Goal: Transaction & Acquisition: Book appointment/travel/reservation

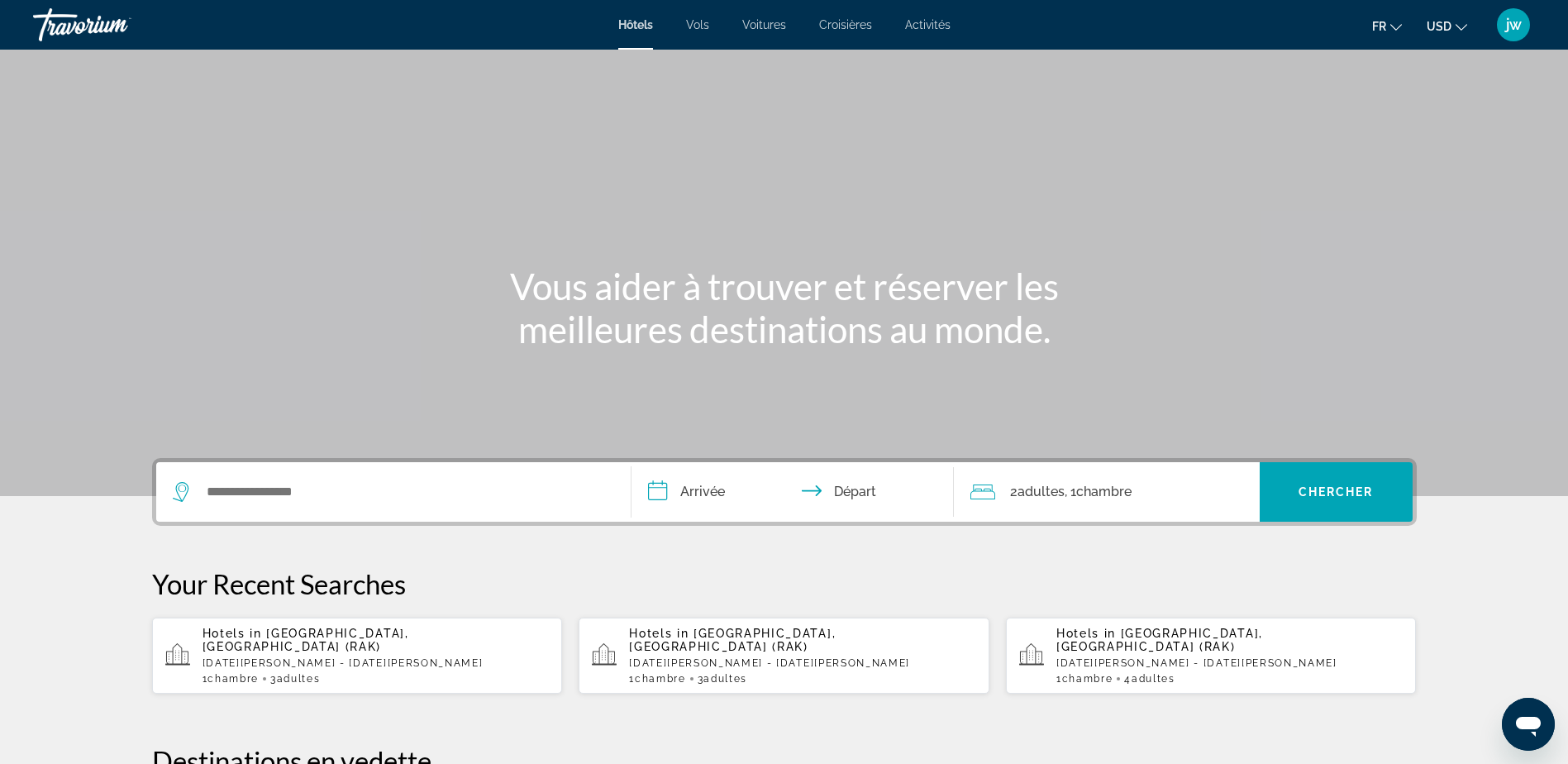
click at [771, 29] on span "Voitures" at bounding box center [764, 25] width 44 height 14
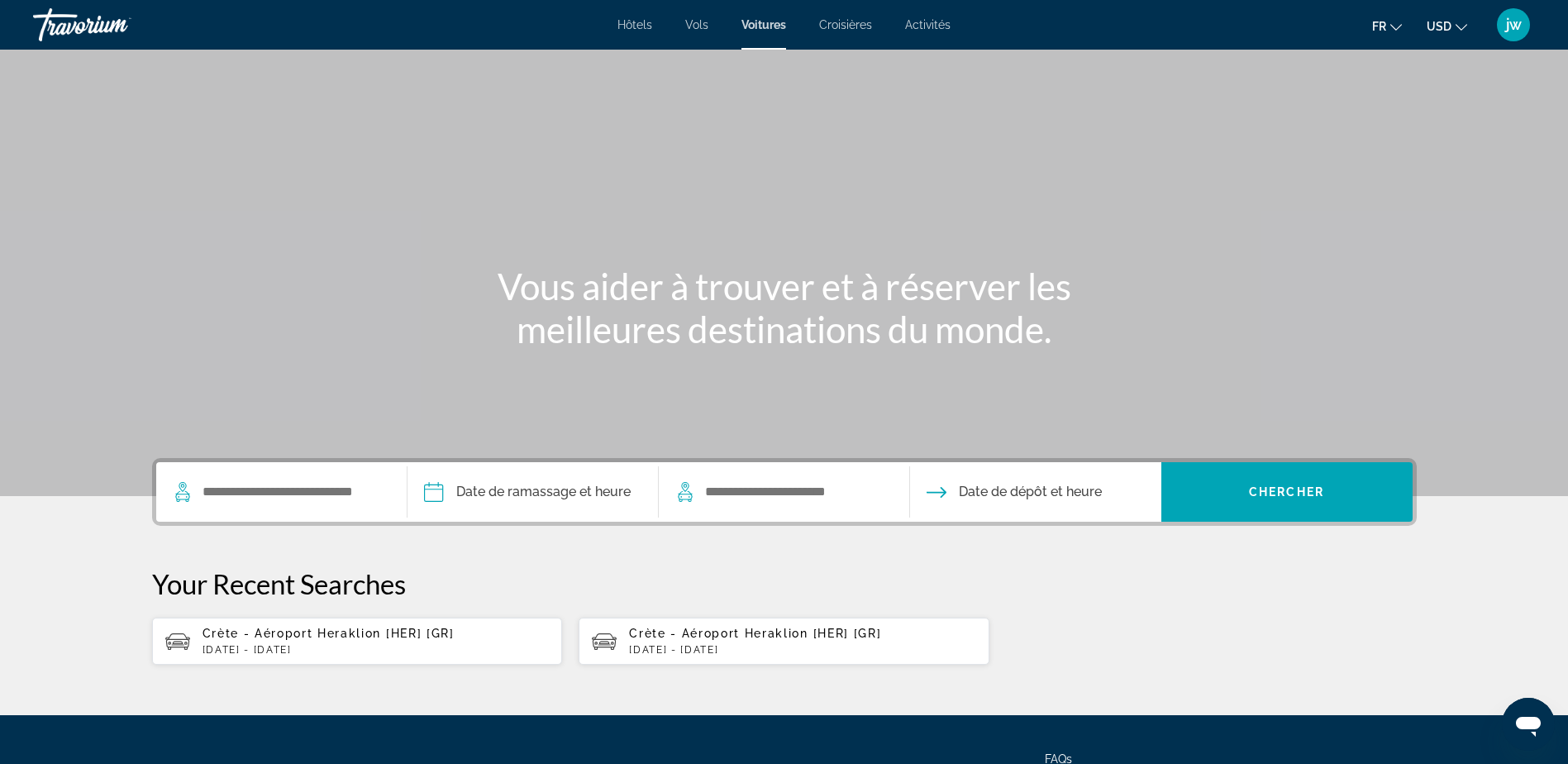
click at [293, 647] on p "[DATE] - [DATE]" at bounding box center [375, 650] width 347 height 12
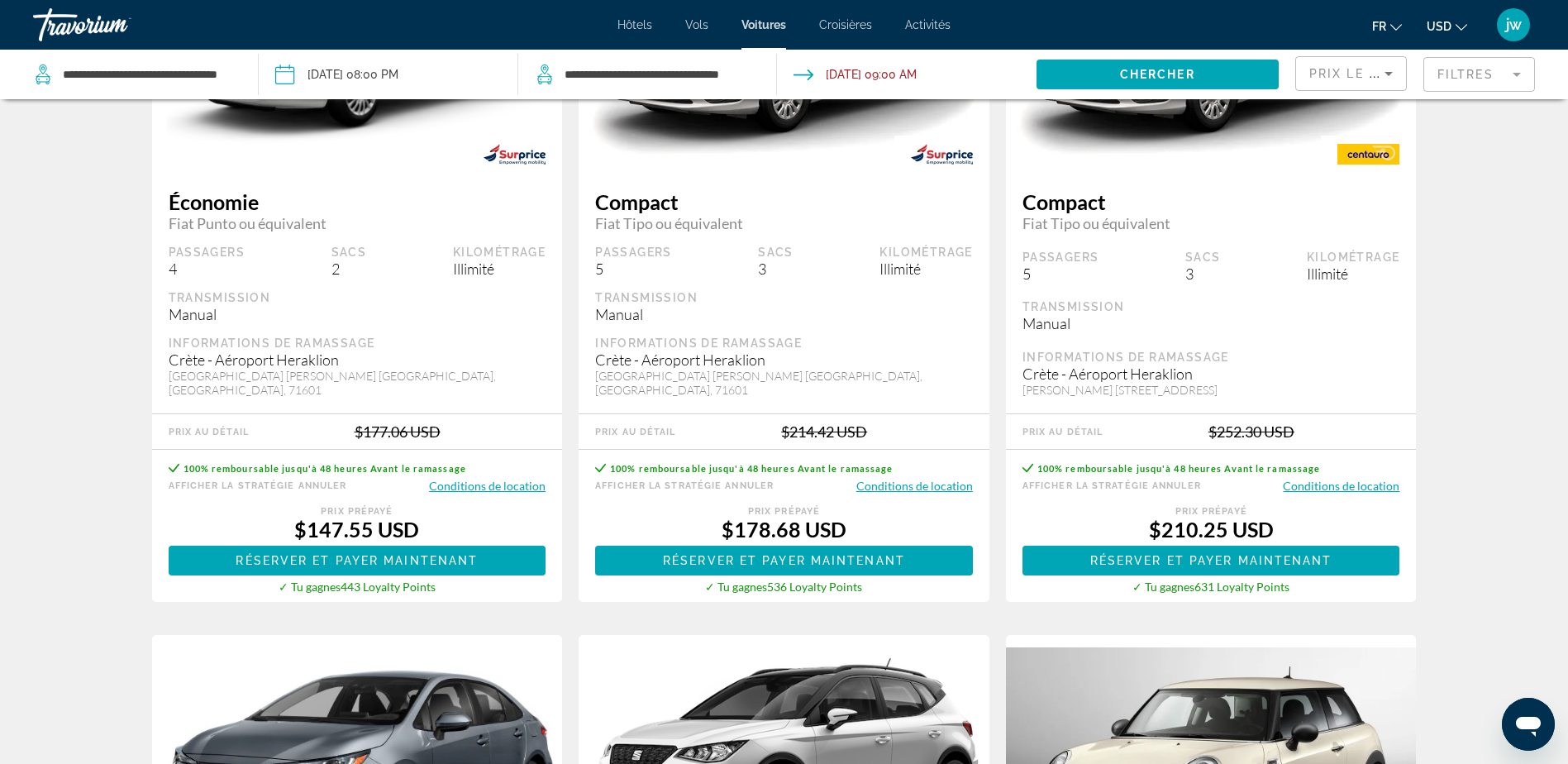
scroll to position [248, 0]
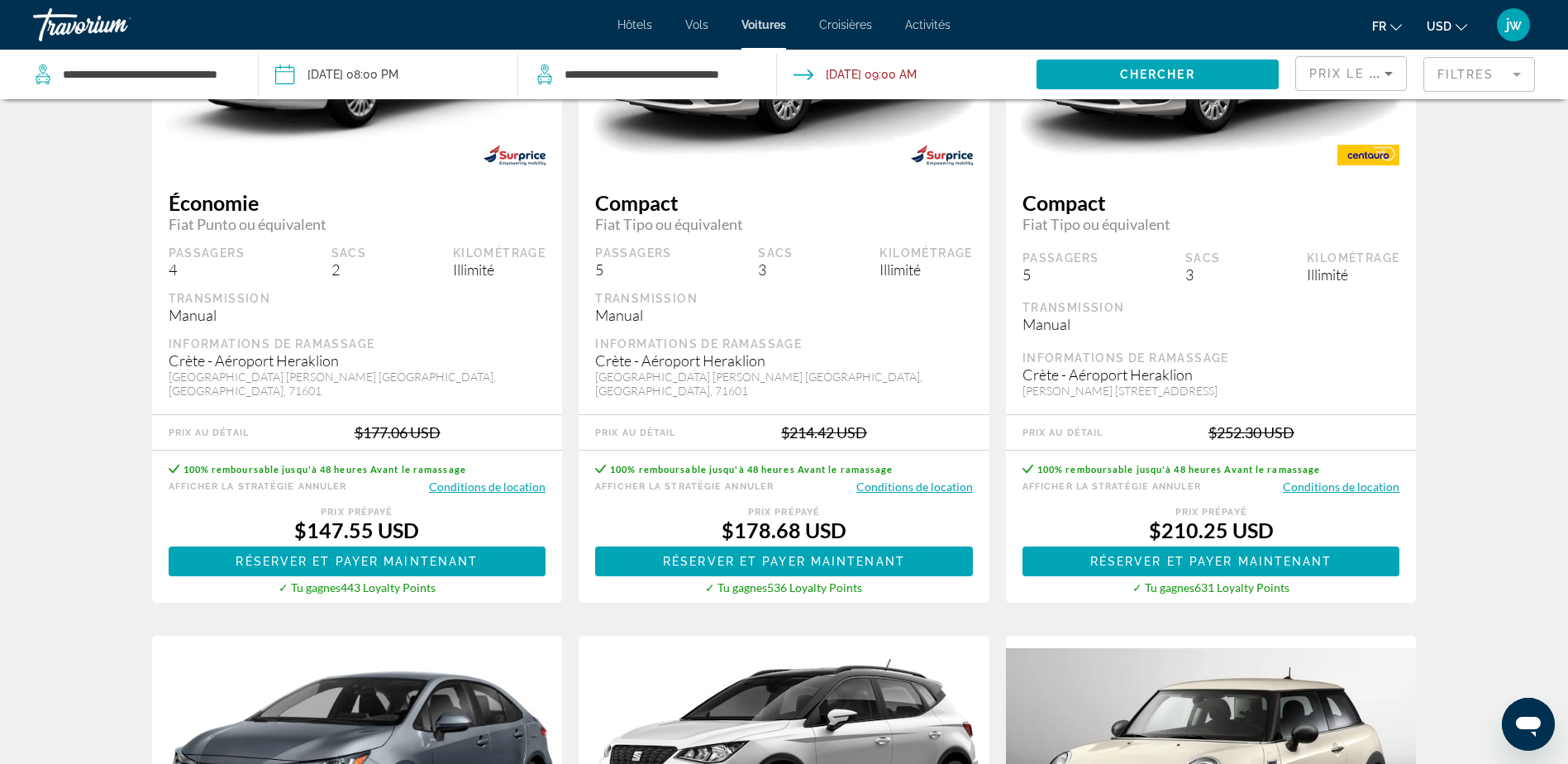
click at [1442, 21] on span "USD" at bounding box center [1439, 26] width 24 height 14
drag, startPoint x: 1417, startPoint y: 146, endPoint x: 1307, endPoint y: 223, distance: 134.3
click at [1417, 144] on button "EUR (€)" at bounding box center [1415, 152] width 82 height 21
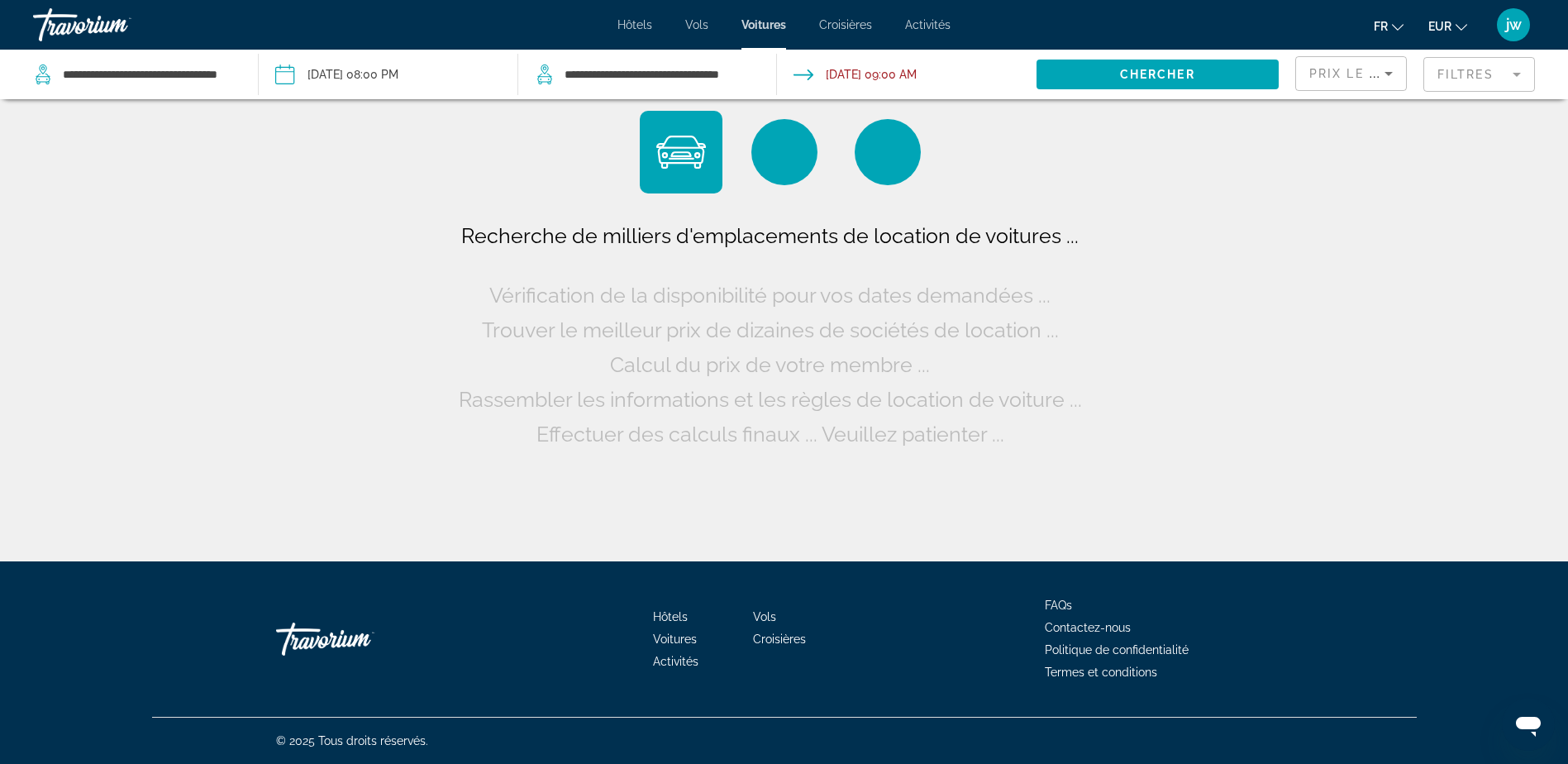
scroll to position [0, 0]
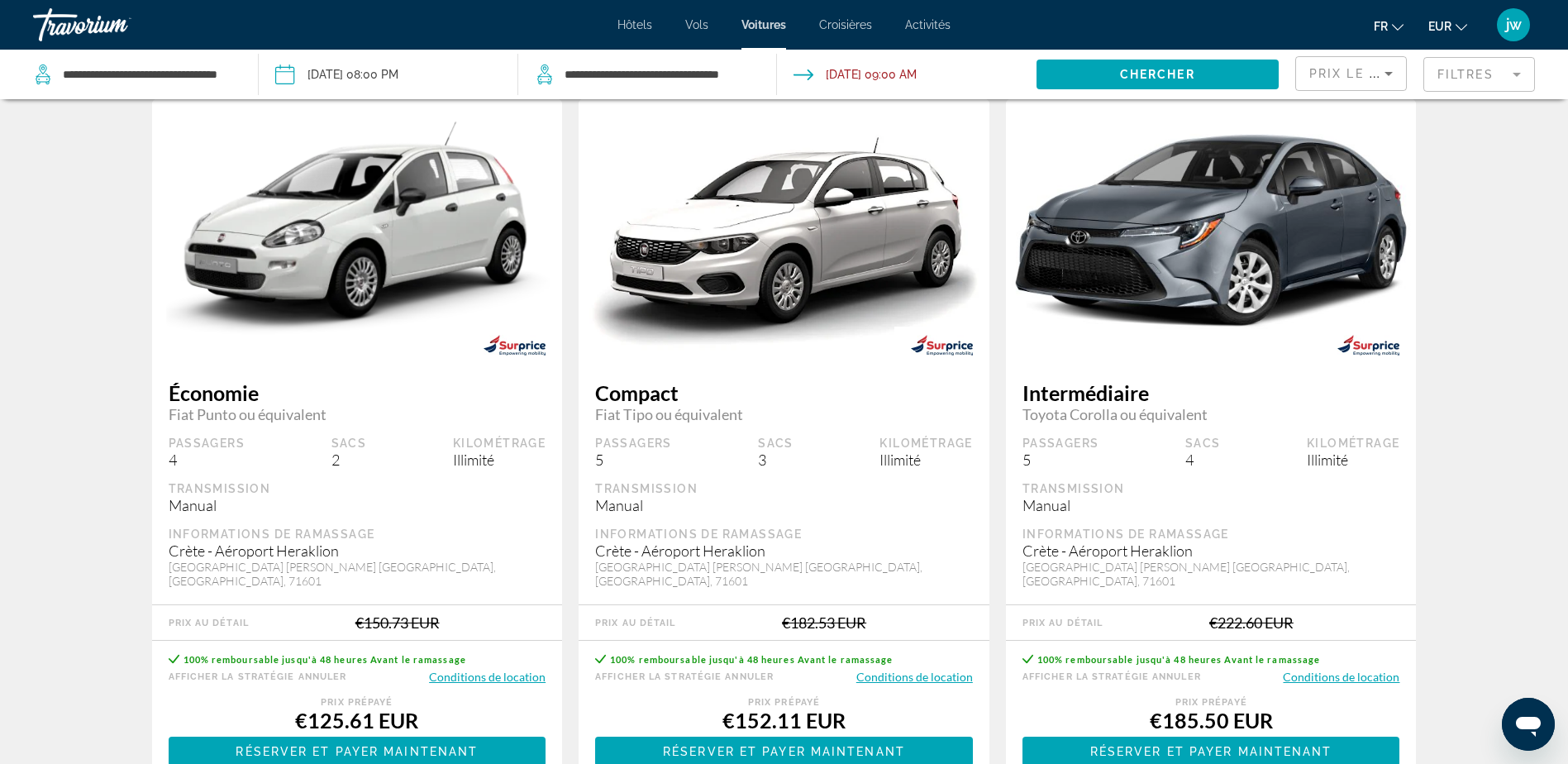
scroll to position [83, 0]
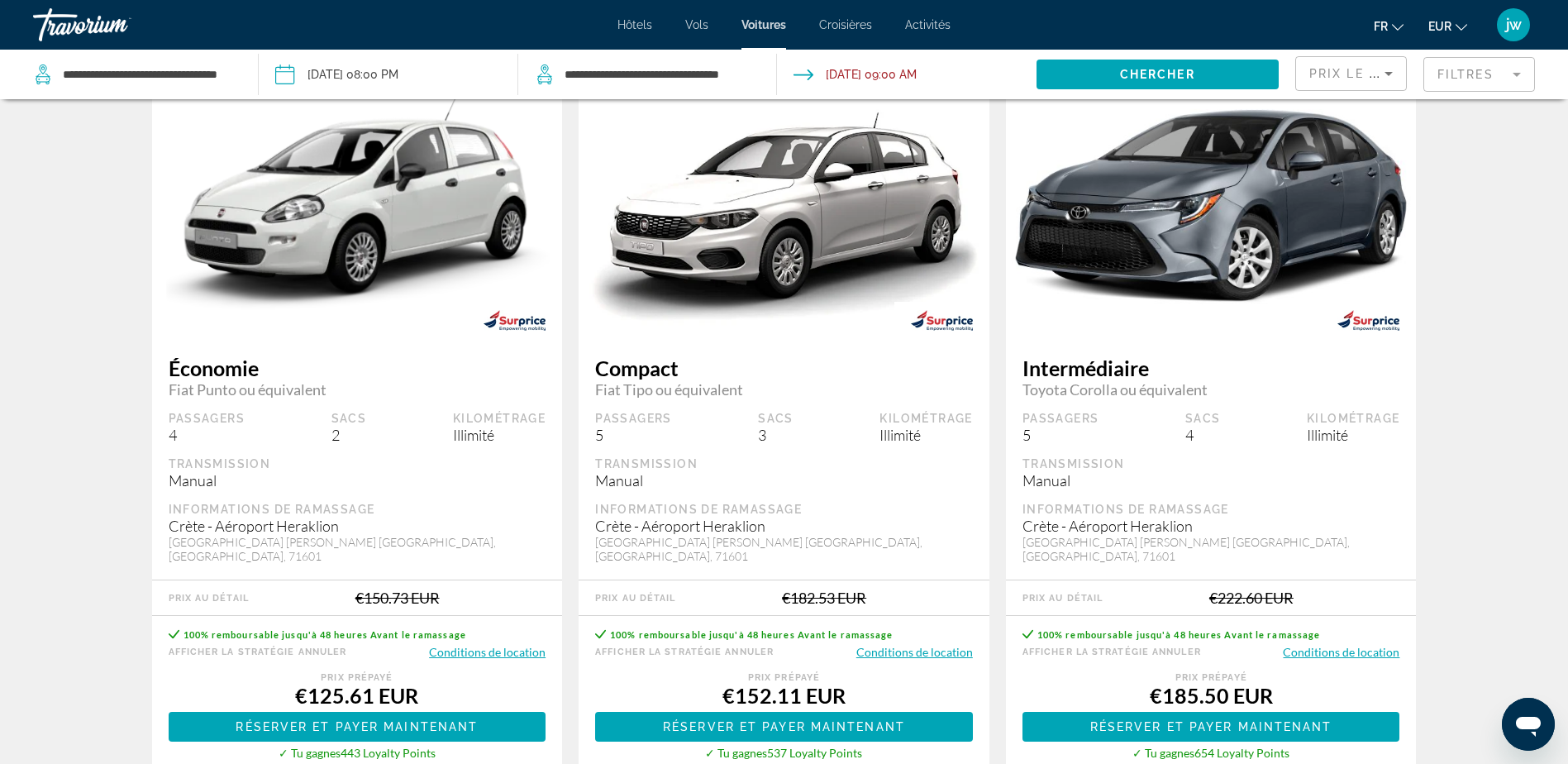
click at [482, 654] on button "Conditions de location" at bounding box center [487, 652] width 116 height 16
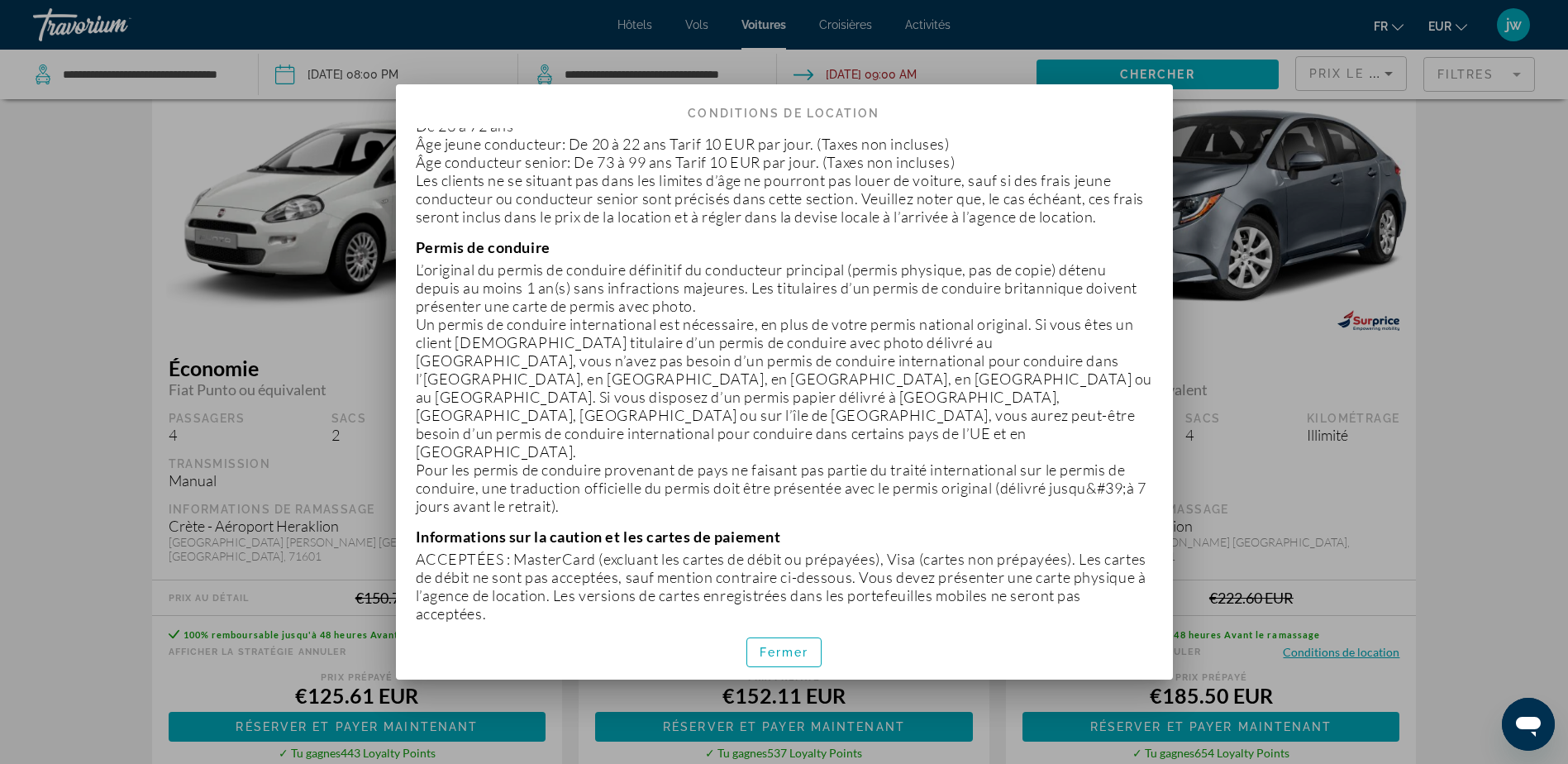
scroll to position [413, 0]
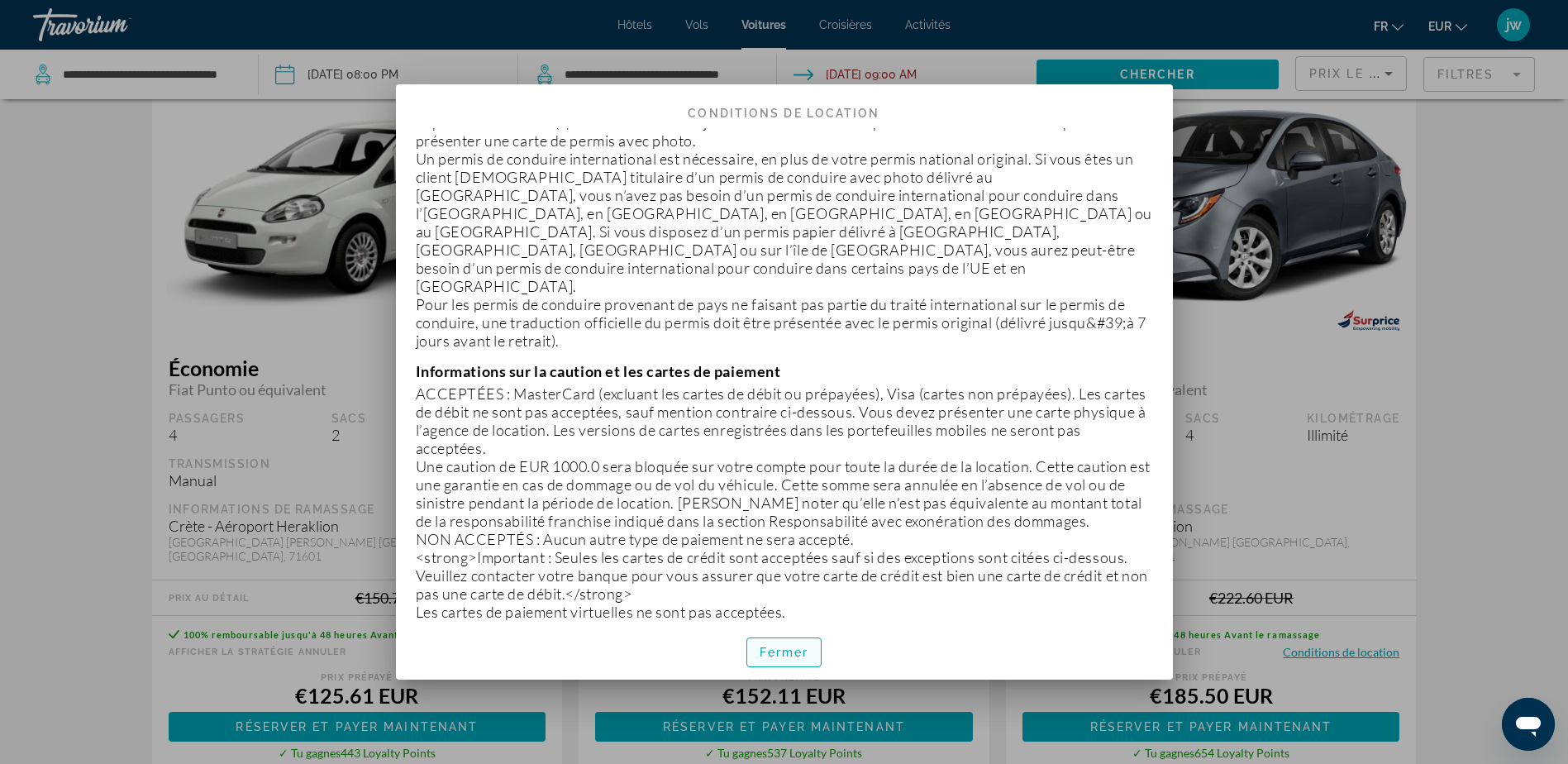
click at [784, 658] on span "Fermer" at bounding box center [784, 653] width 50 height 14
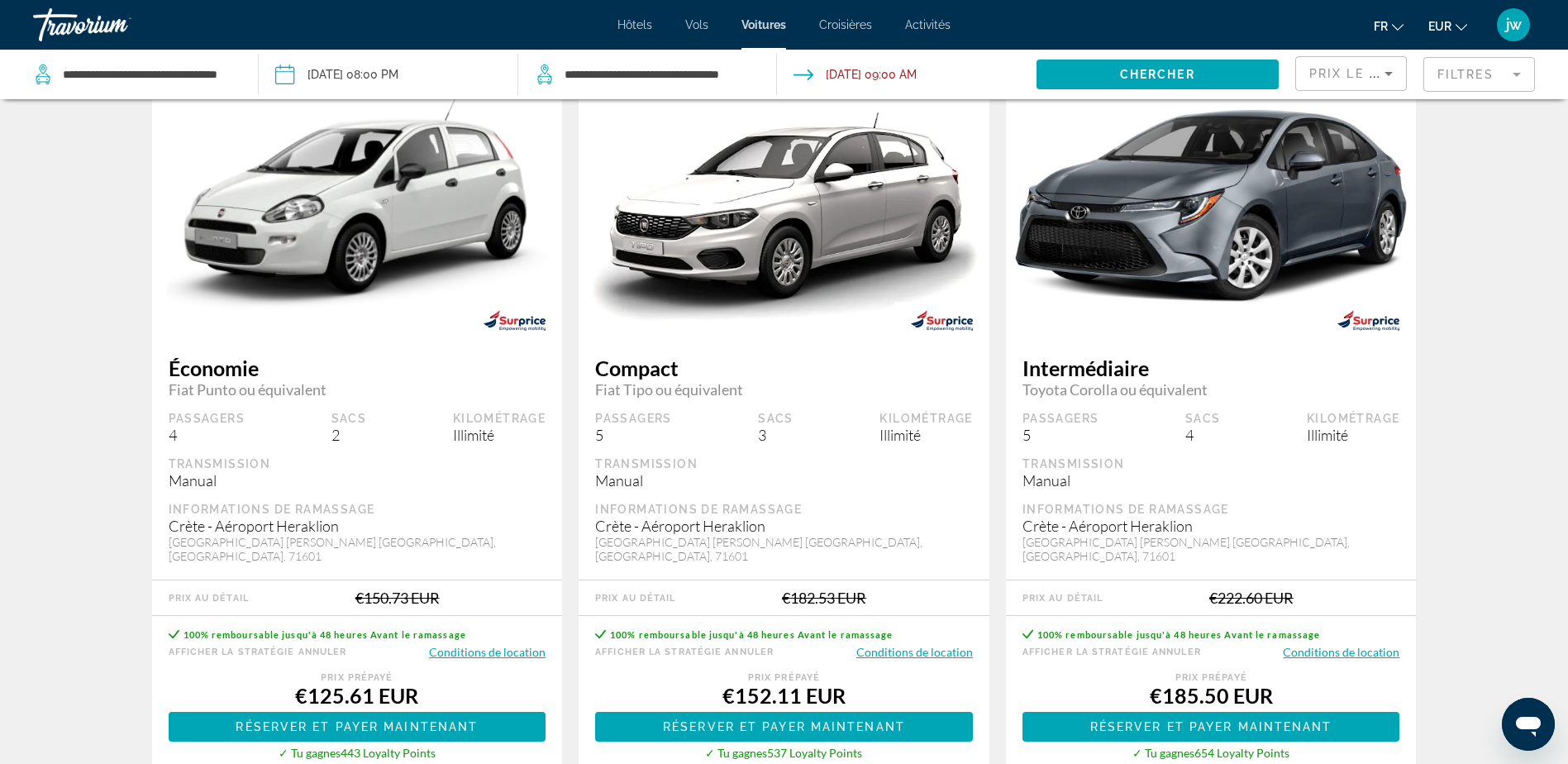
scroll to position [83, 0]
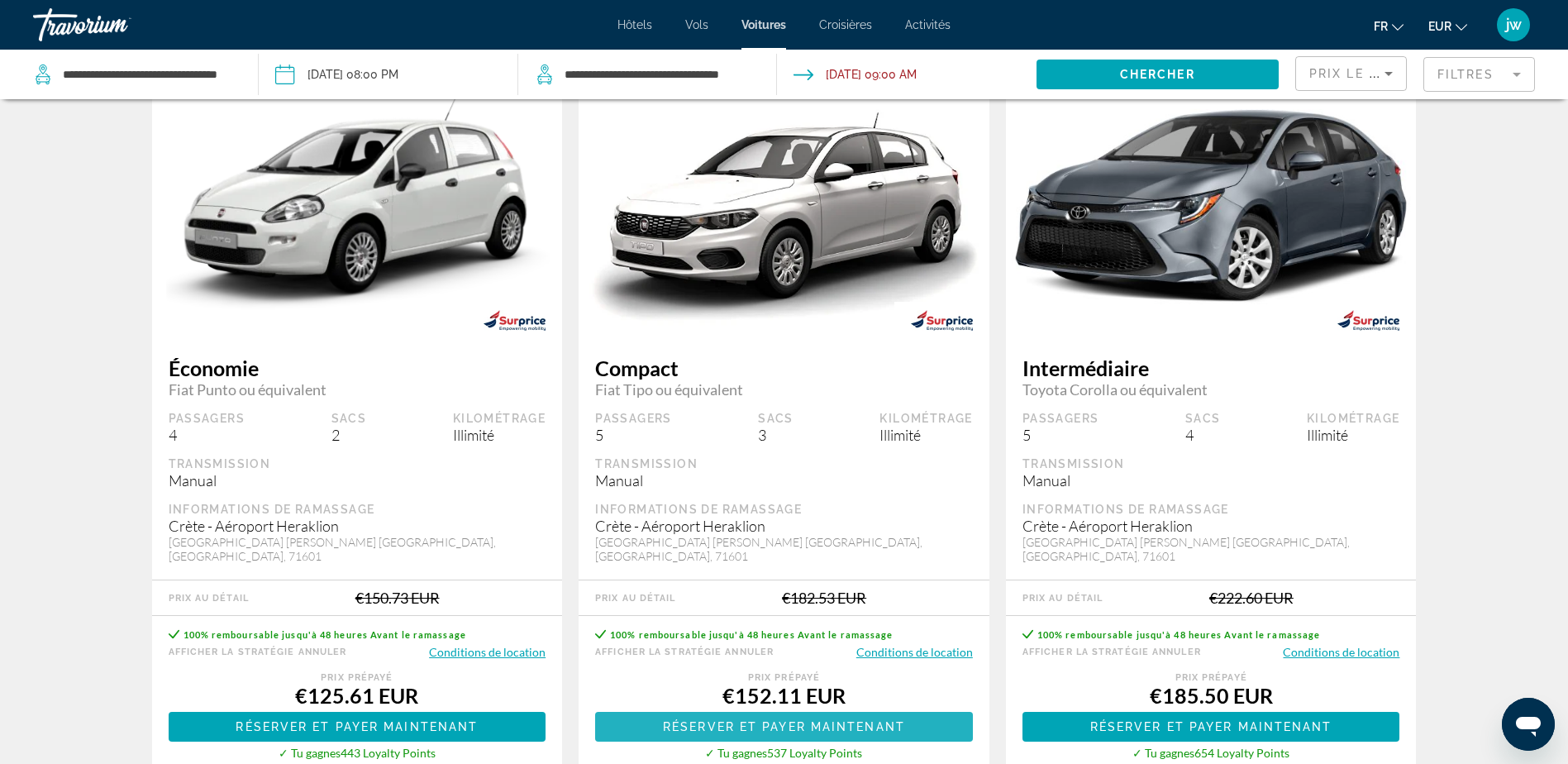
click at [768, 723] on span "Réserver et payer maintenant" at bounding box center [784, 727] width 242 height 14
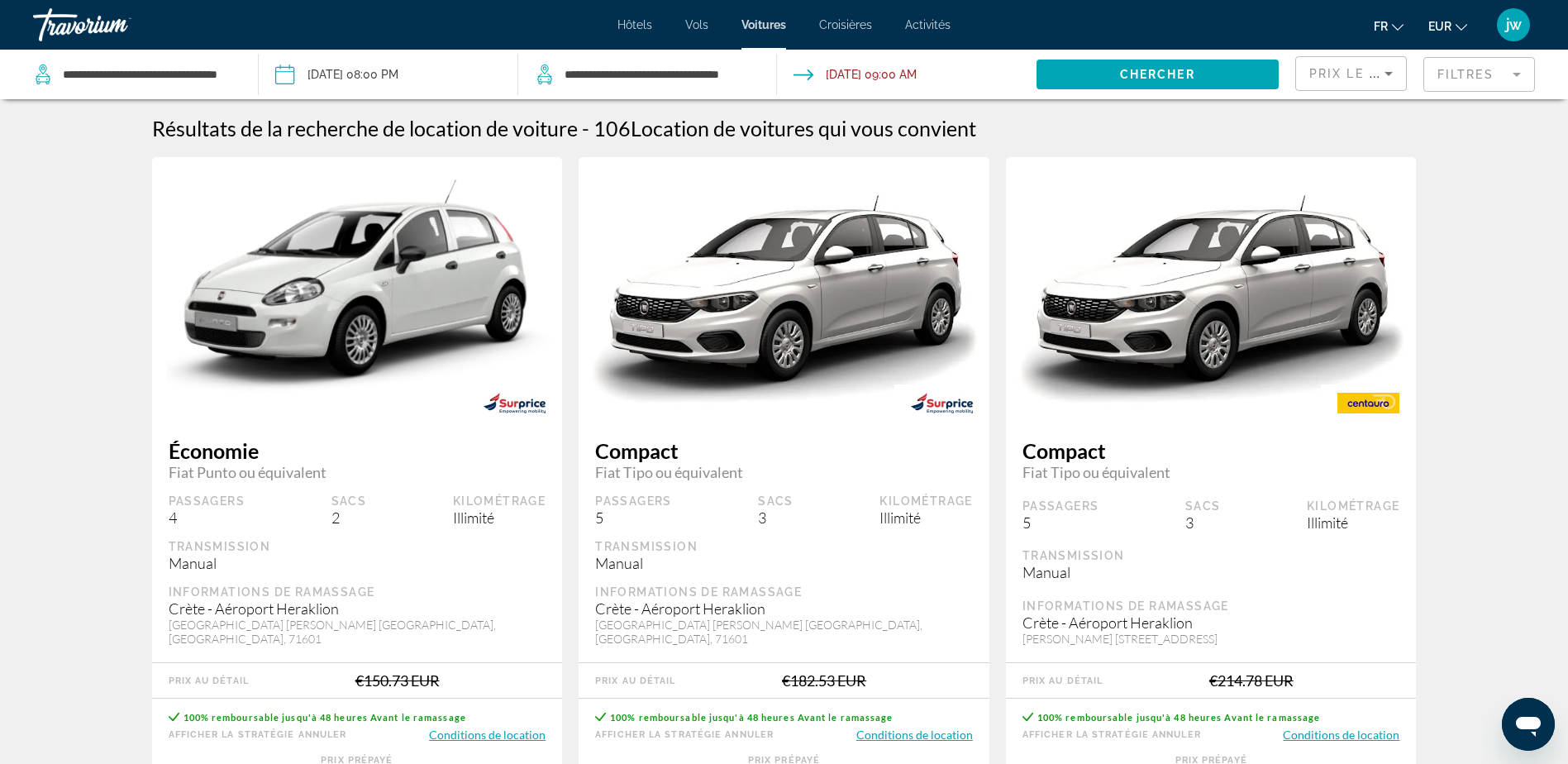
click at [910, 732] on button "Conditions de location" at bounding box center [914, 735] width 116 height 16
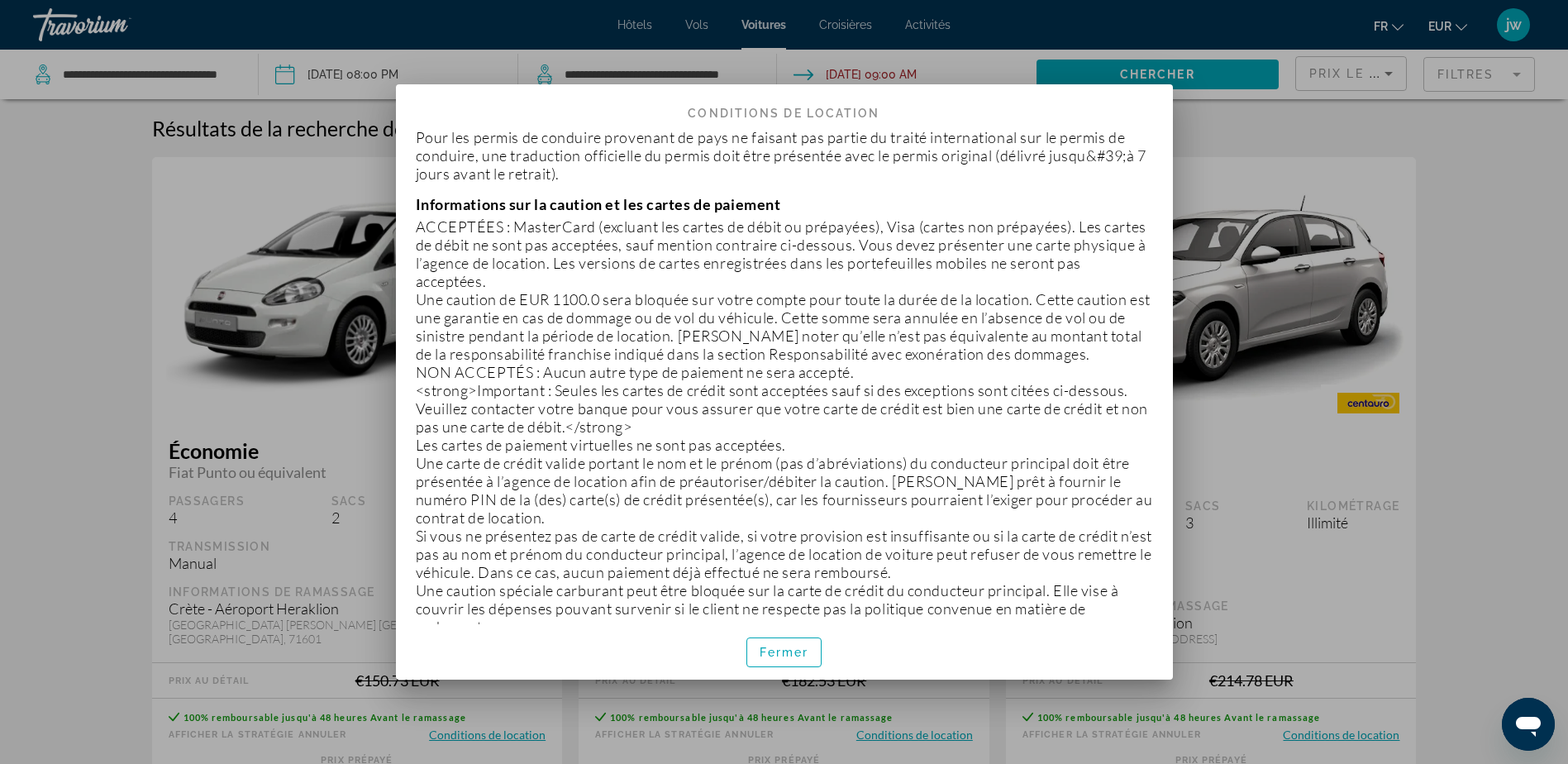
scroll to position [661, 0]
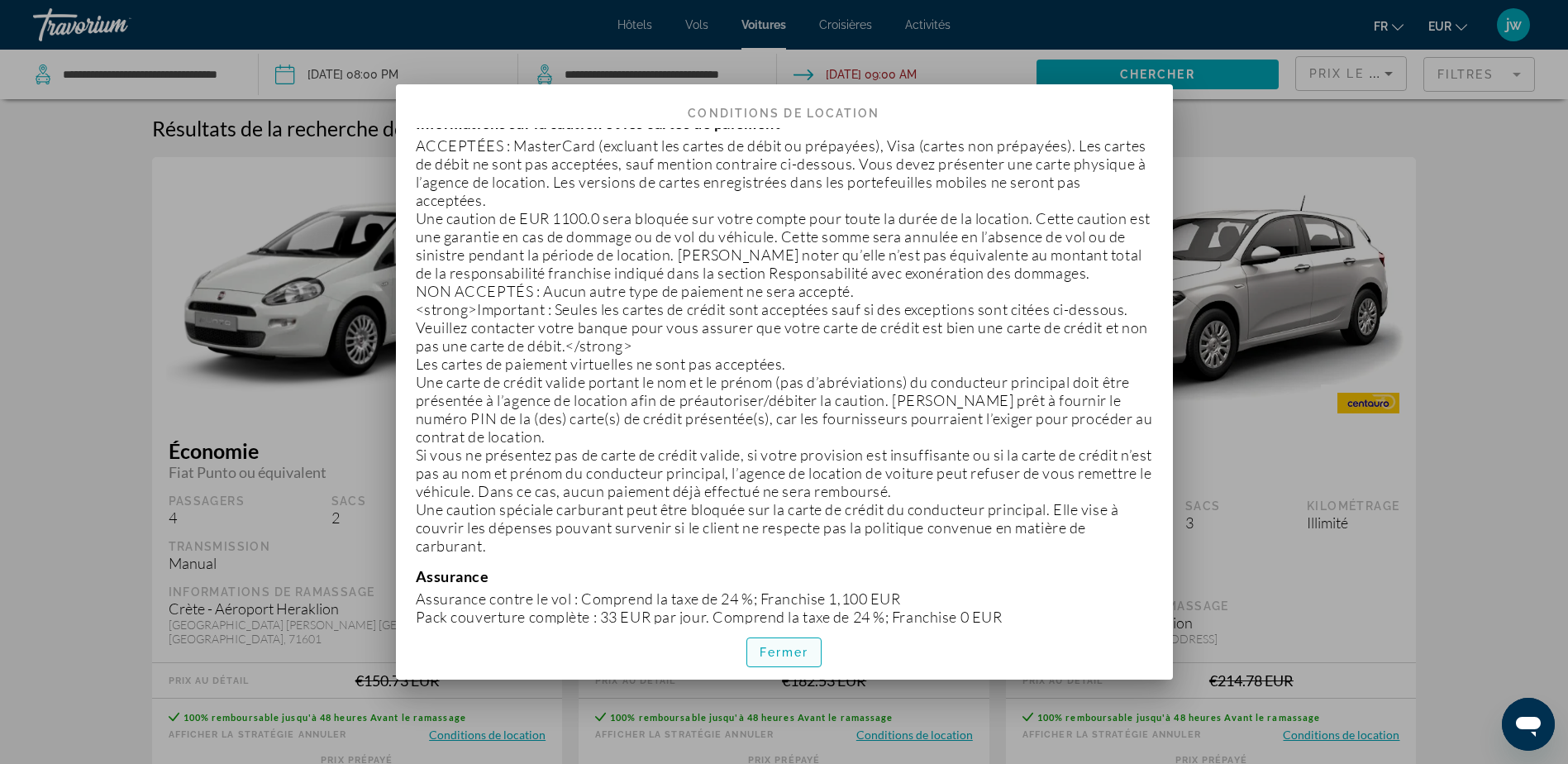
click at [785, 641] on span "button" at bounding box center [784, 652] width 74 height 40
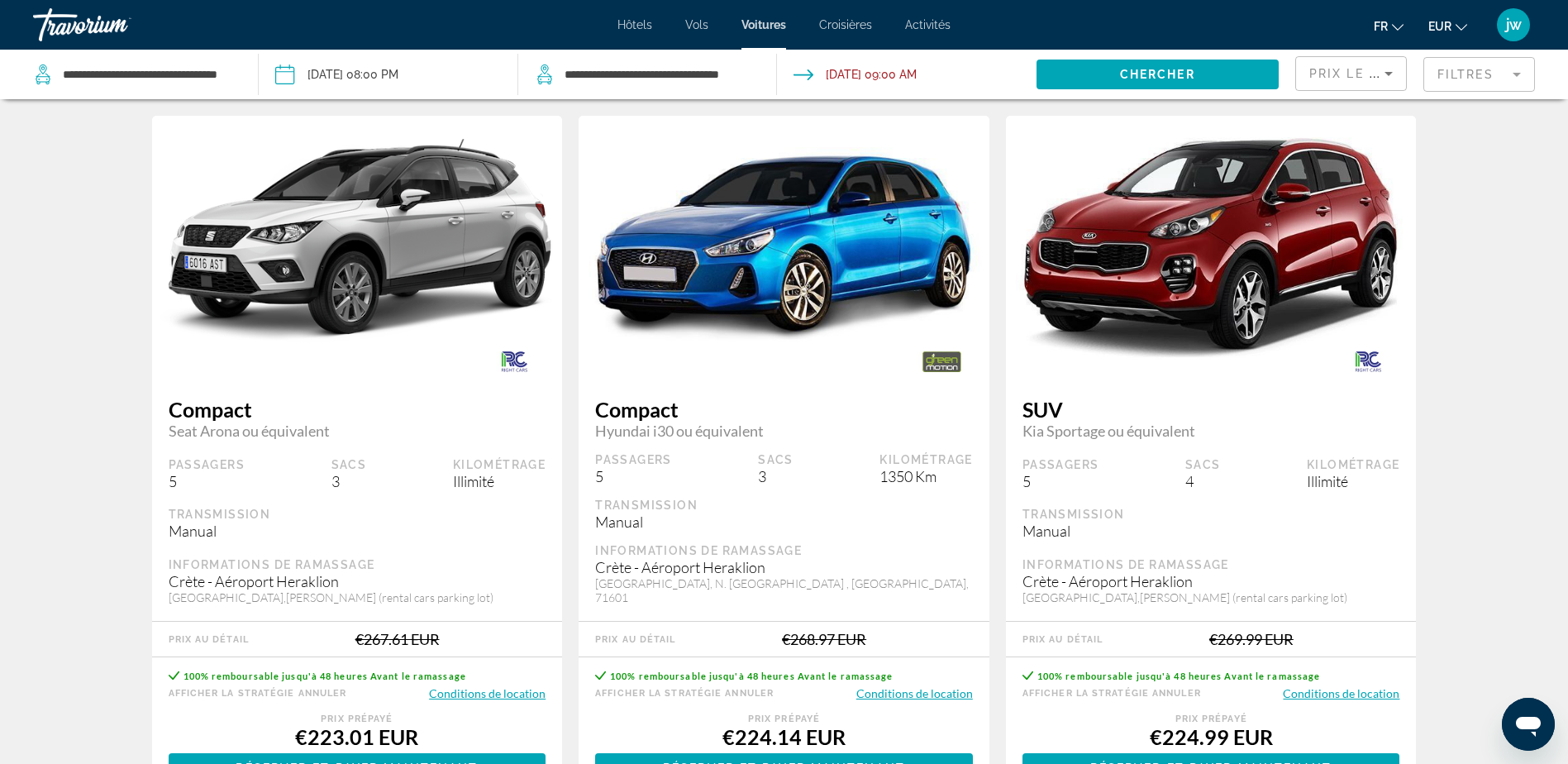
scroll to position [2232, 0]
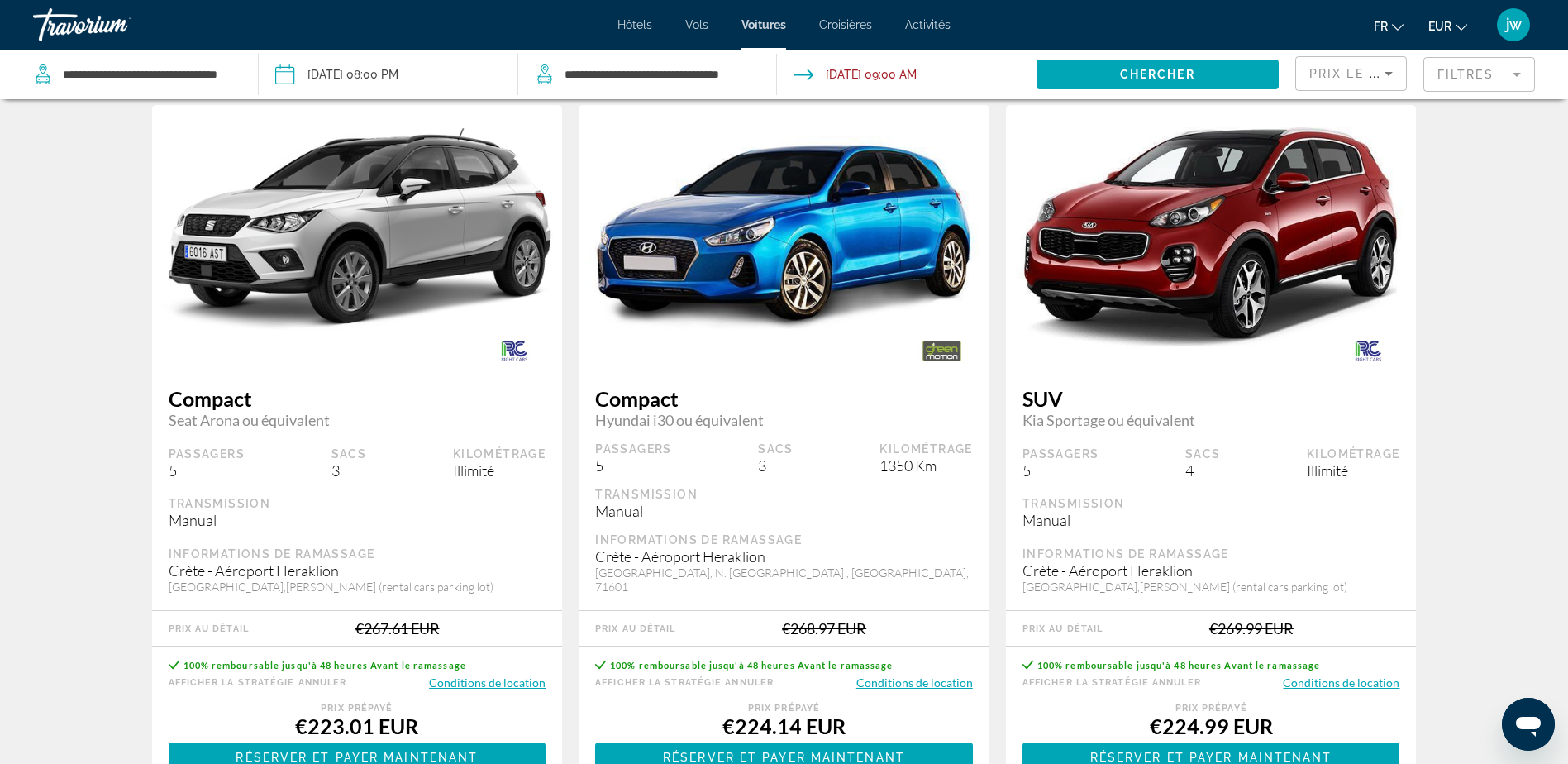
click at [505, 675] on button "Conditions de location" at bounding box center [487, 683] width 116 height 16
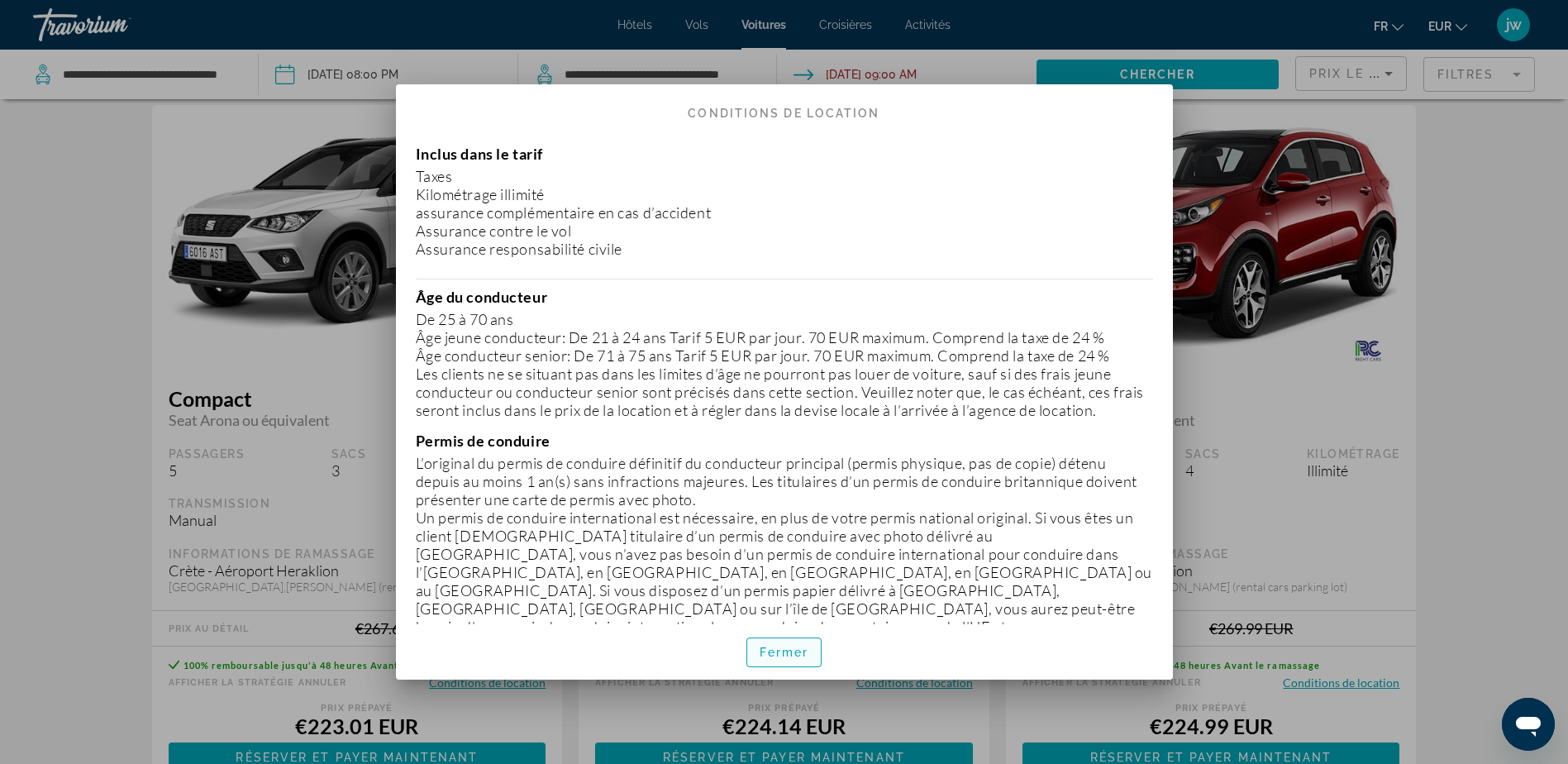
click at [783, 658] on span "Fermer" at bounding box center [784, 653] width 50 height 14
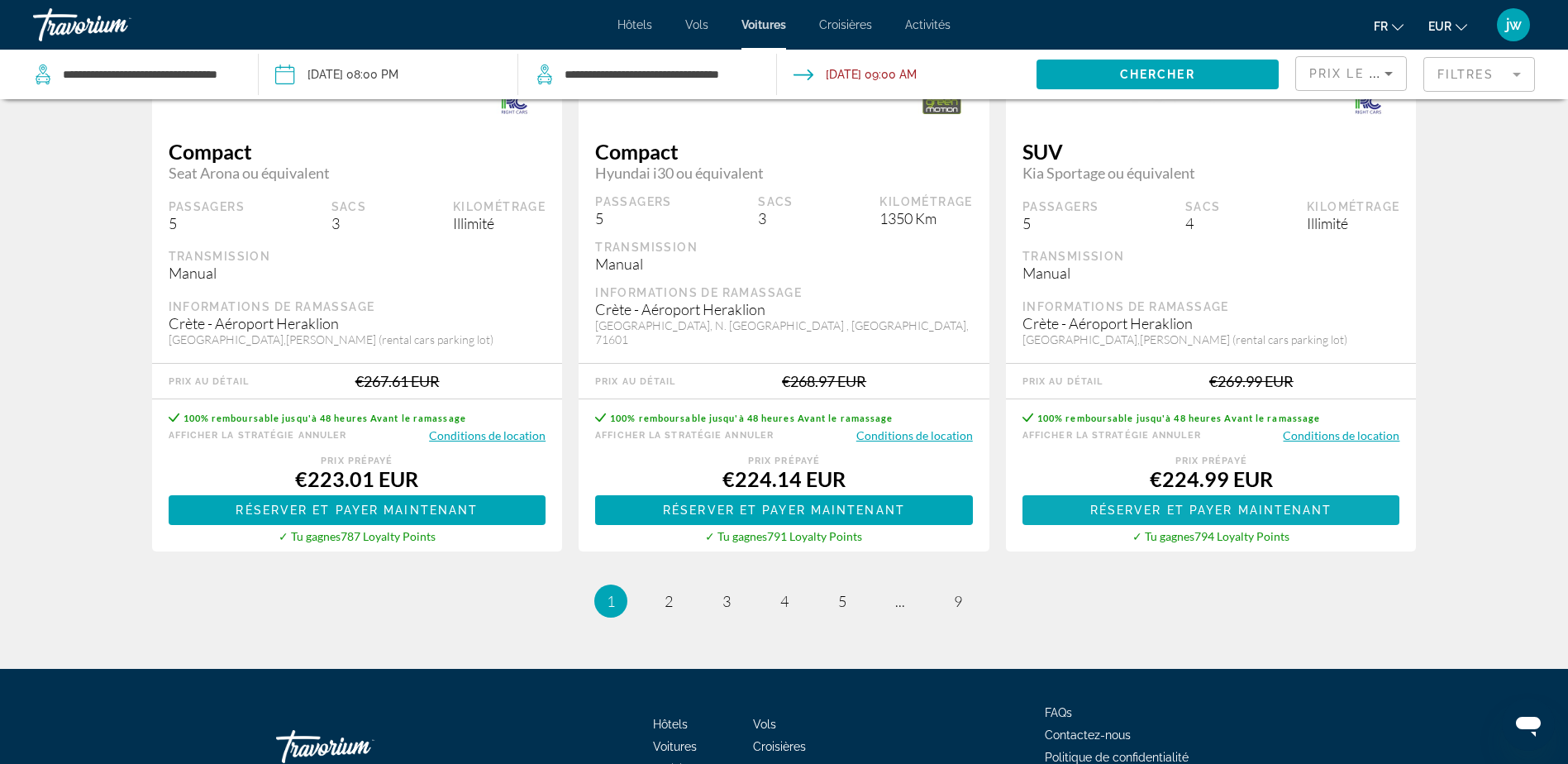
scroll to position [2481, 0]
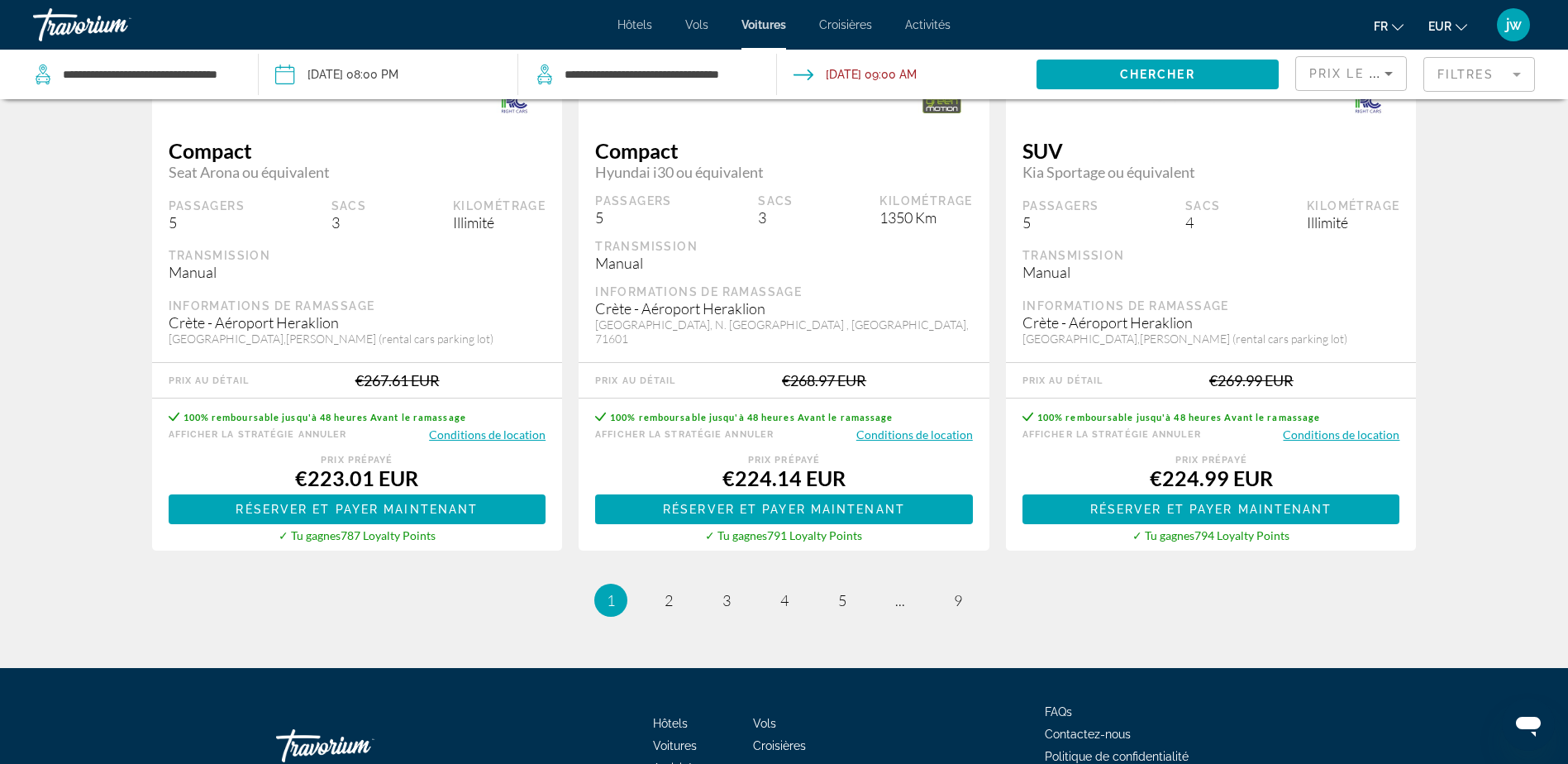
click at [1324, 427] on button "Conditions de location" at bounding box center [1340, 435] width 116 height 16
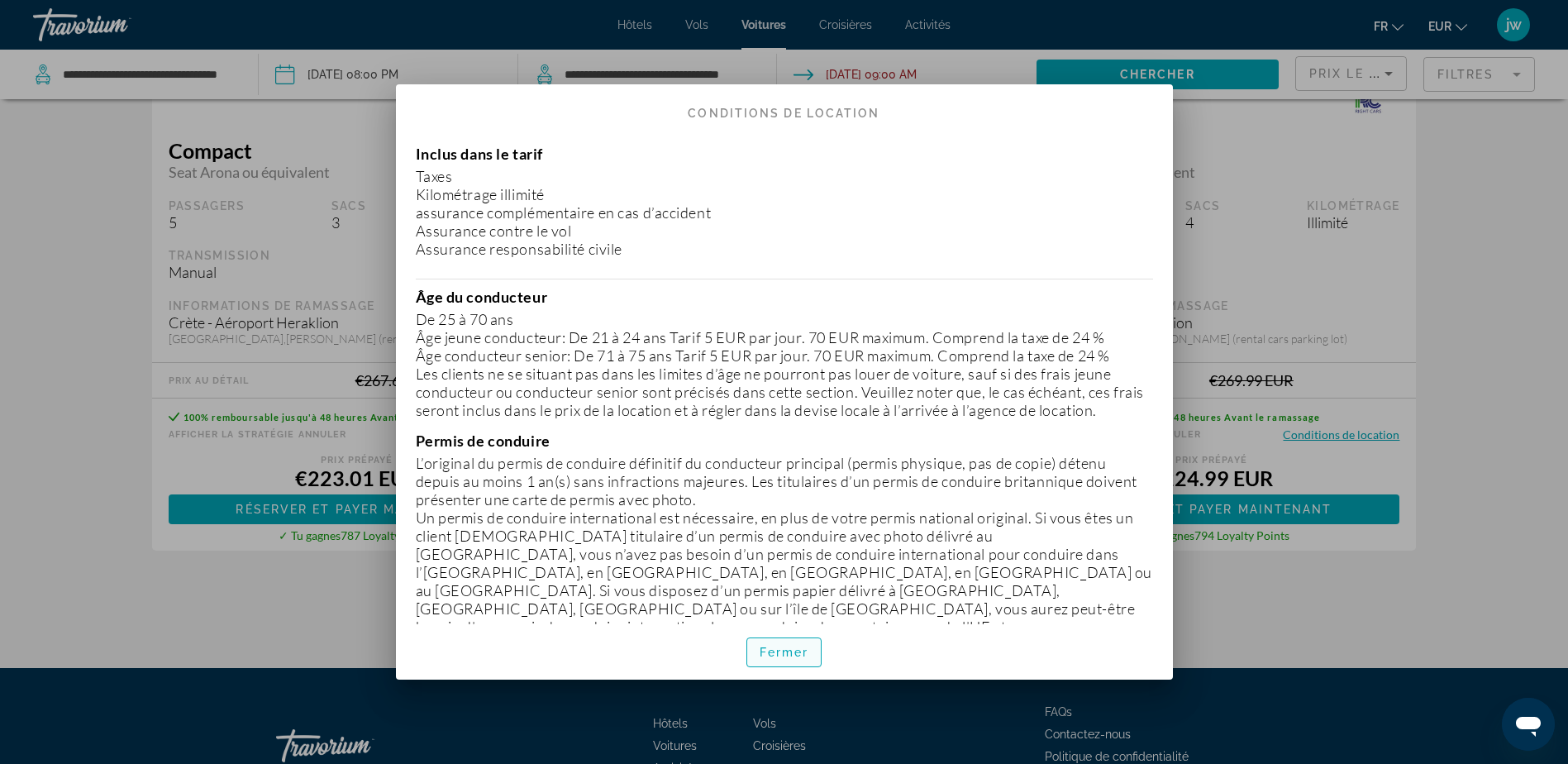
click at [777, 654] on span "Fermer" at bounding box center [784, 653] width 50 height 14
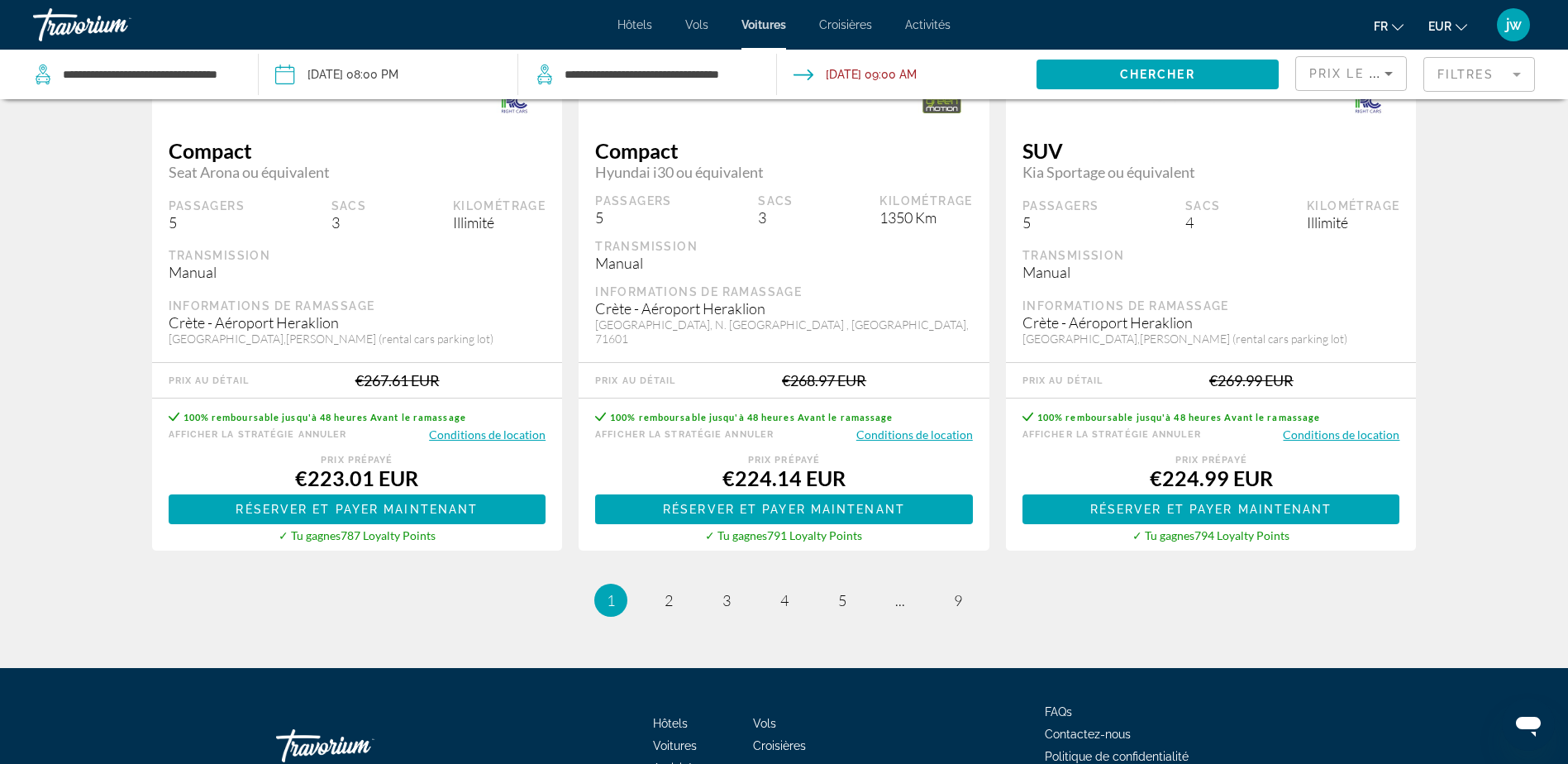
scroll to position [2481, 0]
click at [665, 591] on span "2" at bounding box center [668, 600] width 8 height 19
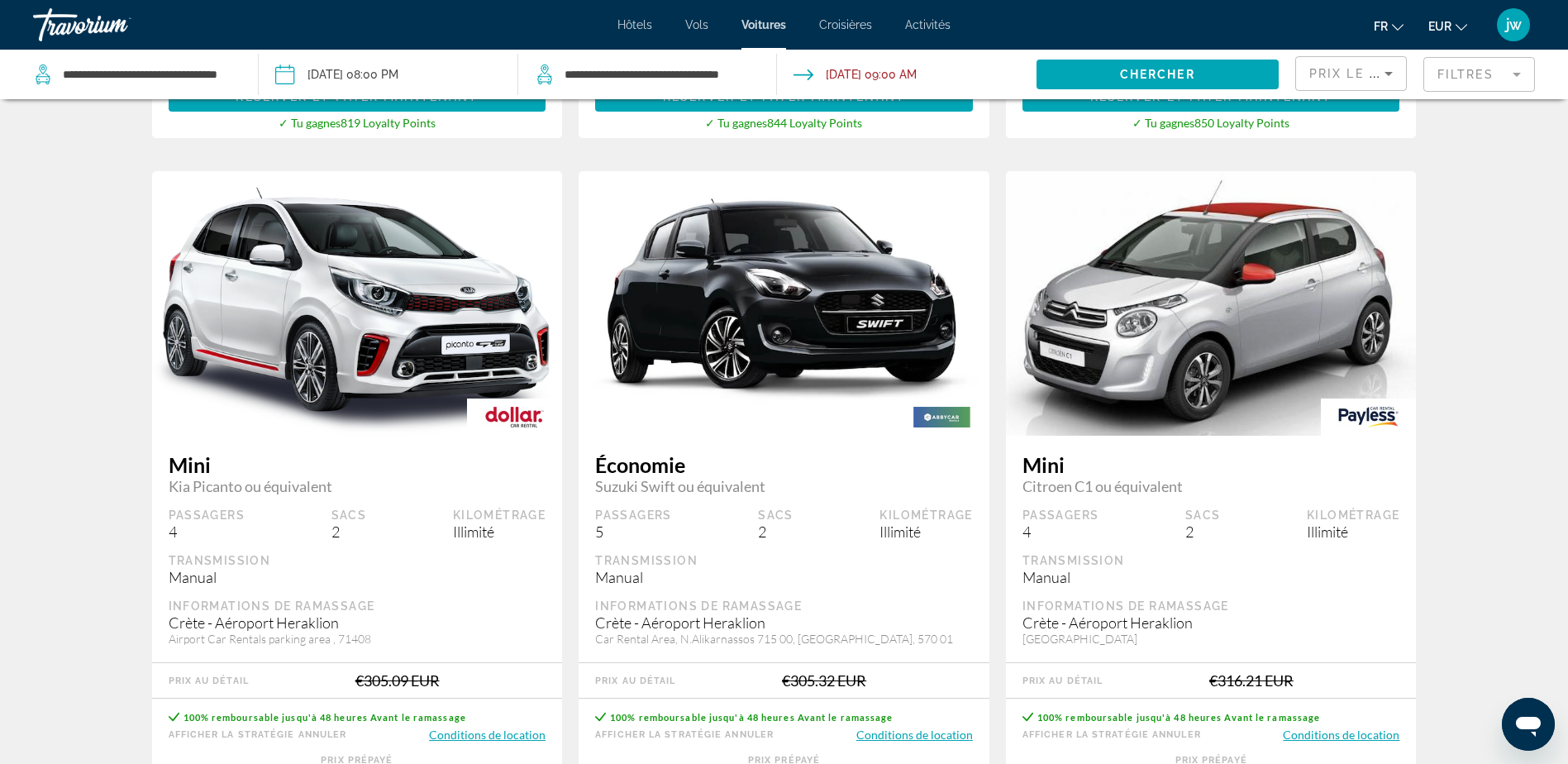
scroll to position [827, 0]
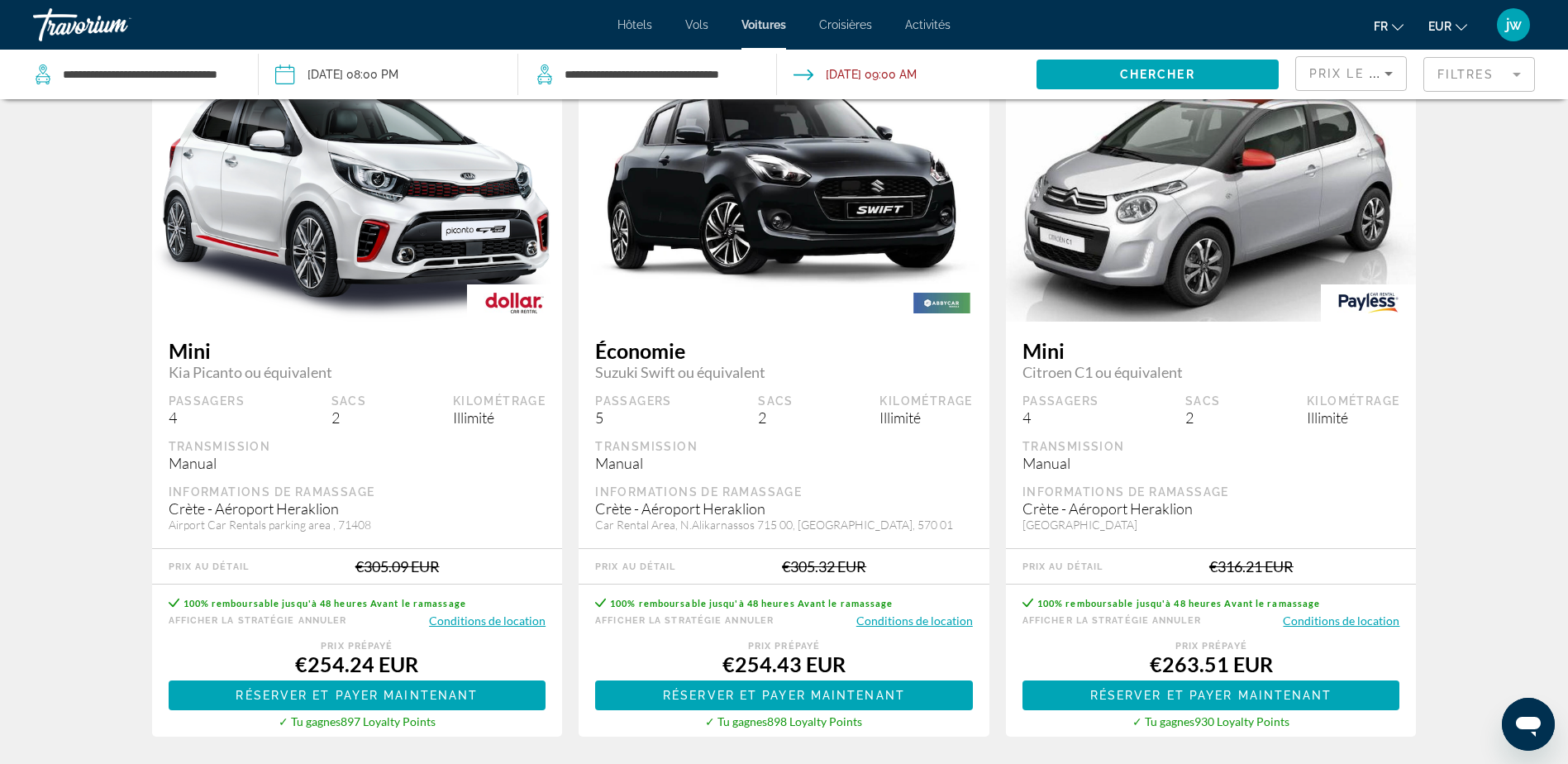
click at [1313, 613] on button "Conditions de location" at bounding box center [1340, 620] width 116 height 16
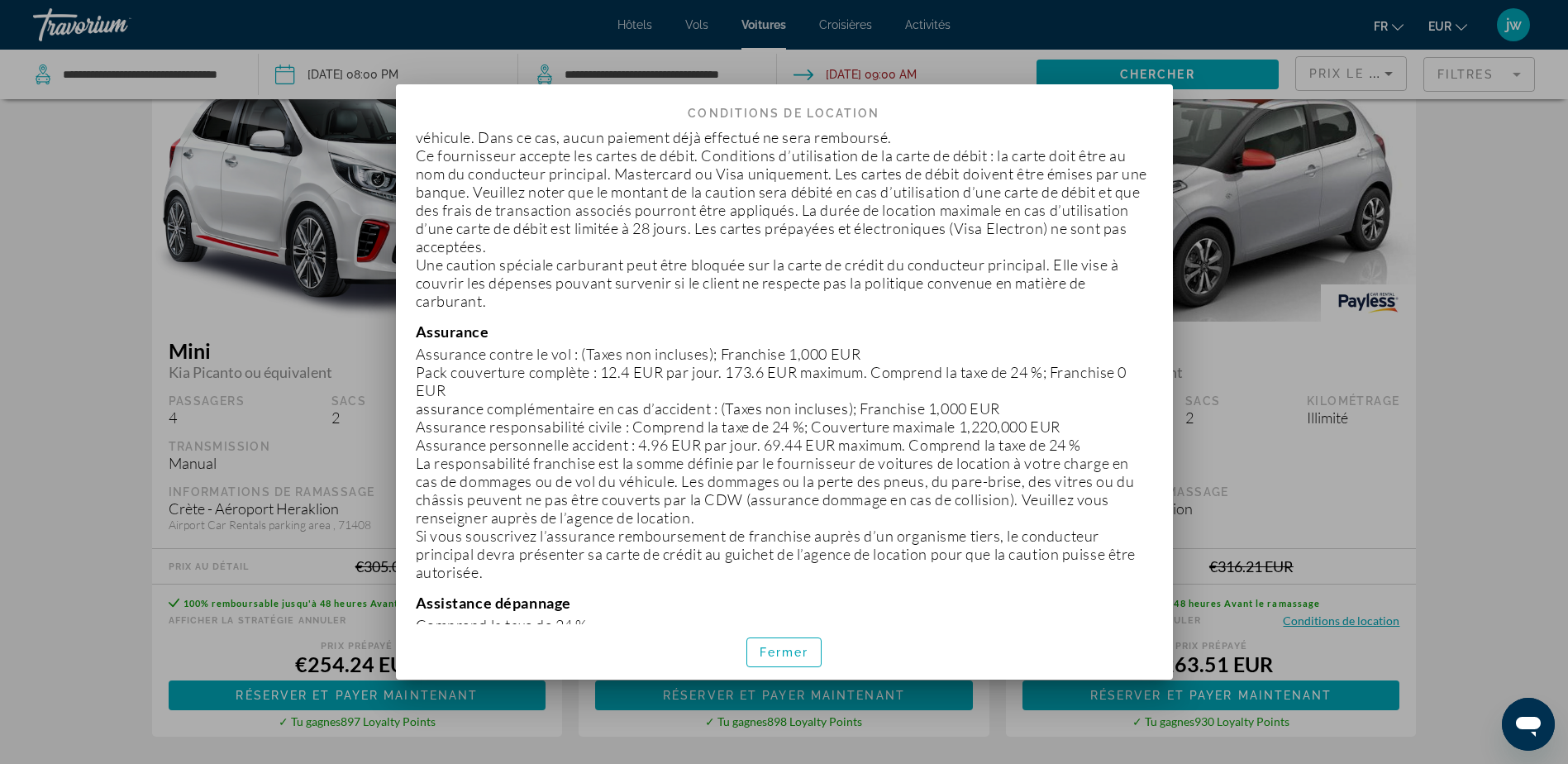
scroll to position [1075, 0]
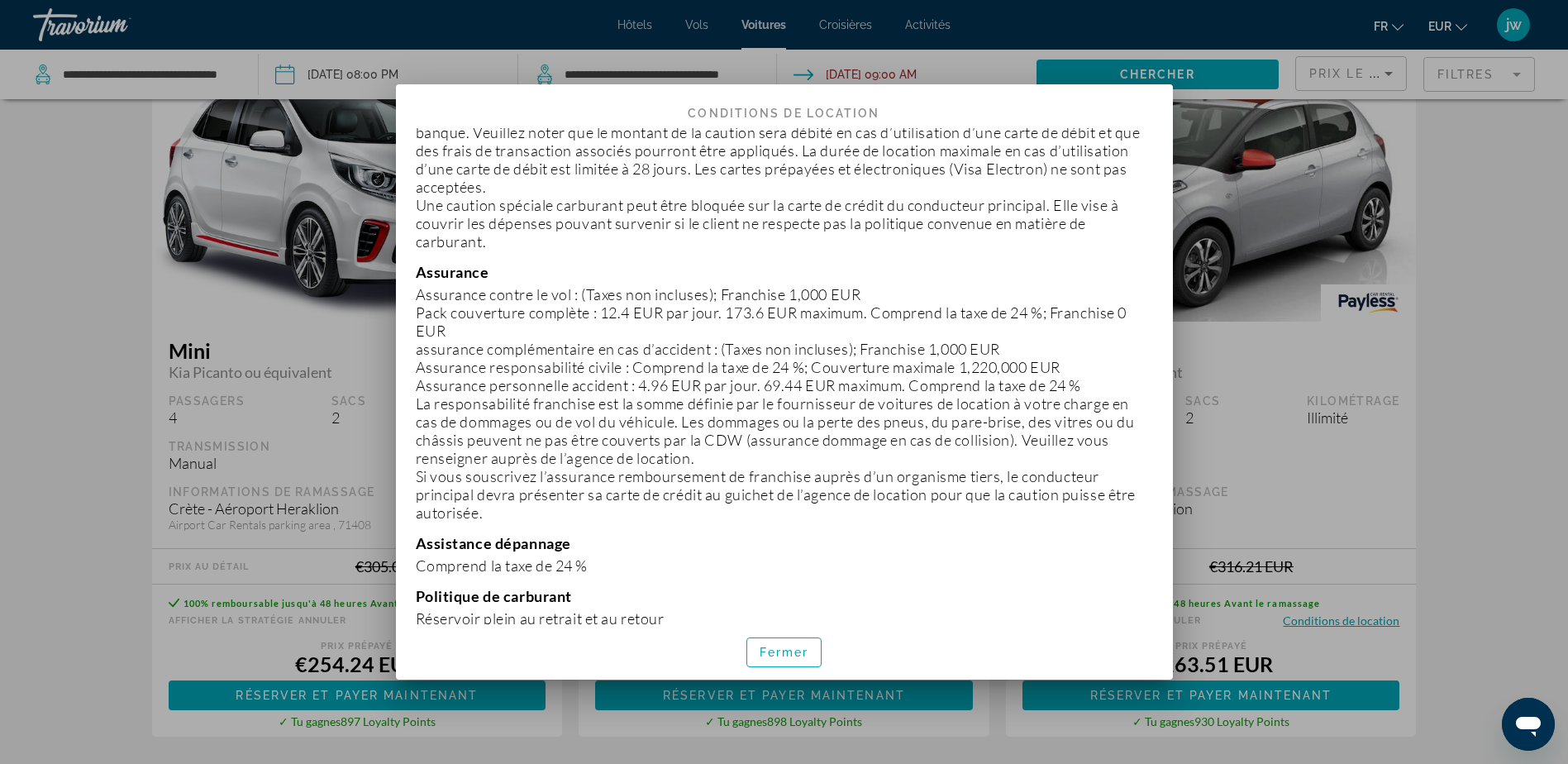
drag, startPoint x: 768, startPoint y: 648, endPoint x: 780, endPoint y: 642, distance: 13.4
click at [772, 648] on span "Fermer" at bounding box center [784, 653] width 50 height 14
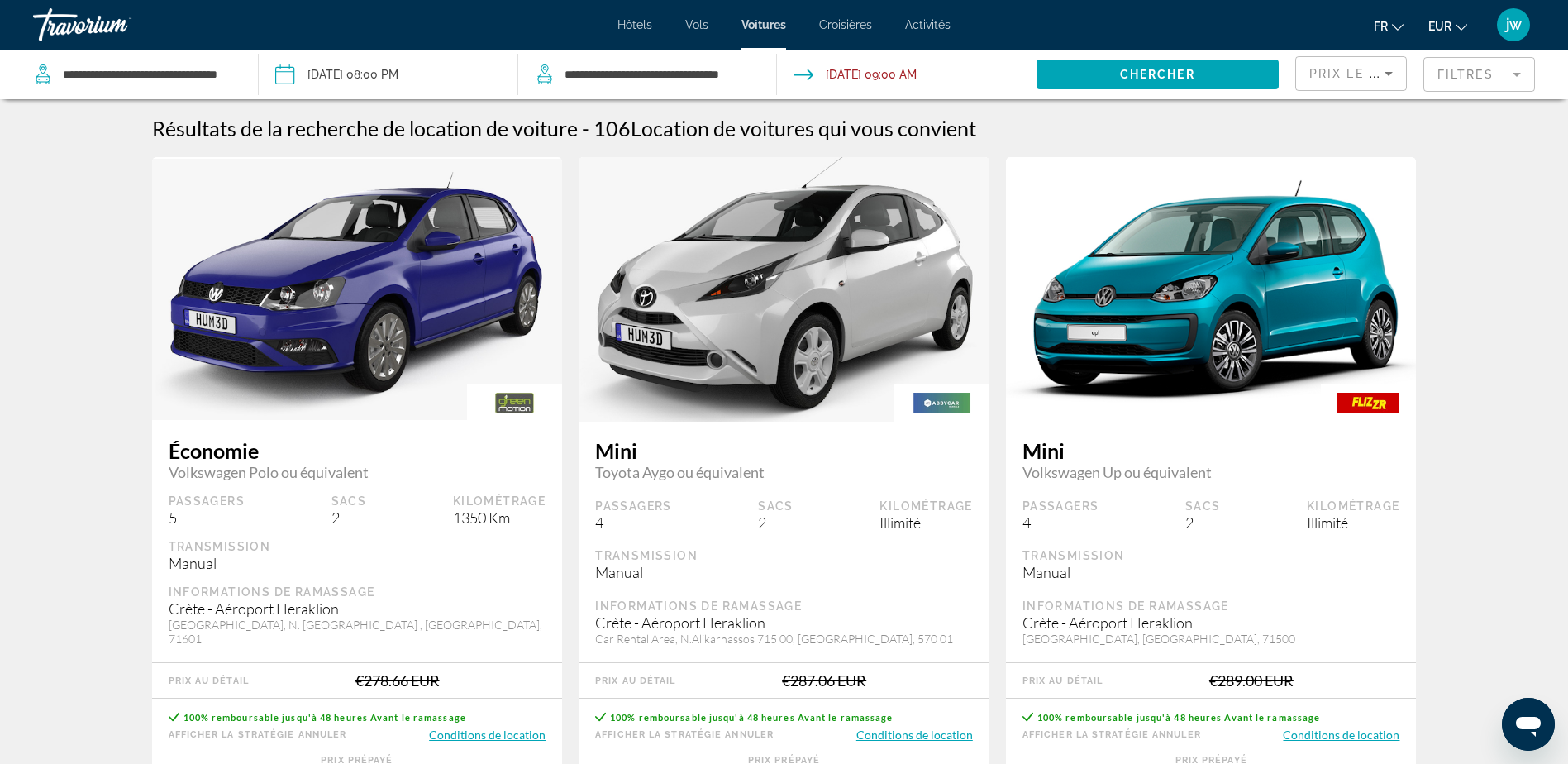
scroll to position [827, 0]
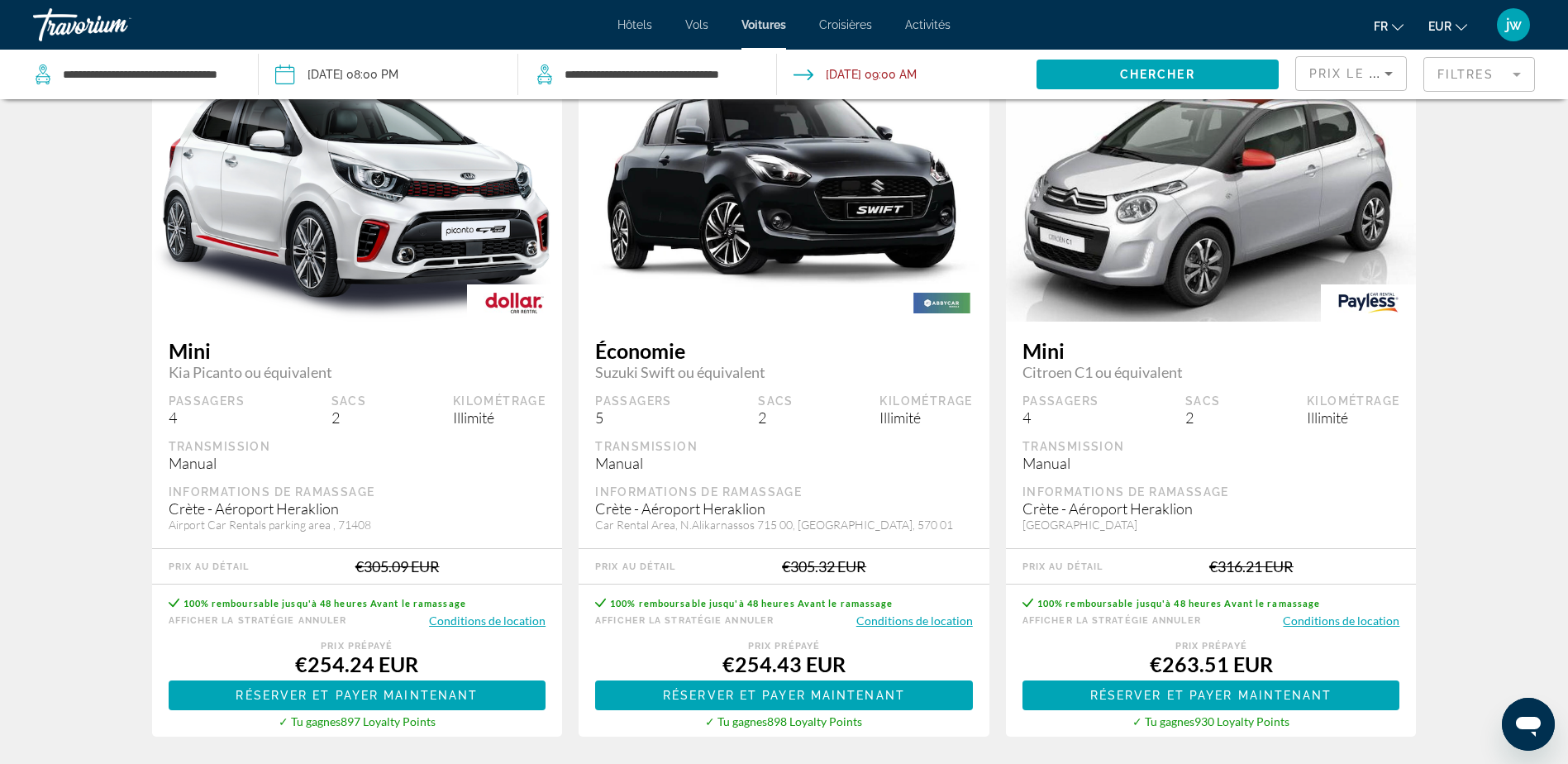
click at [1335, 613] on button "Conditions de location" at bounding box center [1340, 620] width 116 height 16
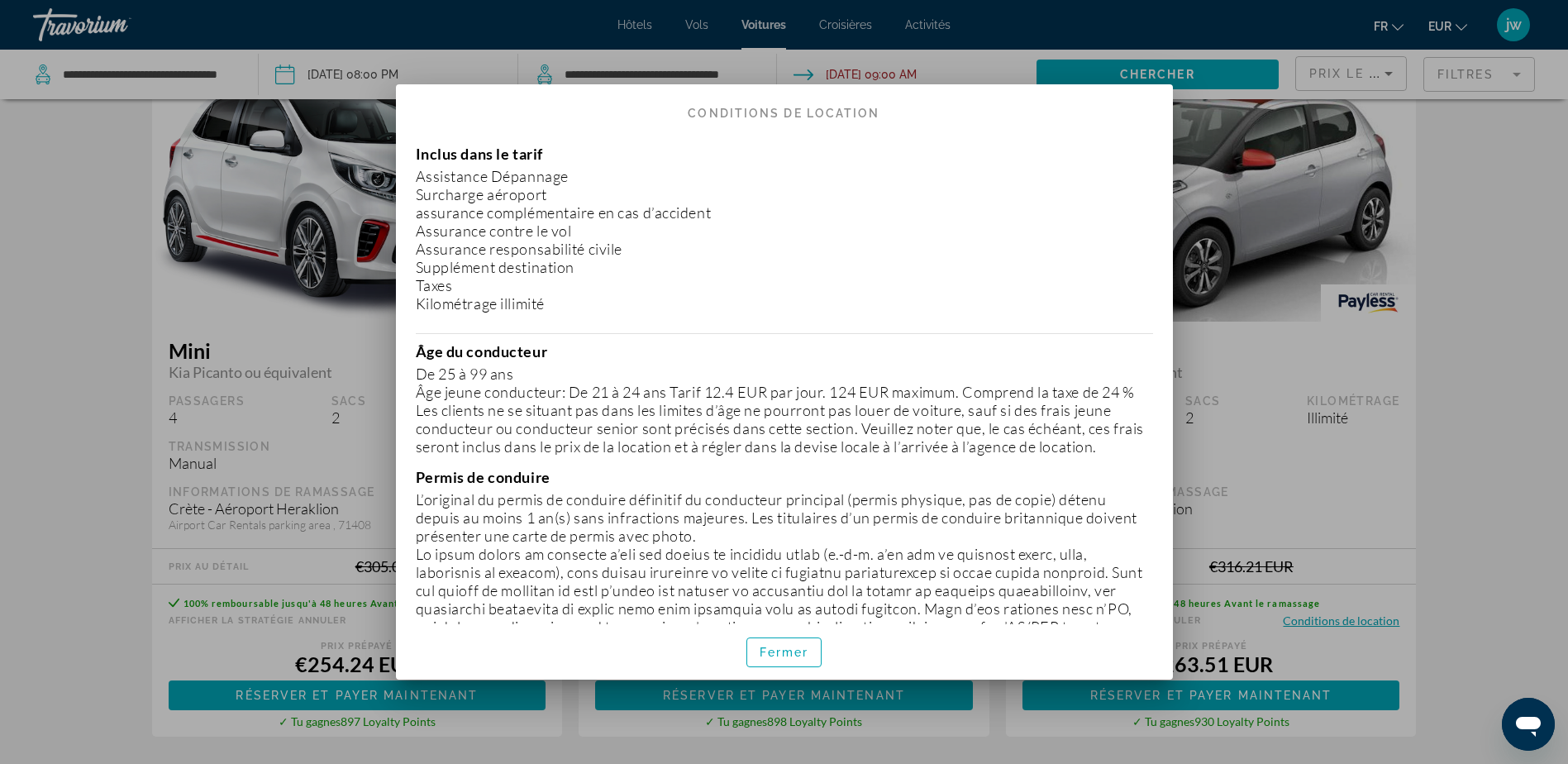
scroll to position [0, 0]
drag, startPoint x: 798, startPoint y: 644, endPoint x: 855, endPoint y: 633, distance: 58.1
click at [810, 642] on span "button" at bounding box center [784, 652] width 74 height 40
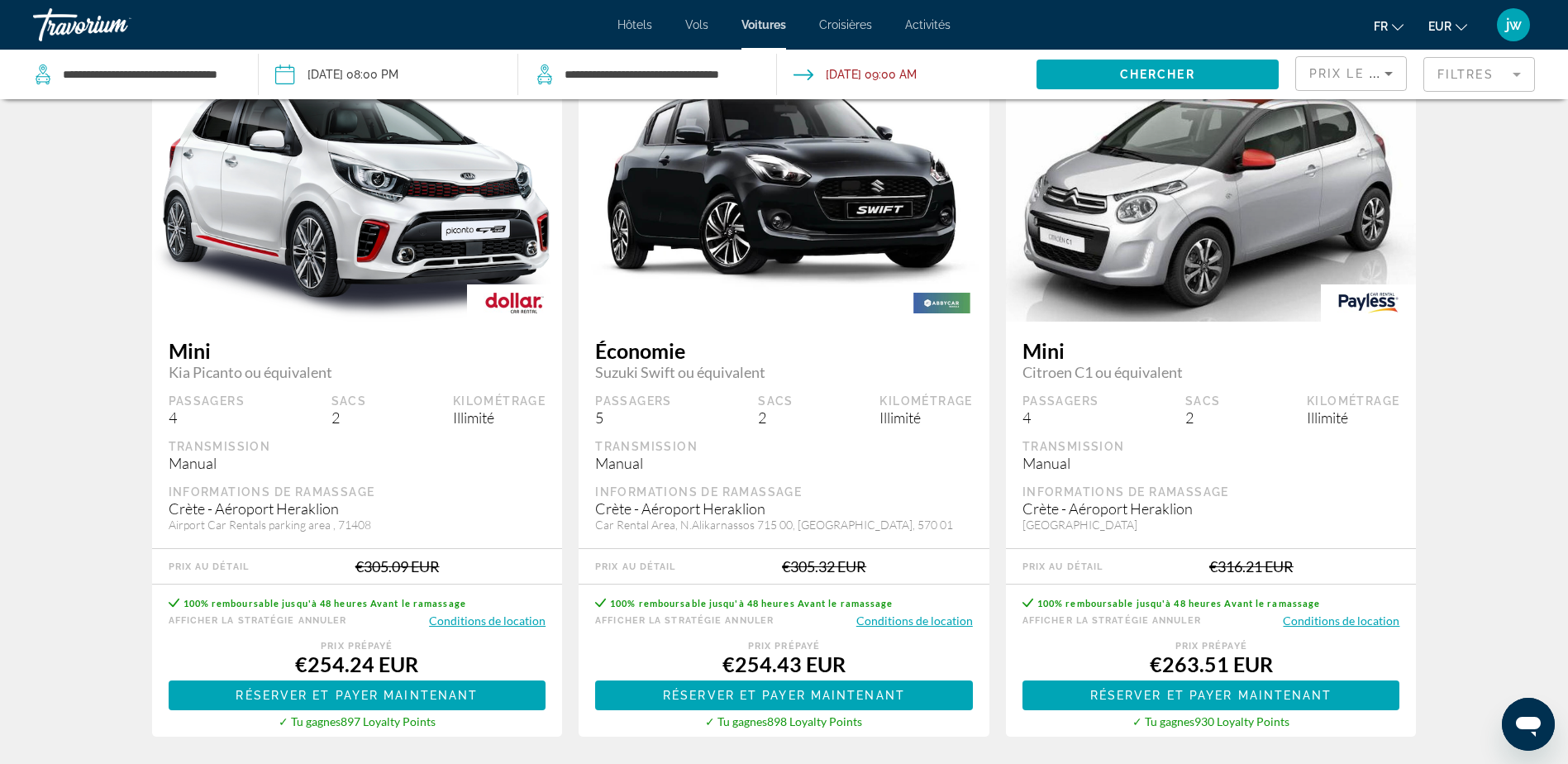
scroll to position [827, 0]
click at [1194, 689] on span "Réserver et payer maintenant" at bounding box center [1211, 696] width 242 height 14
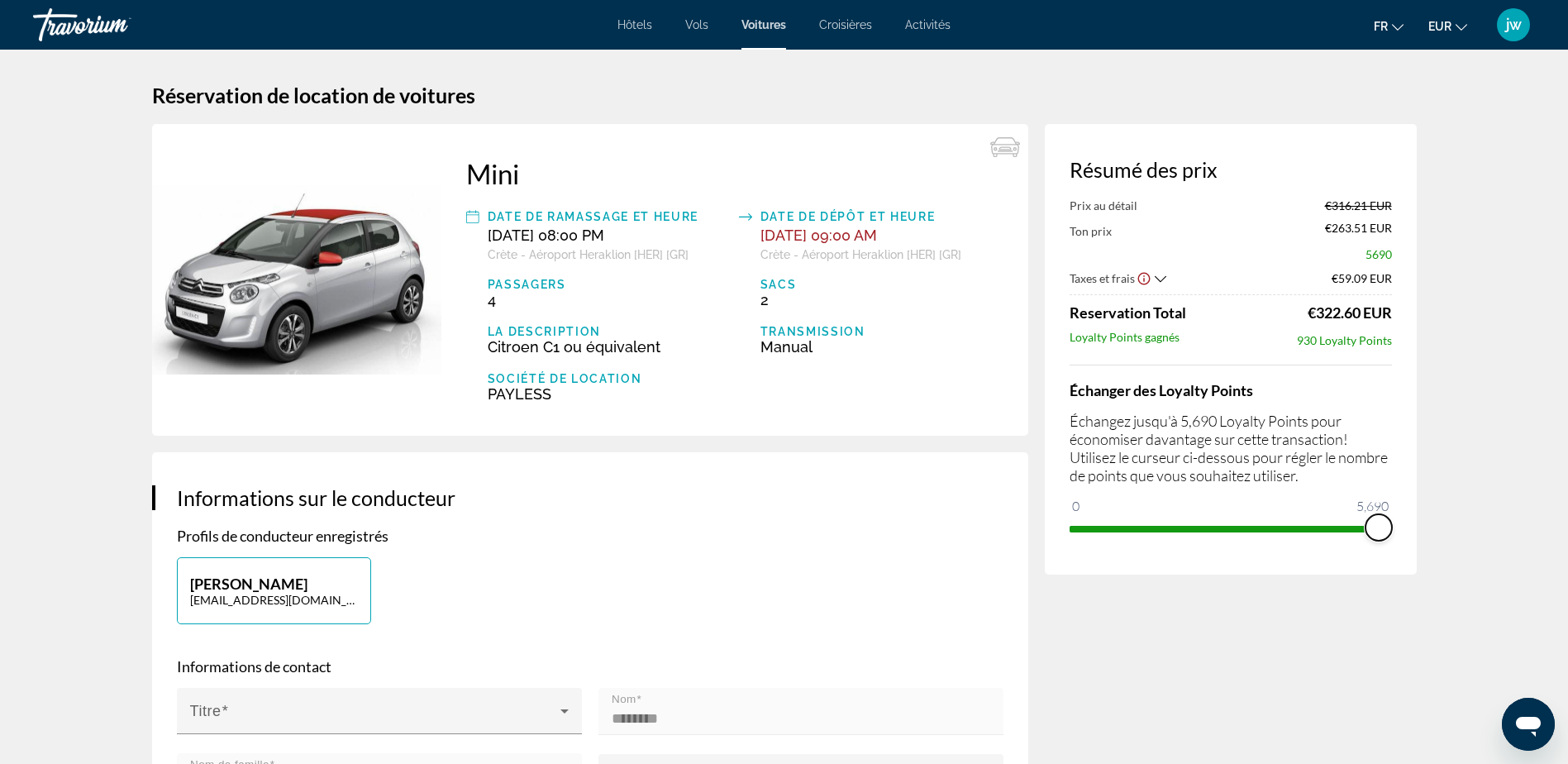
drag, startPoint x: 1078, startPoint y: 508, endPoint x: 1411, endPoint y: 484, distance: 333.9
click at [1411, 484] on div "Résumé des prix Prix au détail €316.21 EUR Ton prix €263.51 EUR 5690 Taxes et f…" at bounding box center [1231, 349] width 372 height 450
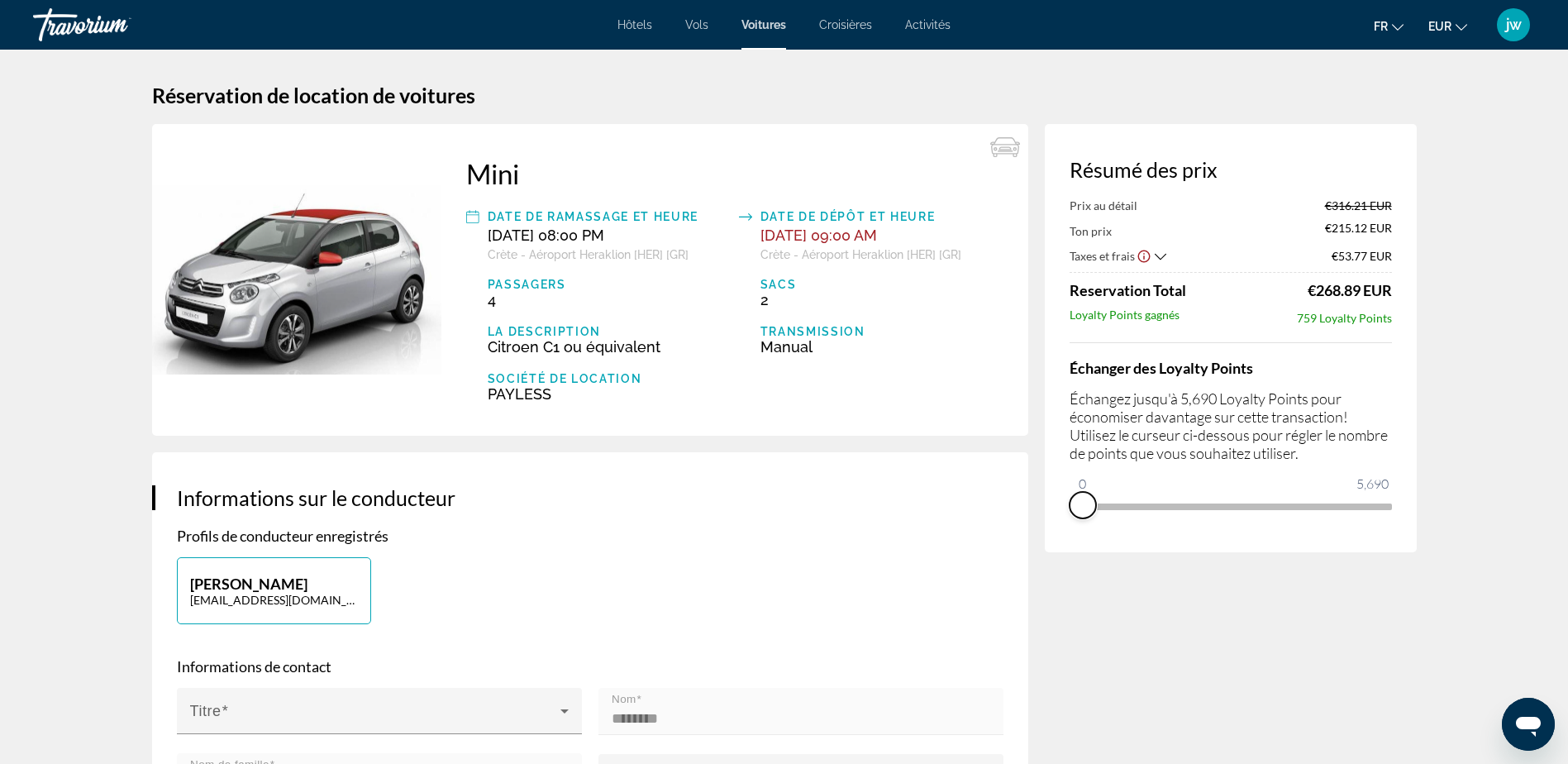
drag, startPoint x: 1379, startPoint y: 527, endPoint x: 1074, endPoint y: 530, distance: 305.0
click at [1074, 530] on div "Résumé des prix Prix au détail €316.21 EUR Ton prix €215.12 EUR Taxes et frais …" at bounding box center [1231, 338] width 372 height 428
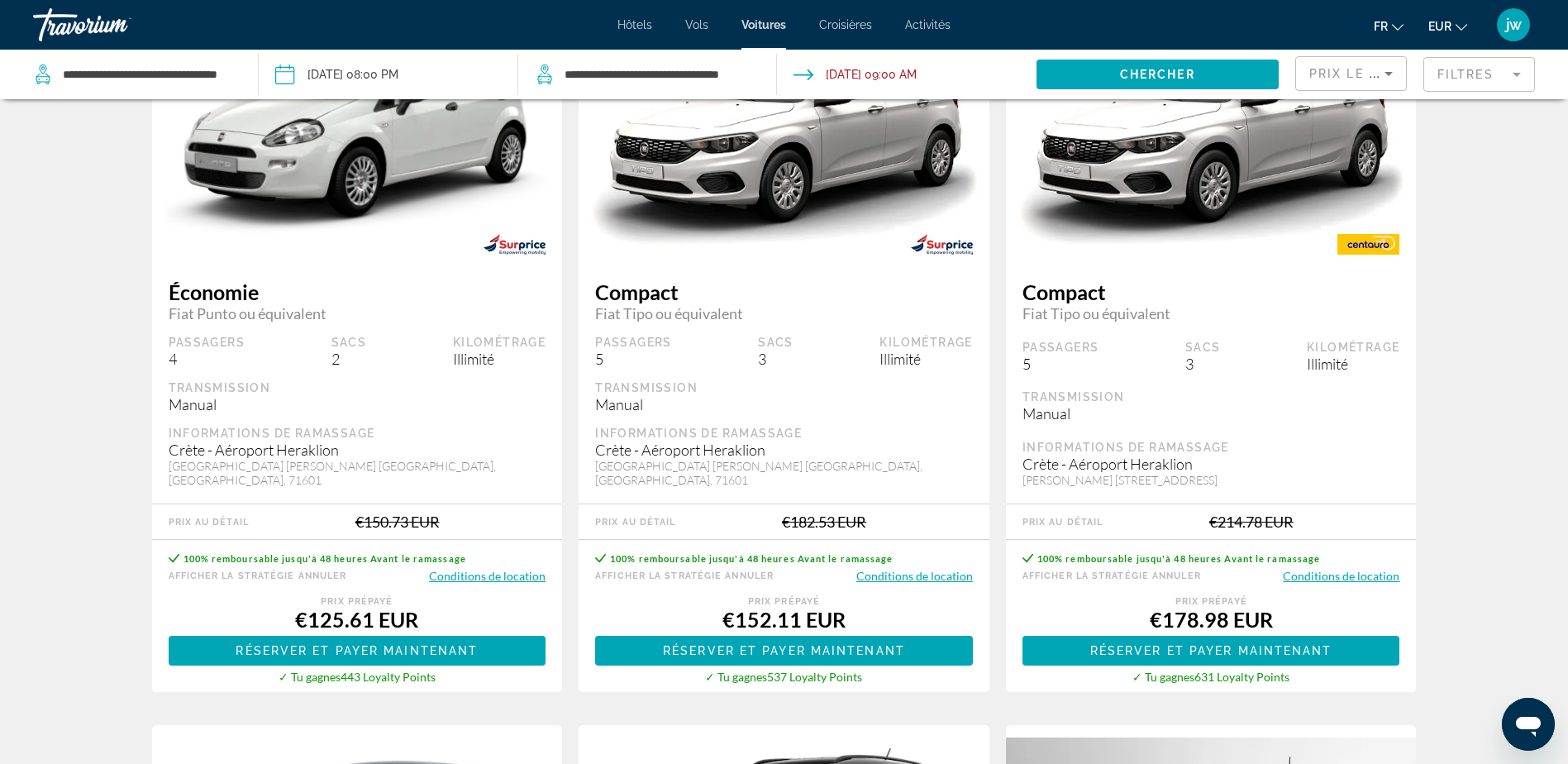
scroll to position [165, 0]
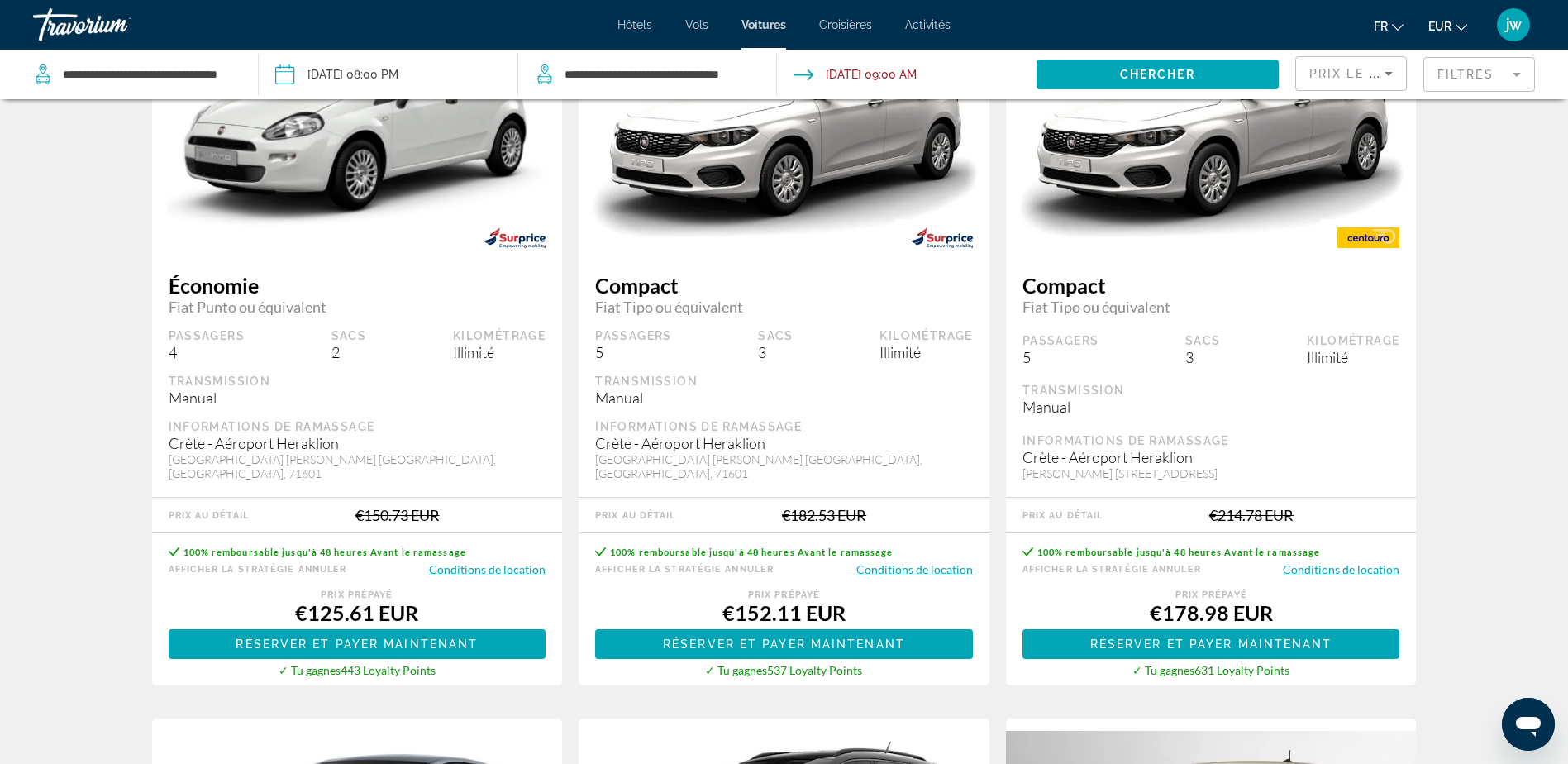
click at [492, 564] on button "Conditions de location" at bounding box center [487, 570] width 116 height 16
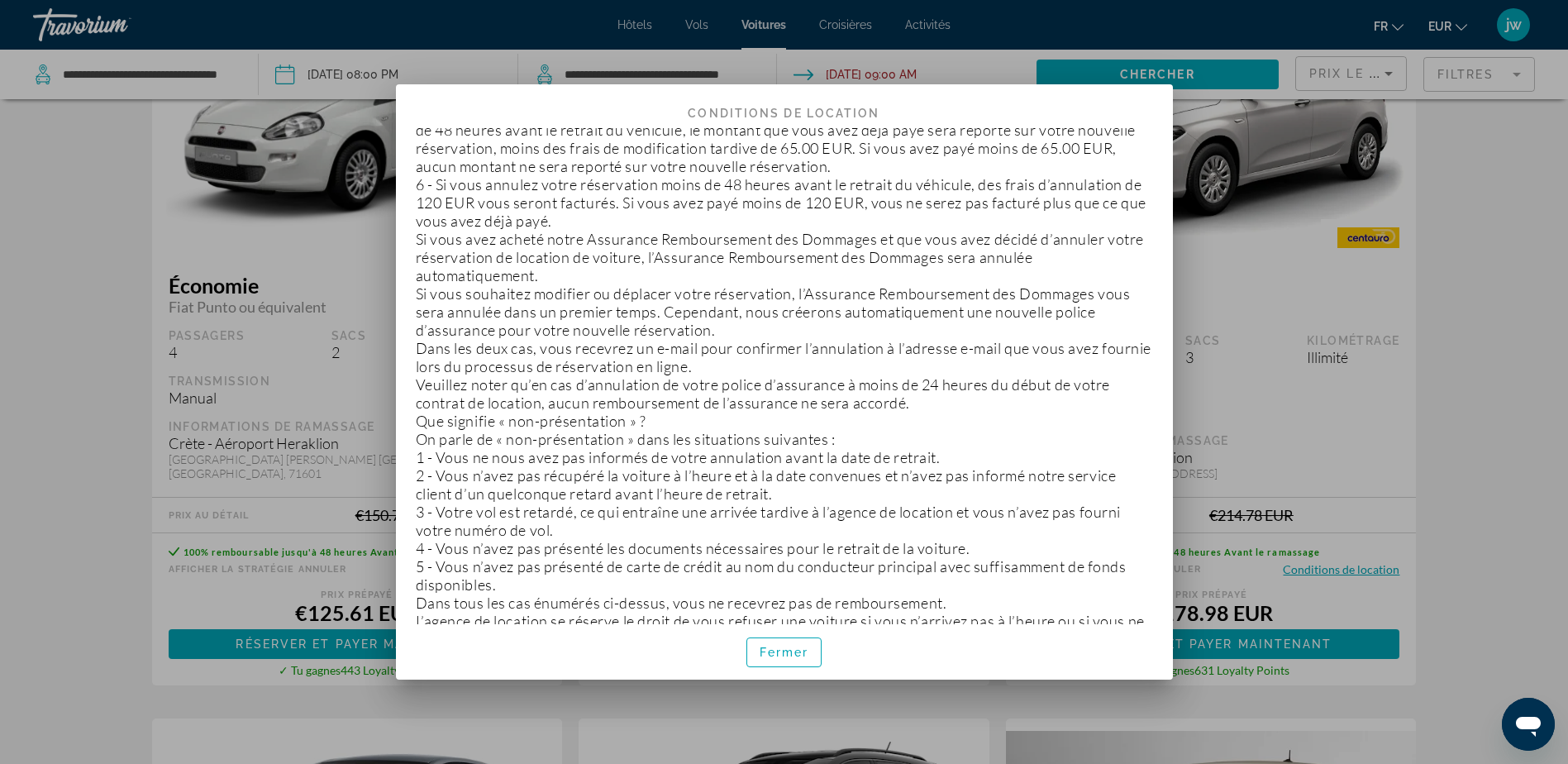
scroll to position [3198, 0]
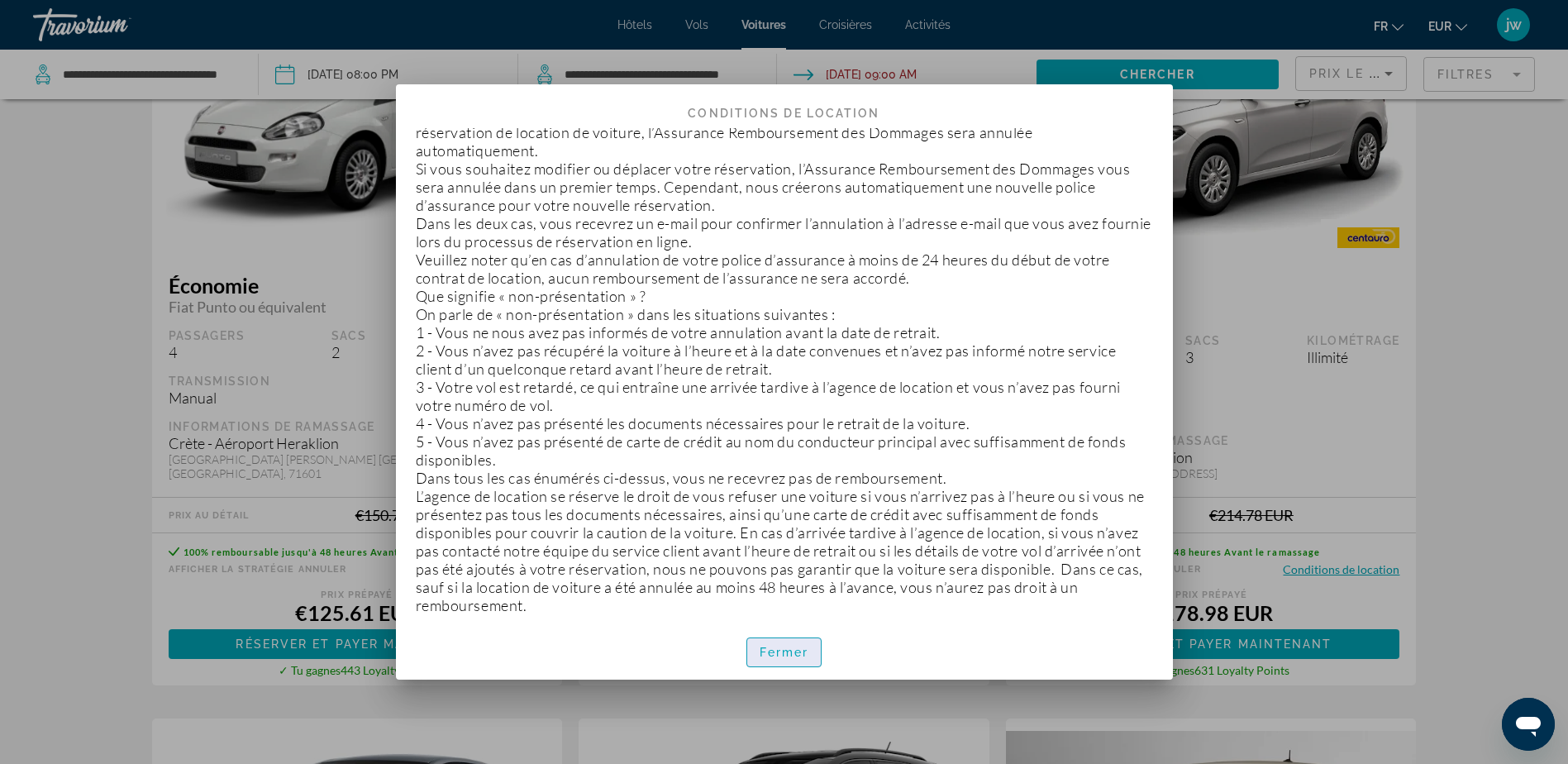
click at [795, 654] on span "Fermer" at bounding box center [784, 653] width 50 height 14
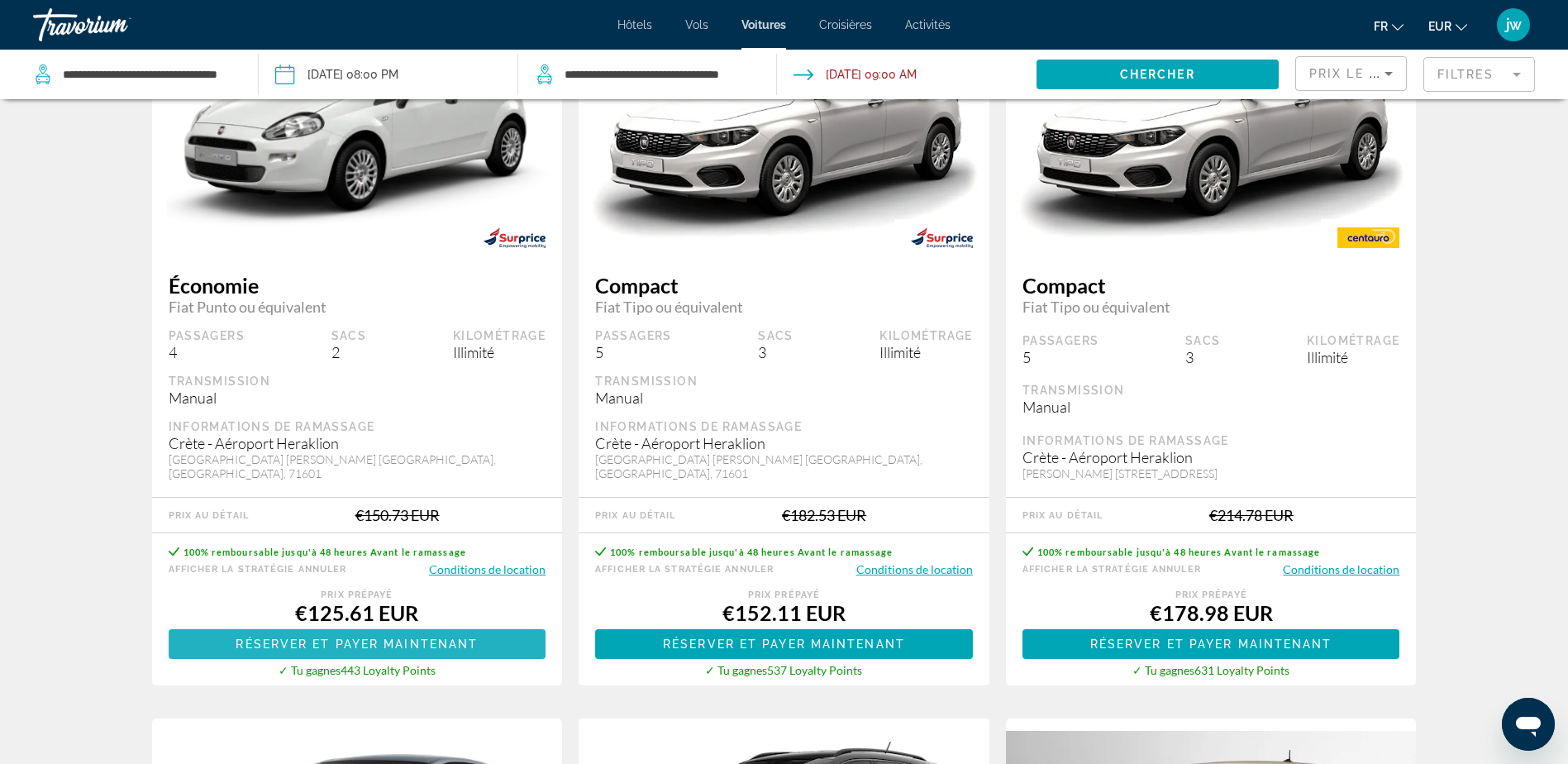
click at [261, 642] on span "Réserver et payer maintenant" at bounding box center [357, 644] width 242 height 14
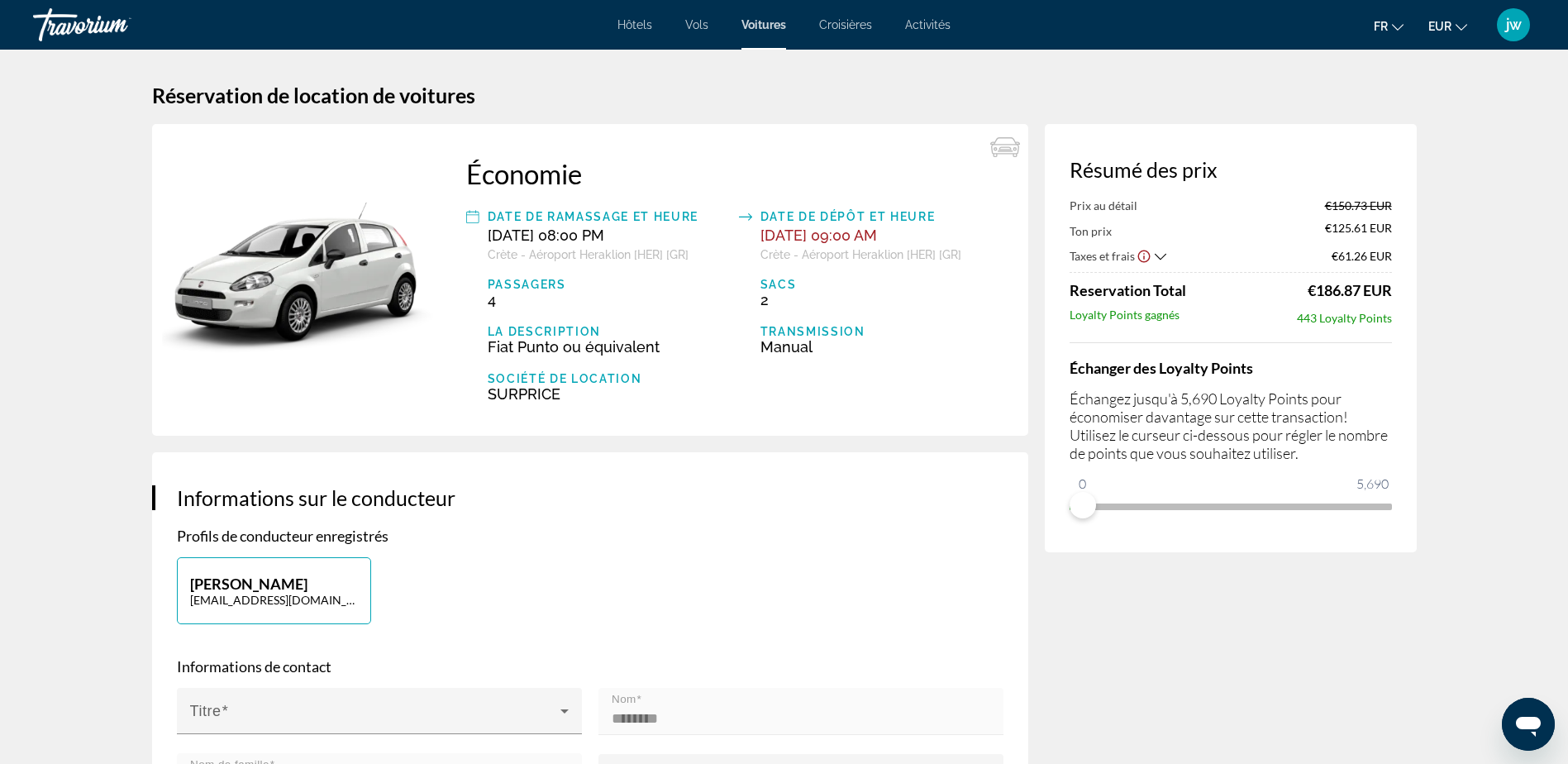
click at [1162, 252] on icon "Show Taxes and Fees breakdown" at bounding box center [1161, 257] width 12 height 14
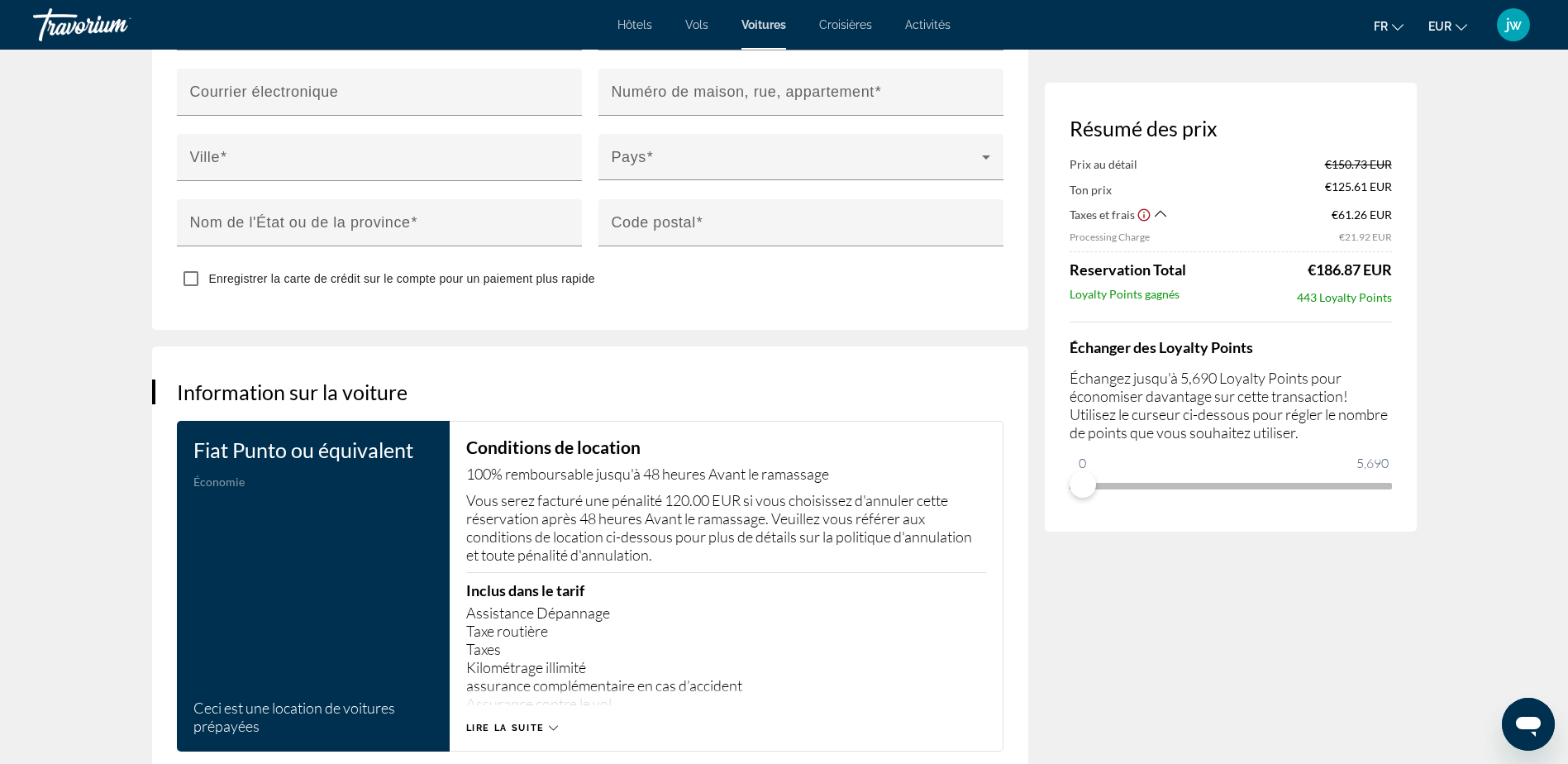
scroll to position [2149, 0]
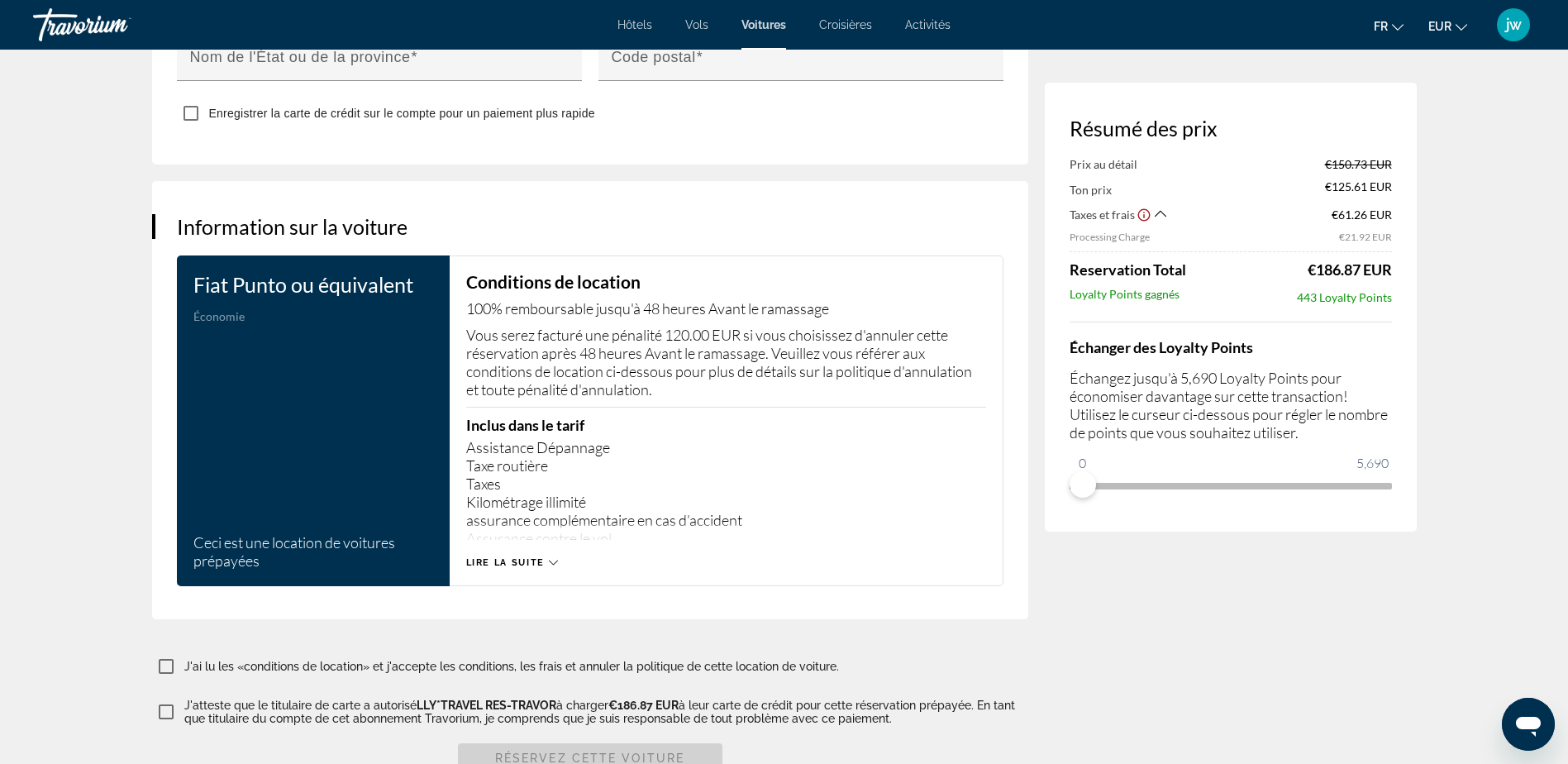
click at [548, 557] on div "Lire la suite" at bounding box center [512, 562] width 92 height 11
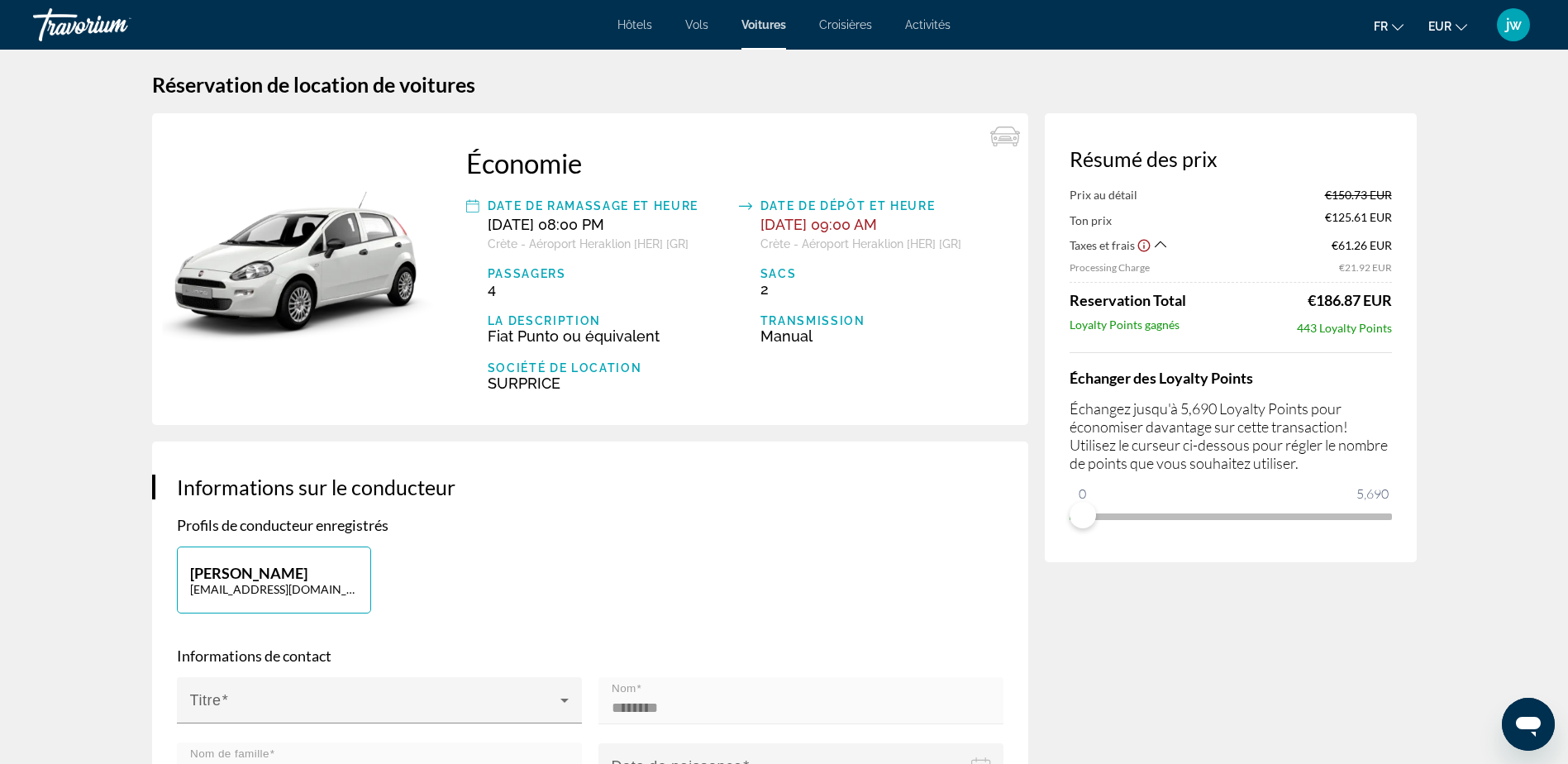
scroll to position [0, 0]
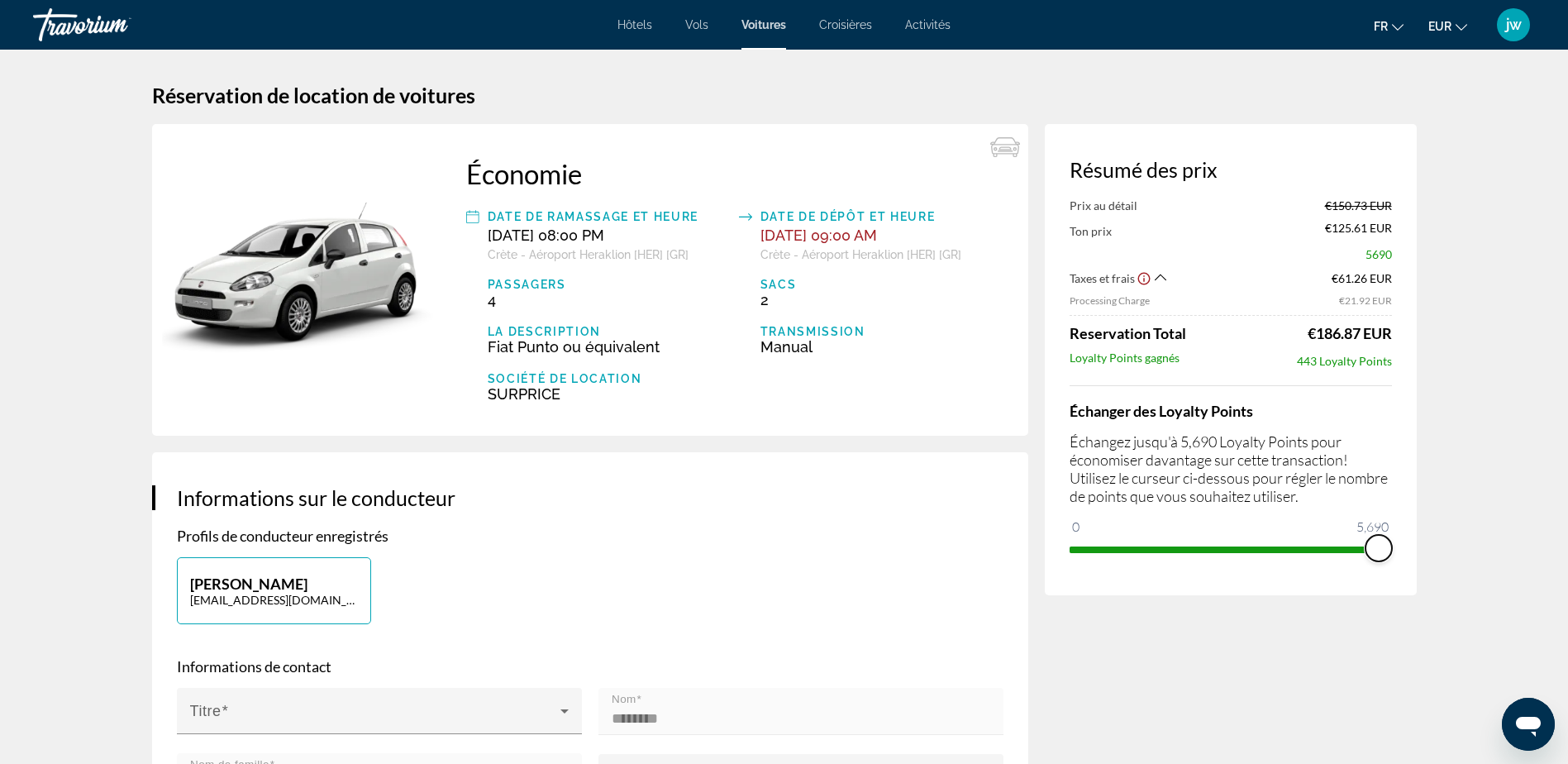
drag, startPoint x: 1089, startPoint y: 527, endPoint x: 1406, endPoint y: 517, distance: 317.2
click at [1406, 517] on div "Résumé des prix Prix au détail €150.73 EUR Ton prix €125.61 EUR 5690 Taxes et f…" at bounding box center [1231, 360] width 372 height 471
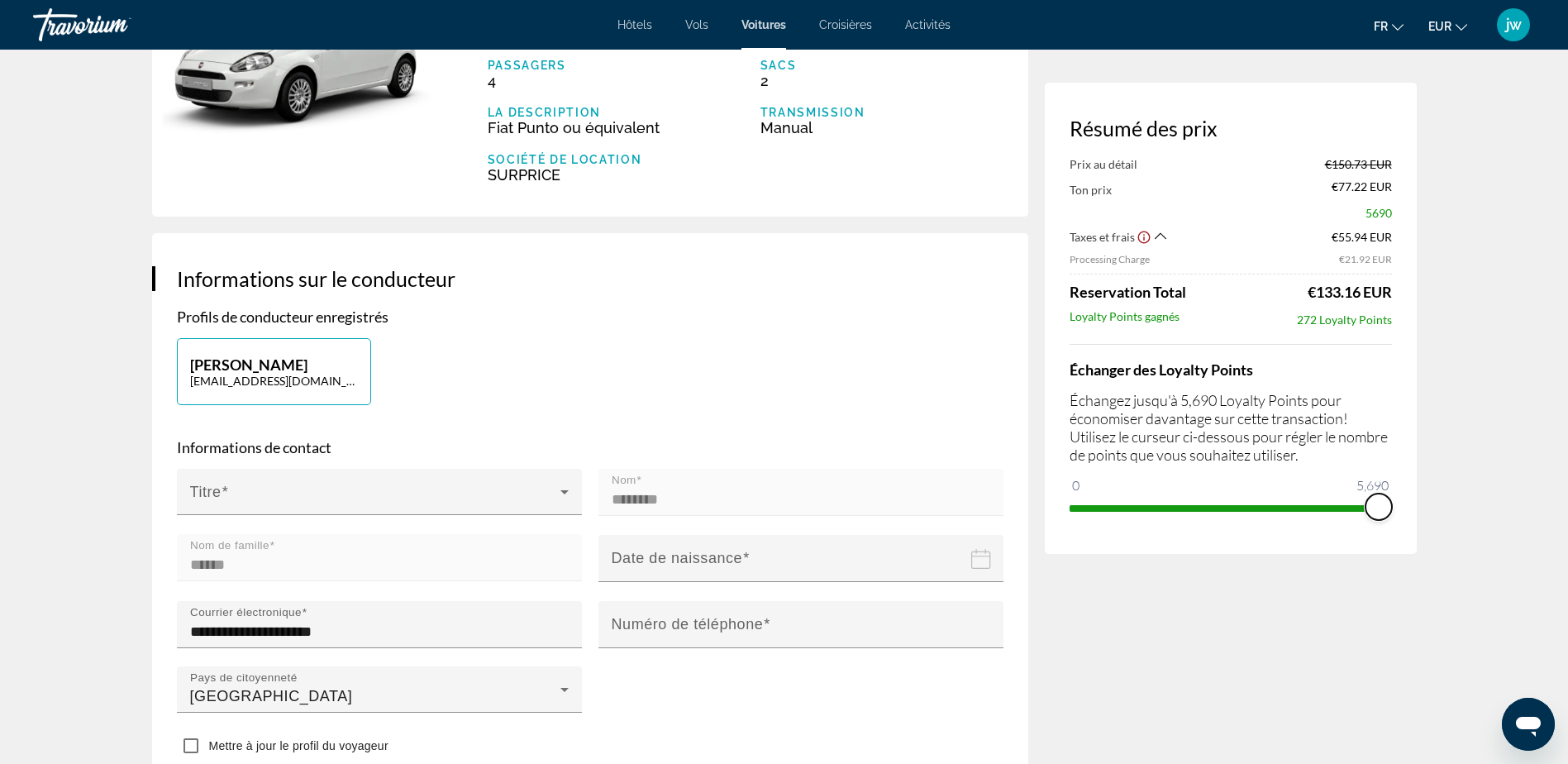
scroll to position [248, 0]
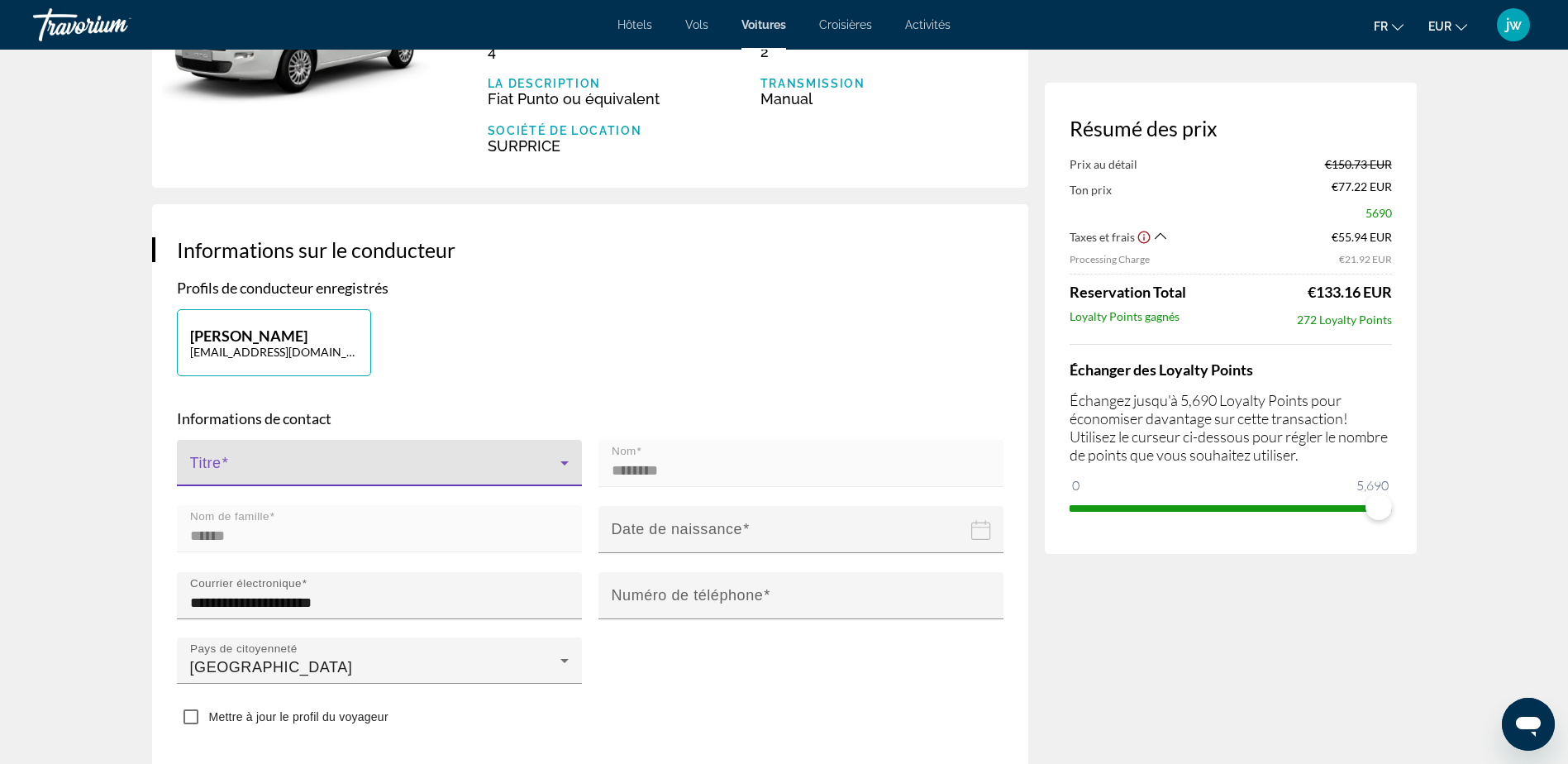
click at [563, 462] on icon "Main content" at bounding box center [565, 463] width 8 height 4
click at [250, 589] on mat-option "Ms." at bounding box center [379, 592] width 405 height 40
click at [319, 461] on div "Ms." at bounding box center [375, 470] width 370 height 20
click at [294, 470] on div at bounding box center [784, 382] width 1568 height 764
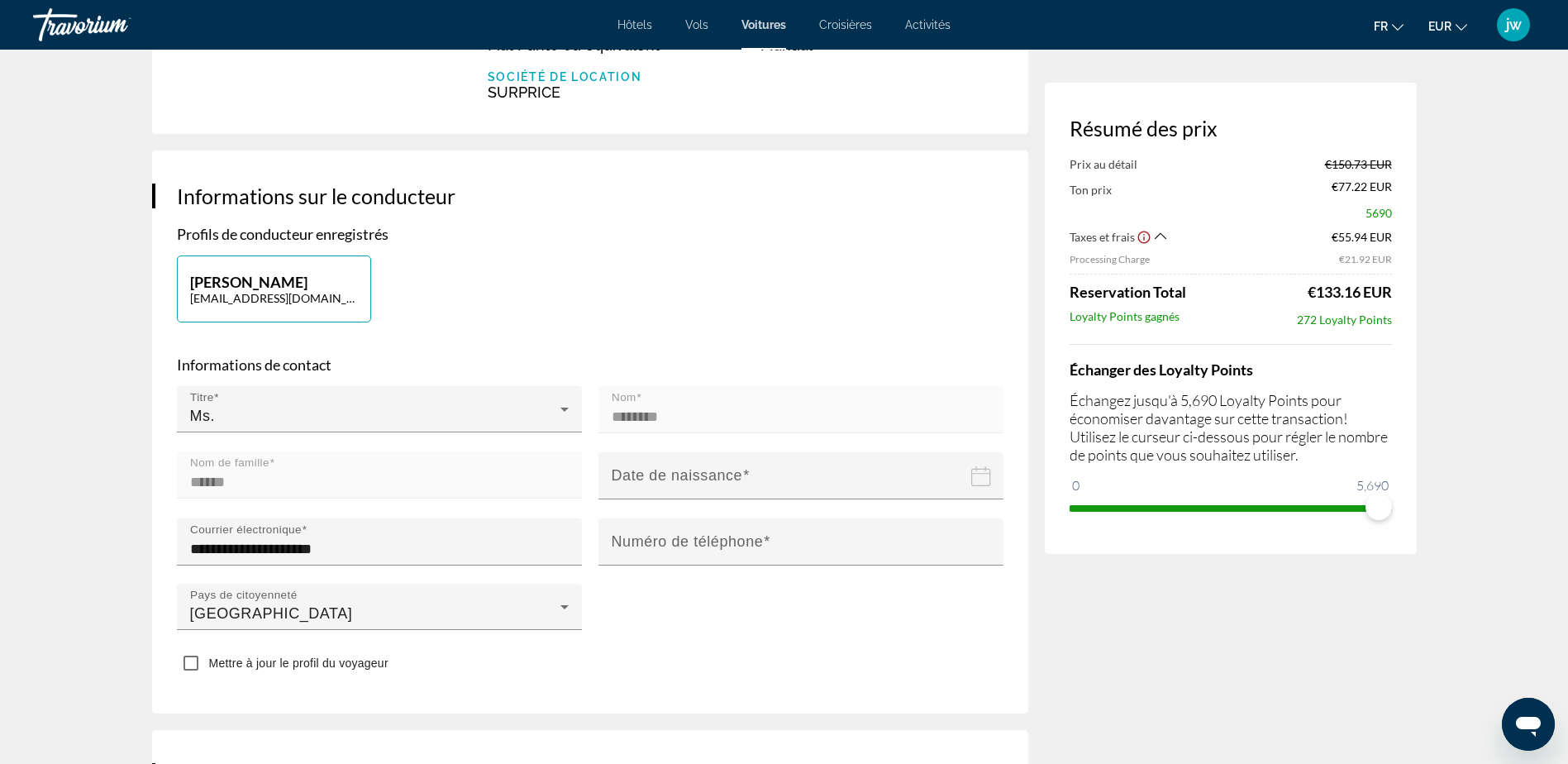
scroll to position [331, 0]
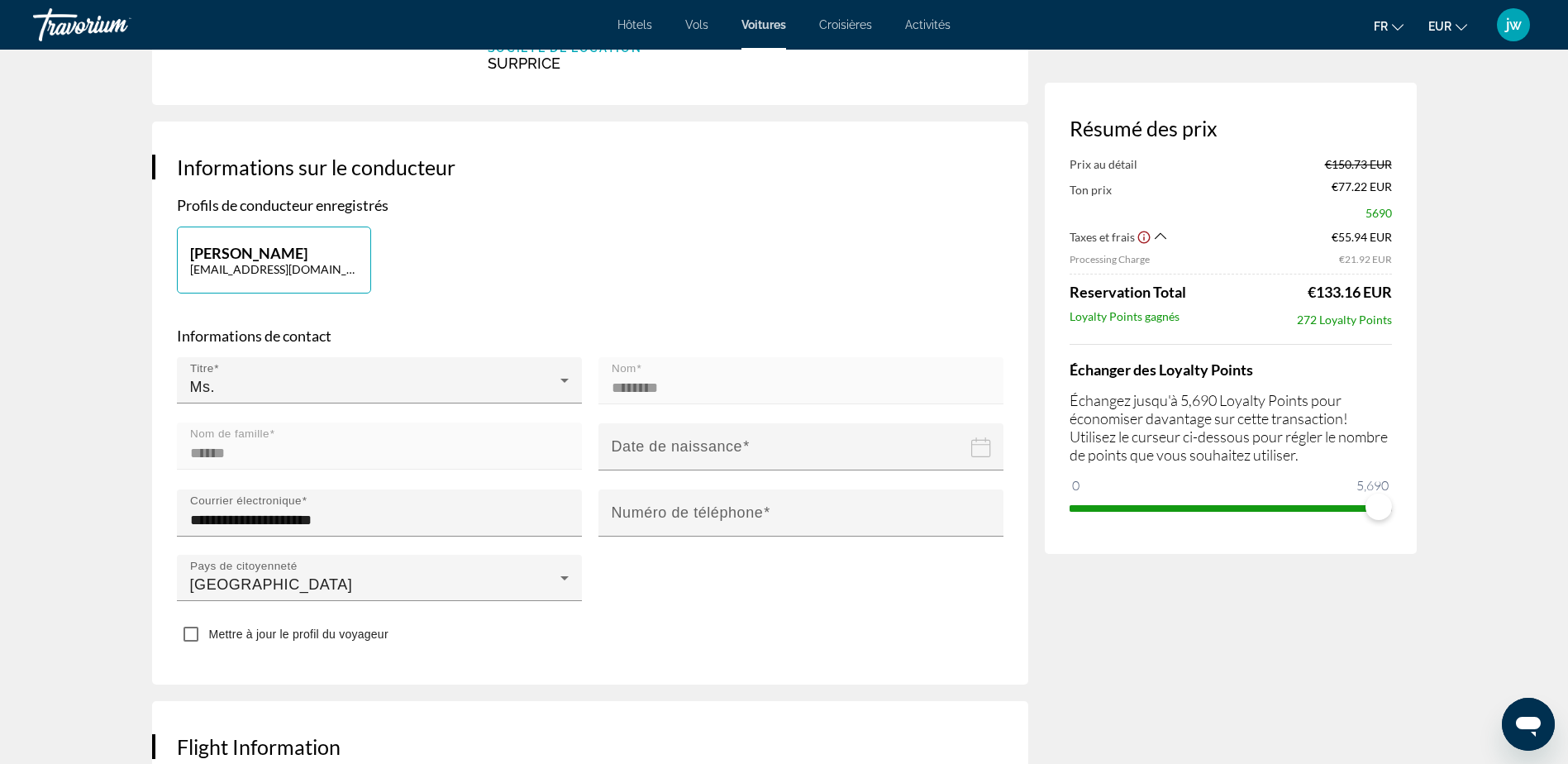
click at [765, 452] on input "Date of birth" at bounding box center [804, 458] width 411 height 72
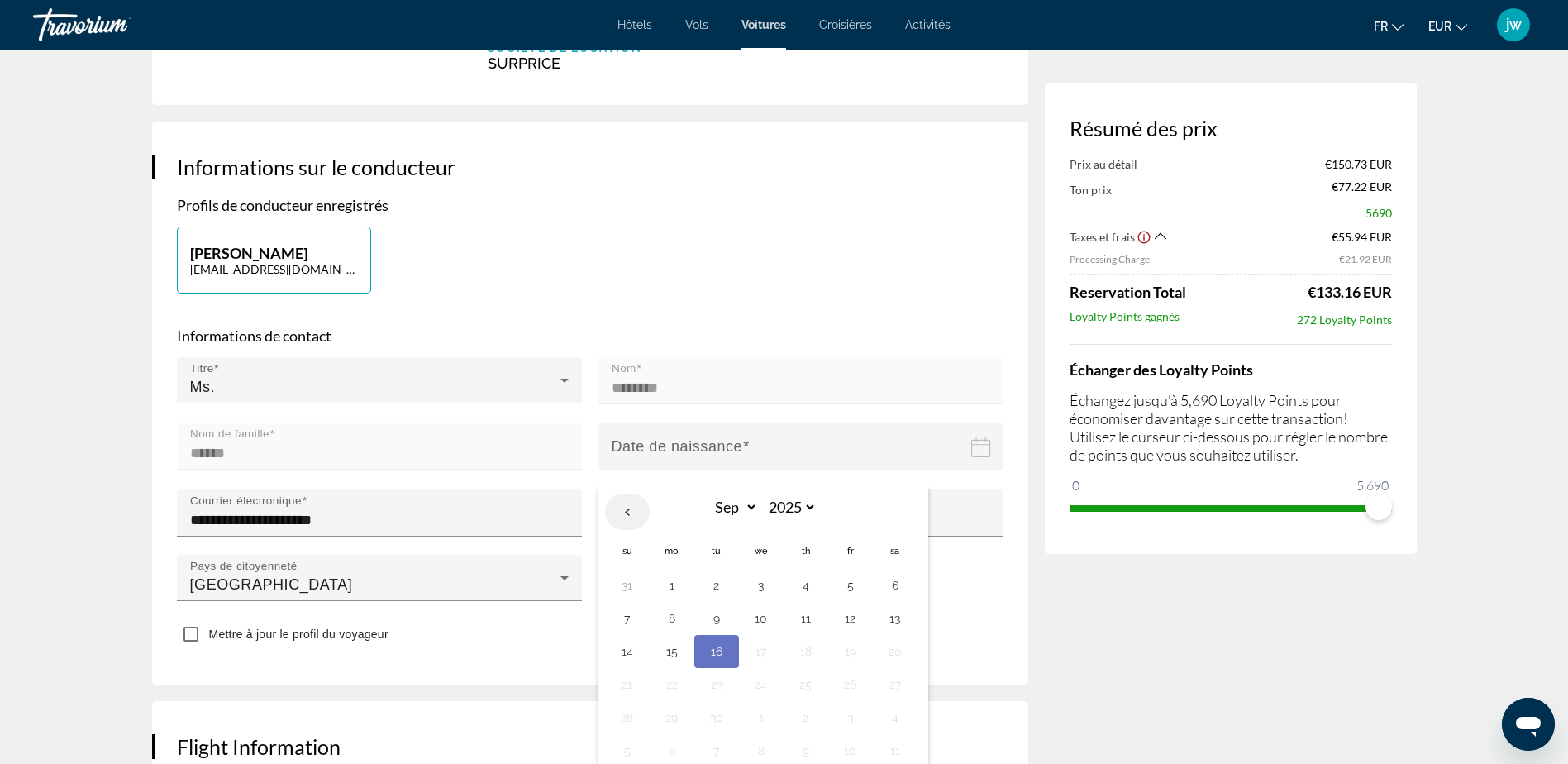
click at [632, 506] on th "Previous month" at bounding box center [627, 511] width 45 height 36
click at [733, 506] on select "*** *** *** *** *** *** *** *** *** *** *** ***" at bounding box center [731, 507] width 54 height 29
select select "*"
click at [704, 492] on select "*** *** *** *** *** *** *** *** *** *** *** ***" at bounding box center [731, 507] width 54 height 29
drag, startPoint x: 626, startPoint y: 650, endPoint x: 749, endPoint y: 536, distance: 167.7
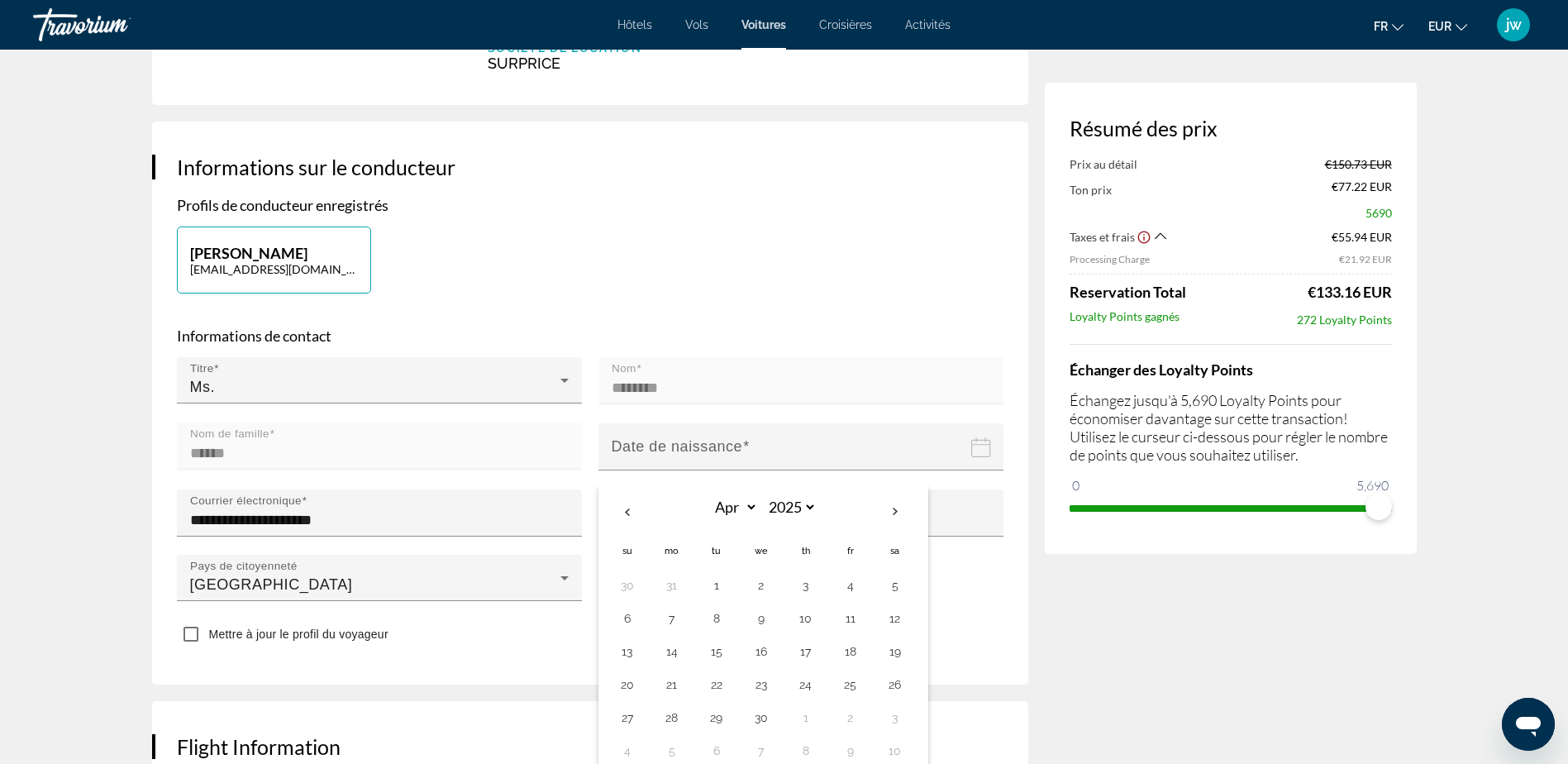
click at [628, 649] on button "13" at bounding box center [627, 652] width 26 height 23
type input "**********"
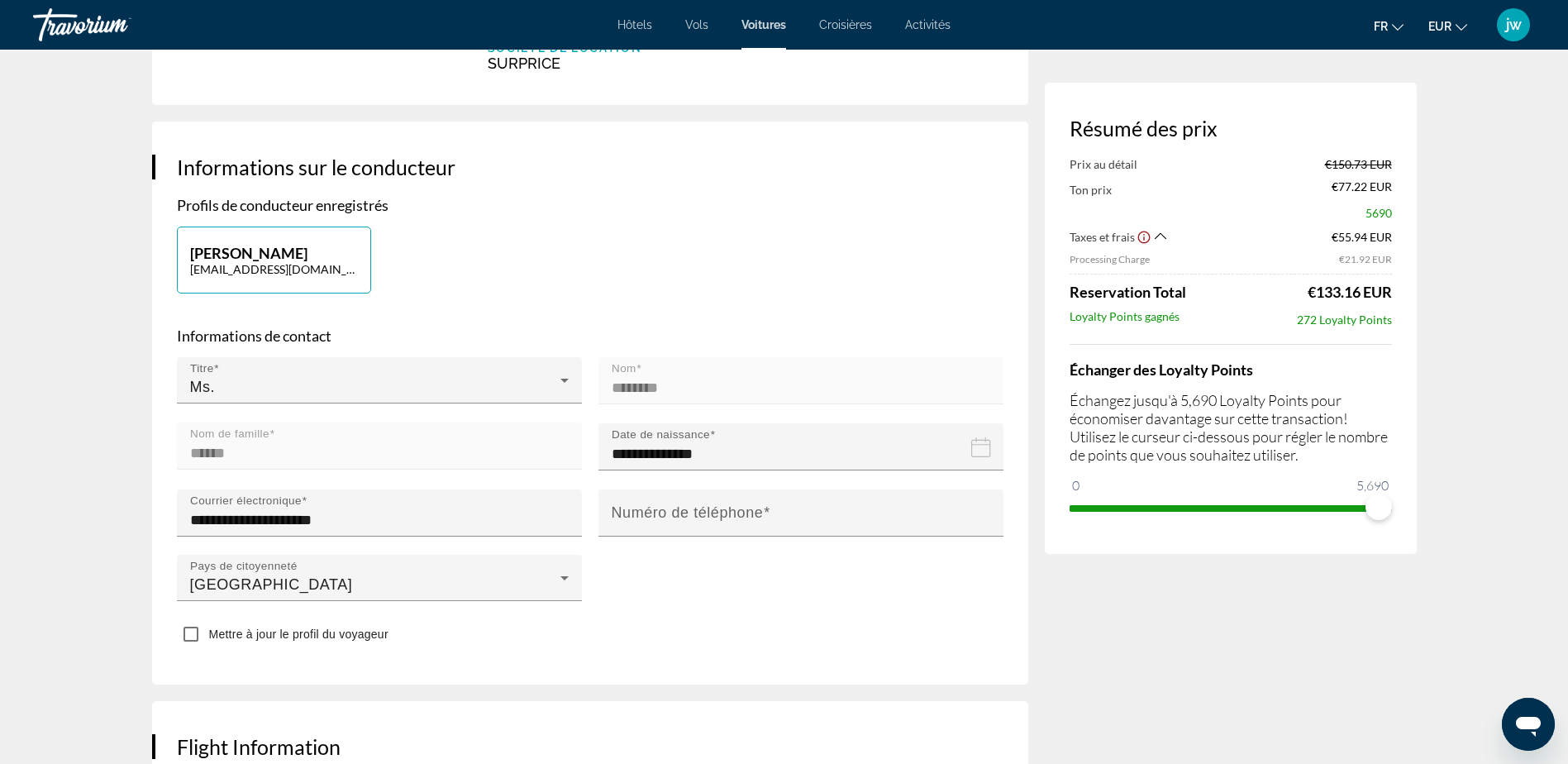
click at [704, 448] on input "**********" at bounding box center [804, 458] width 411 height 72
click at [804, 510] on select "**** **** **** **** **** **** **** **** **** **** **** **** **** **** **** ****…" at bounding box center [789, 507] width 54 height 29
select select "****"
click at [763, 492] on select "**** **** **** **** **** **** **** **** **** **** **** **** **** **** **** ****…" at bounding box center [789, 507] width 54 height 29
click at [823, 309] on div "[PERSON_NAME] [PERSON_NAME][EMAIL_ADDRESS][DOMAIN_NAME]" at bounding box center [590, 268] width 843 height 83
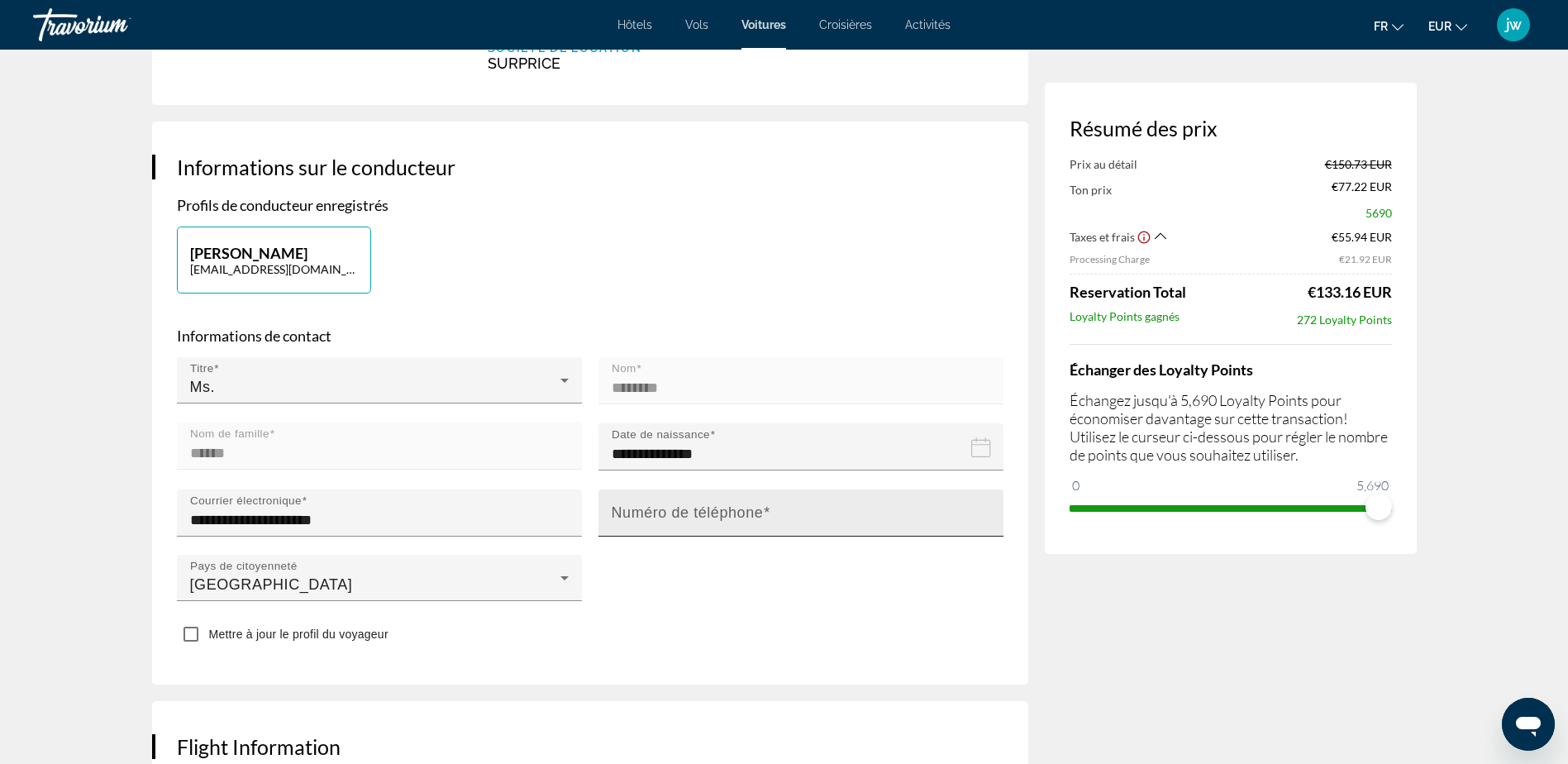
click at [668, 519] on mat-label "Numéro de téléphone" at bounding box center [688, 512] width 152 height 17
click at [668, 519] on input "Numéro de téléphone" at bounding box center [806, 520] width 389 height 20
drag, startPoint x: 633, startPoint y: 518, endPoint x: 656, endPoint y: 478, distance: 46.1
click at [636, 513] on input "**********" at bounding box center [806, 520] width 389 height 20
click at [755, 517] on input "**********" at bounding box center [806, 520] width 389 height 20
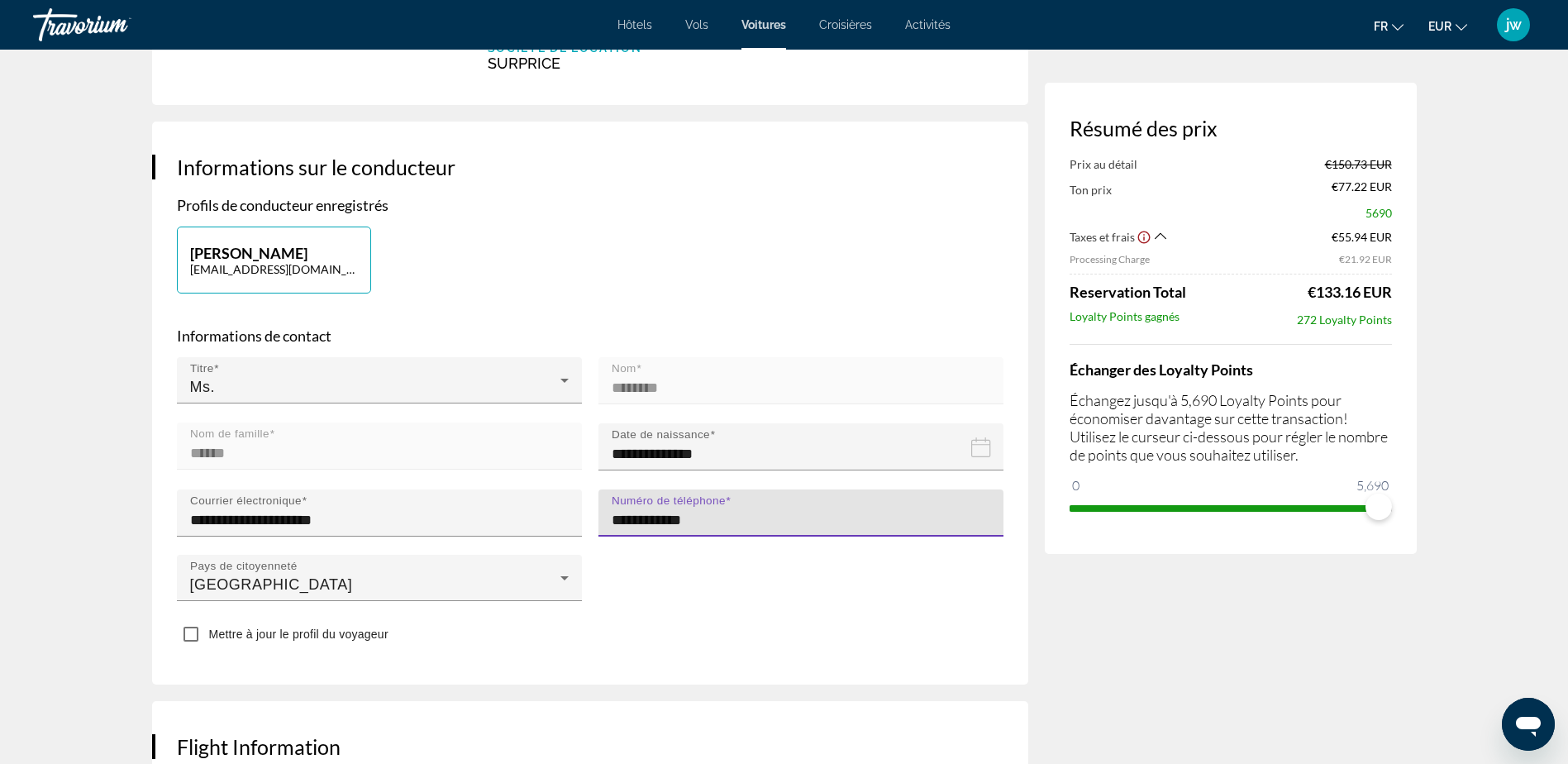
type input "**********"
click at [561, 658] on div "**********" at bounding box center [590, 403] width 876 height 563
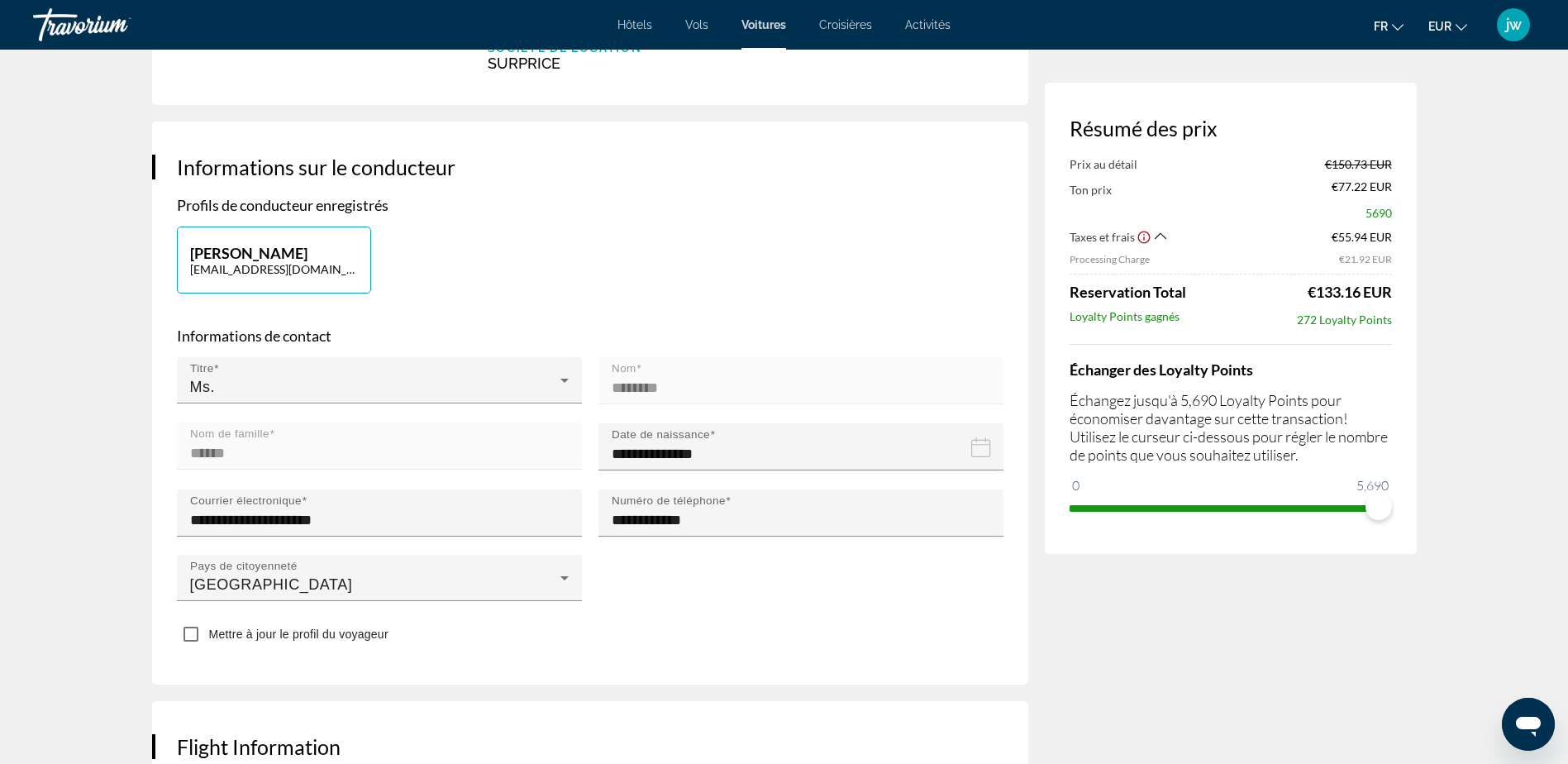
click at [292, 460] on mat-form-field "Nom de famille ******" at bounding box center [379, 454] width 405 height 65
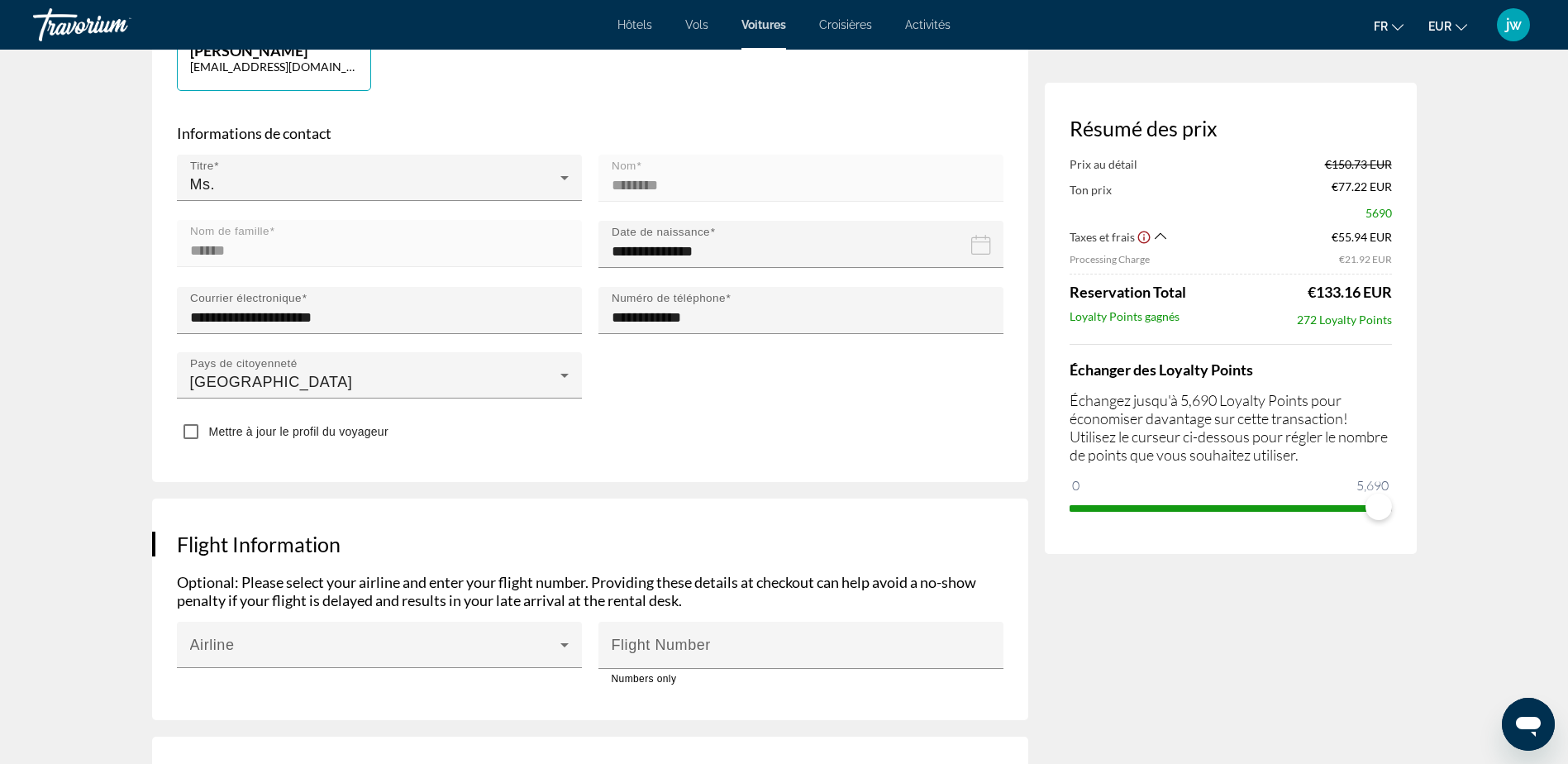
scroll to position [661, 0]
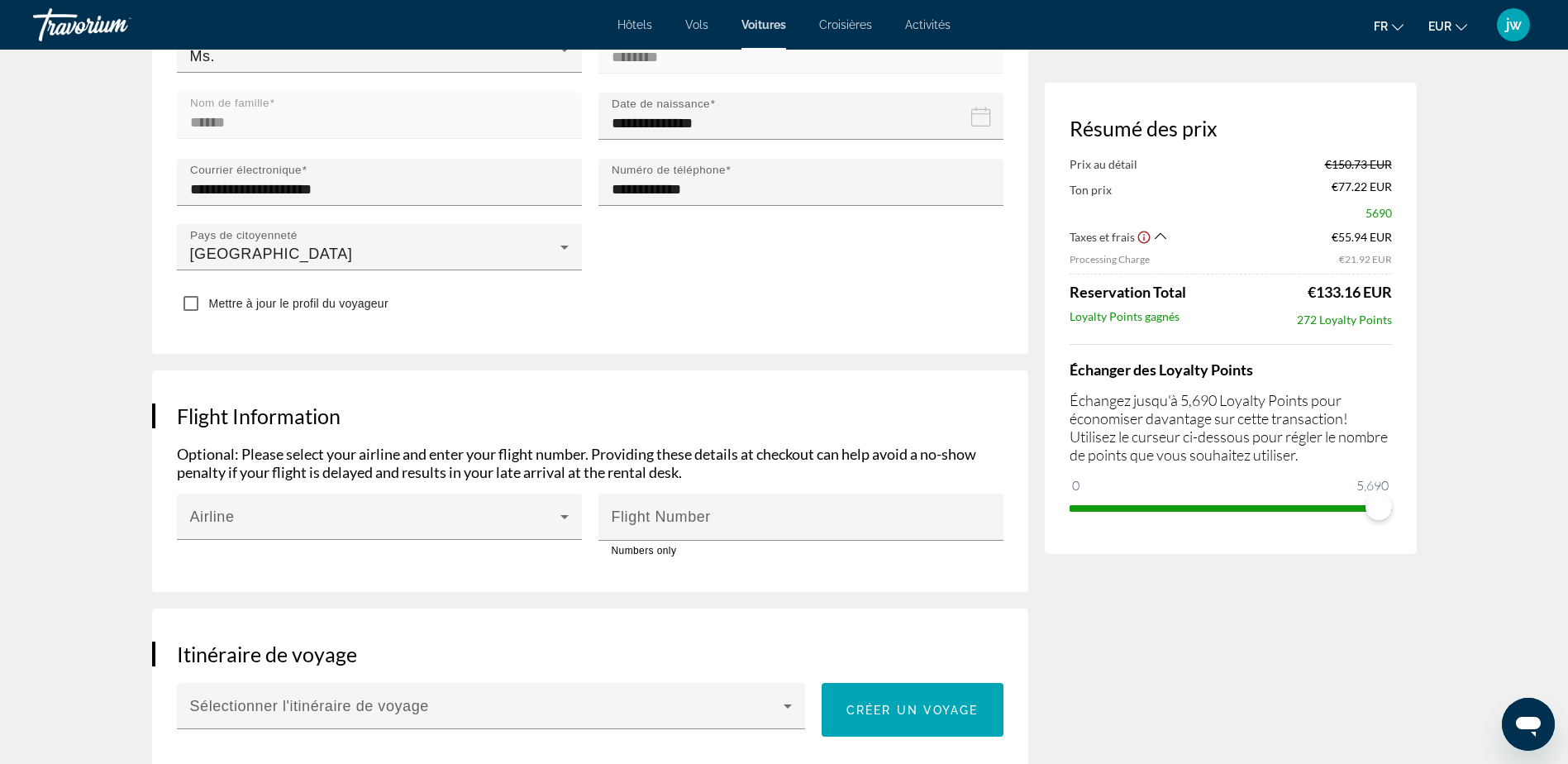
click at [684, 114] on input "**********" at bounding box center [804, 128] width 411 height 72
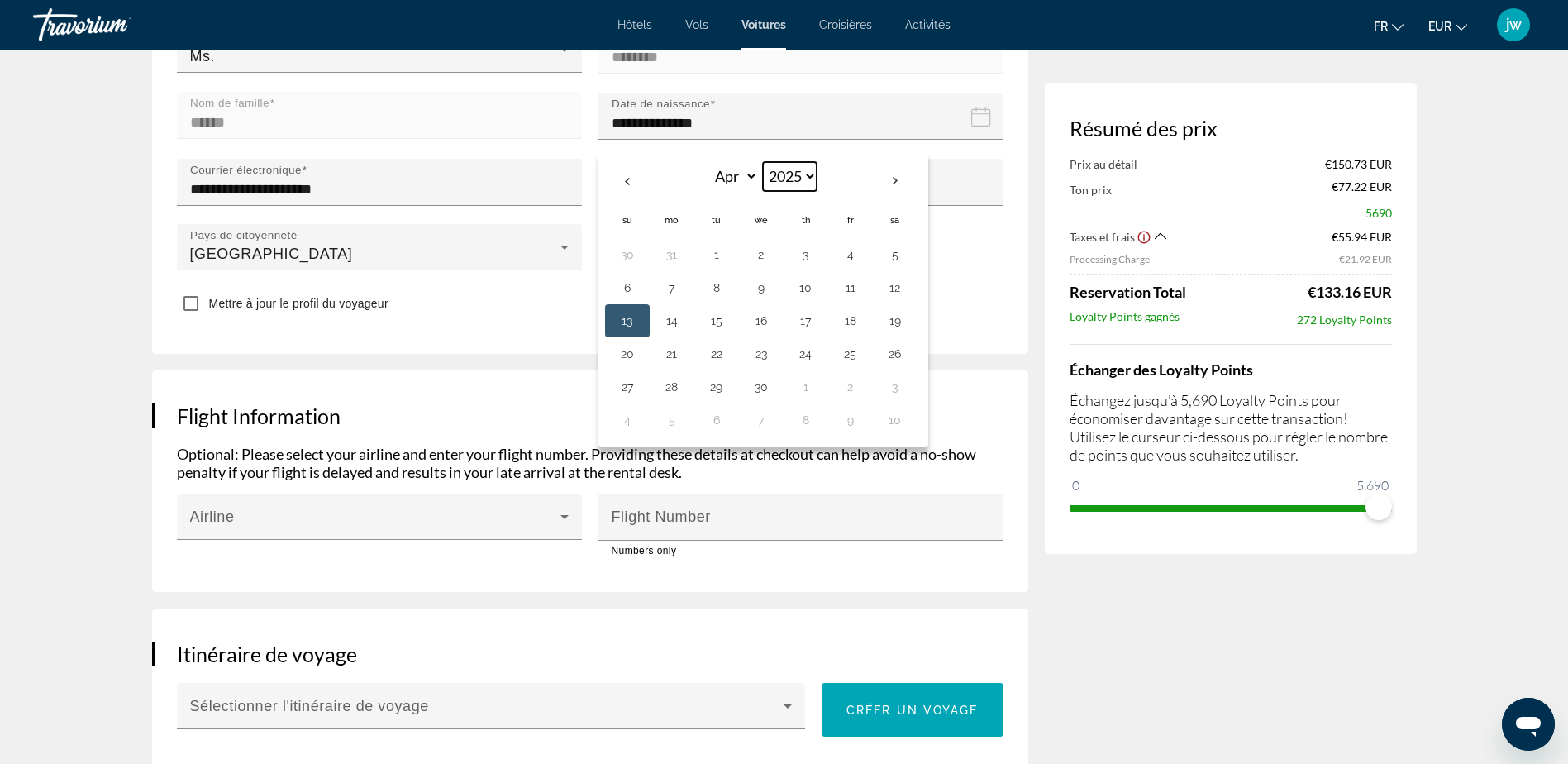
click at [800, 164] on select "**** **** **** **** **** **** **** **** **** **** **** **** **** **** **** ****…" at bounding box center [789, 177] width 54 height 29
select select "****"
click at [763, 162] on select "**** **** **** **** **** **** **** **** **** **** **** **** **** **** **** ****…" at bounding box center [789, 177] width 54 height 29
click at [795, 170] on select "**** **** **** **** **** **** **** **** **** **** **** **** **** **** **** ****…" at bounding box center [789, 177] width 54 height 29
click at [722, 320] on button "13" at bounding box center [716, 320] width 26 height 23
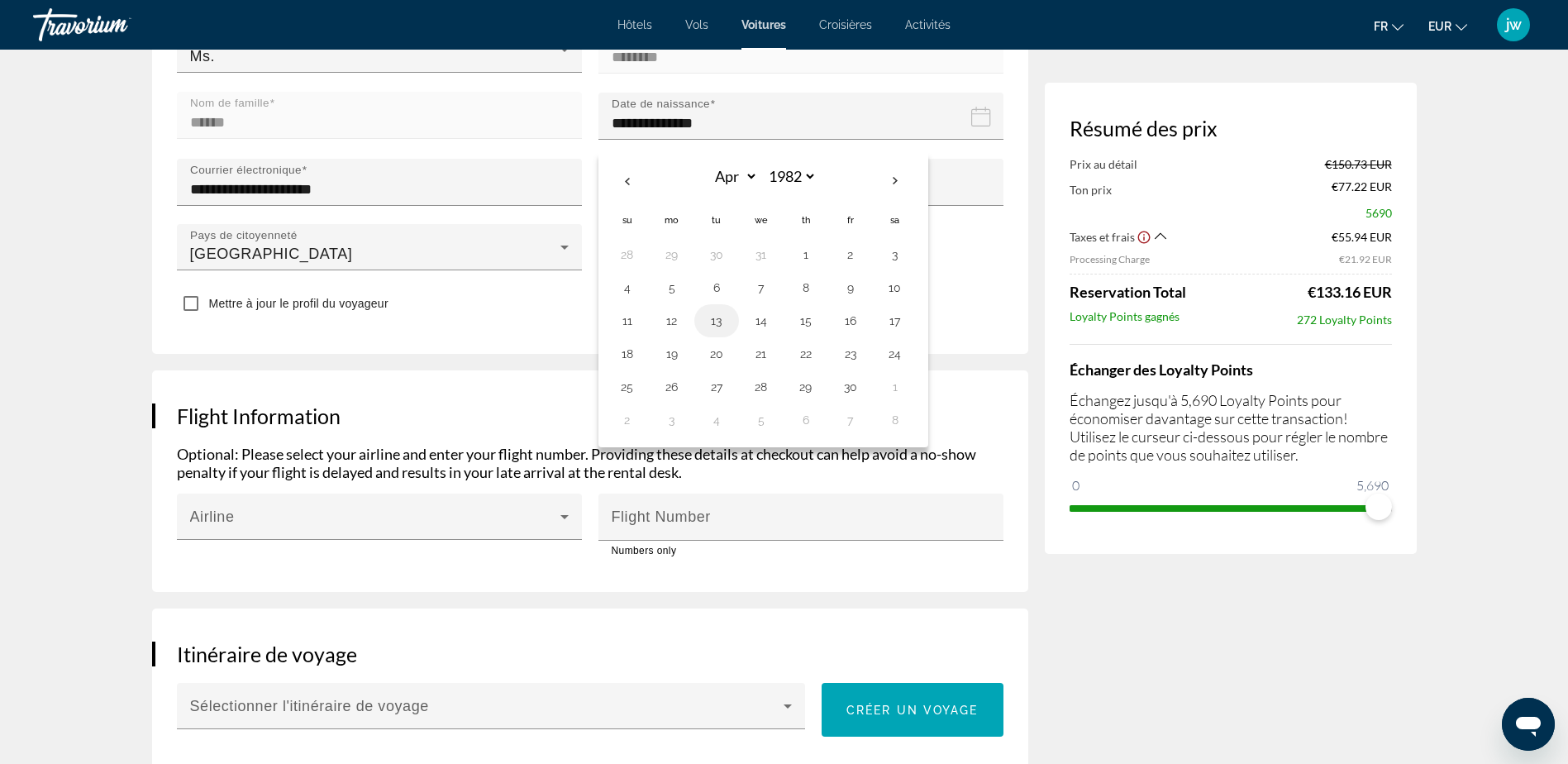
type input "**********"
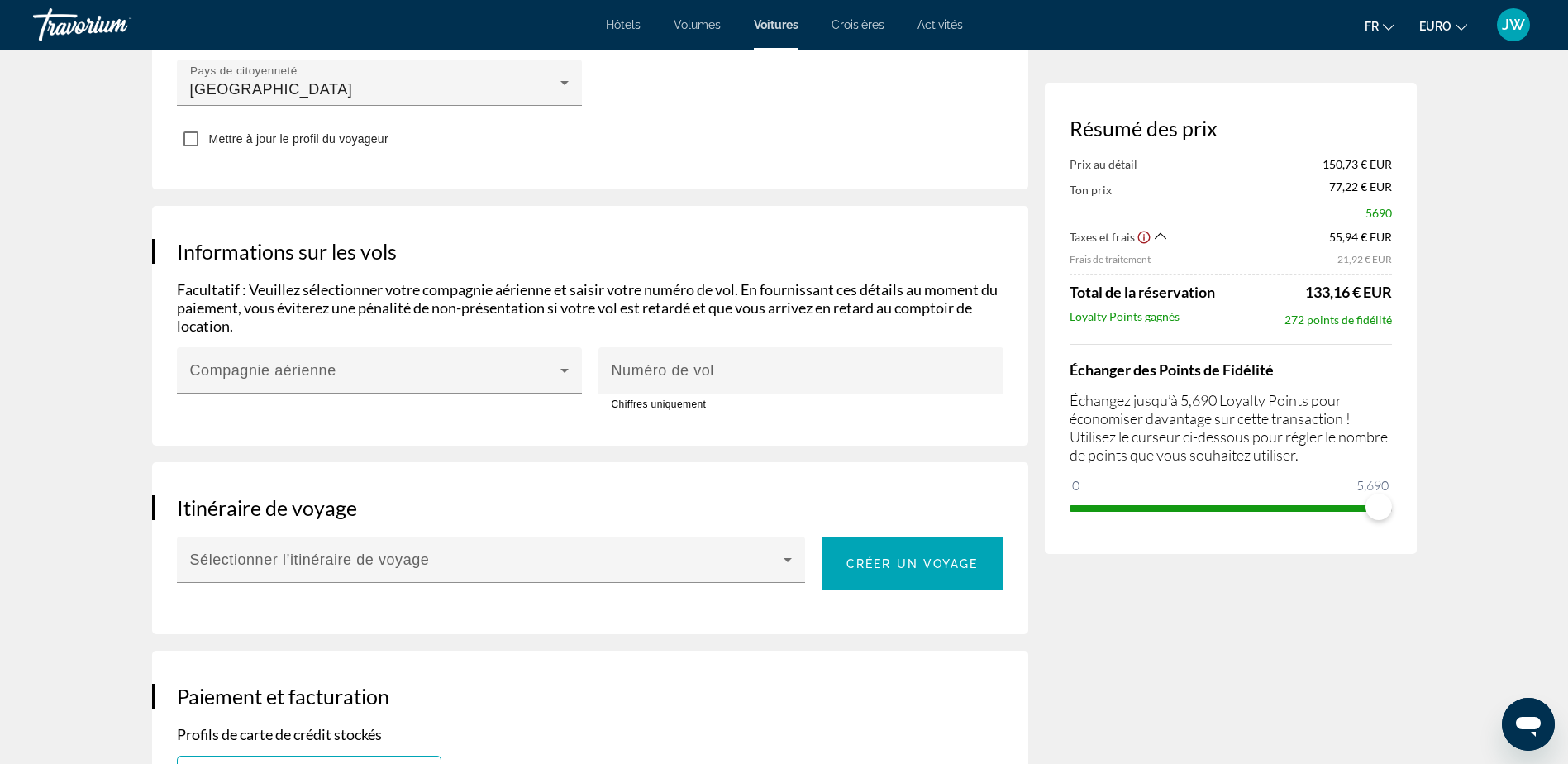
scroll to position [827, 0]
click at [568, 369] on icon "Main content" at bounding box center [565, 369] width 20 height 20
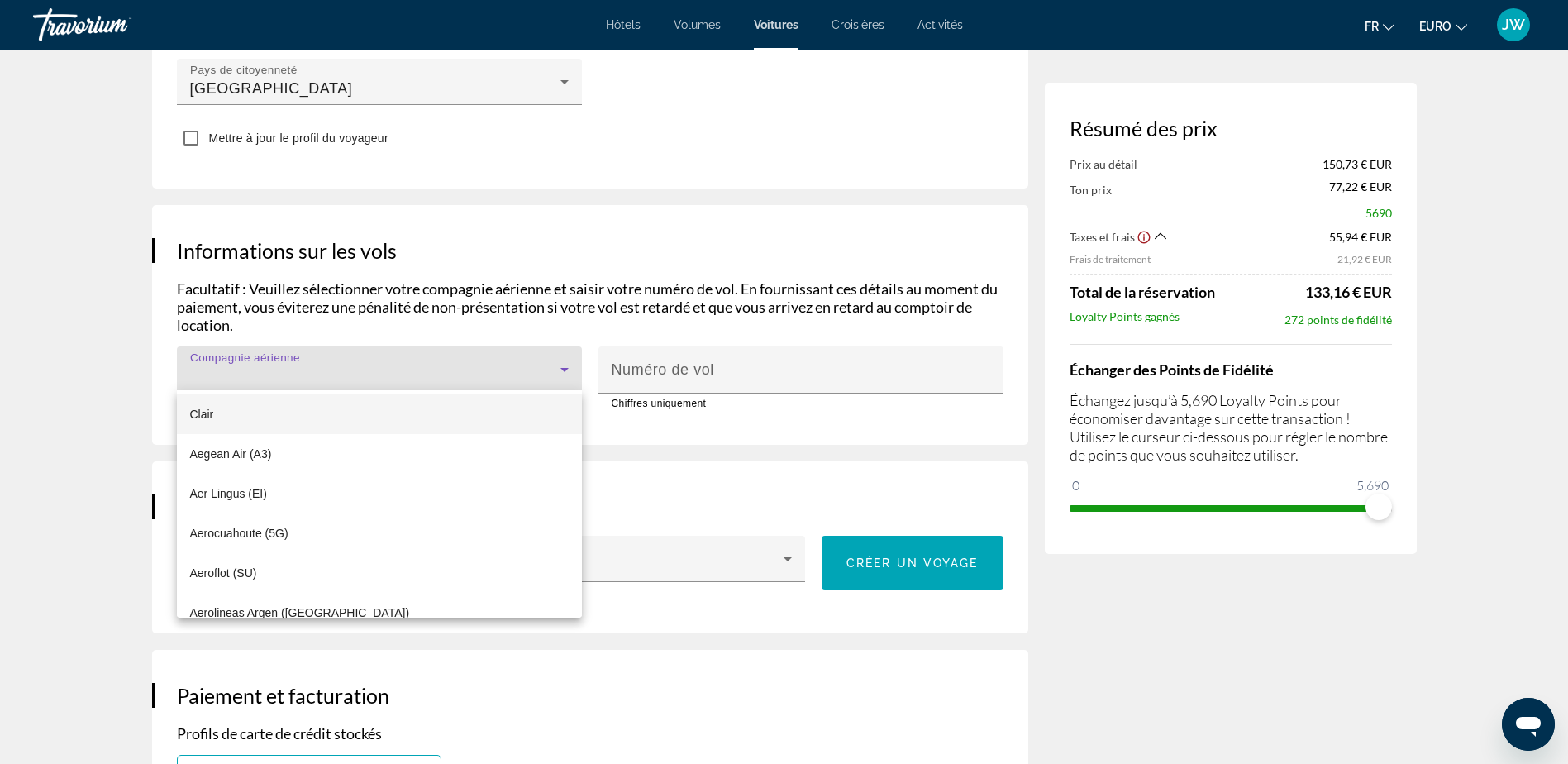
scroll to position [0, 0]
click at [705, 359] on div at bounding box center [784, 382] width 1568 height 764
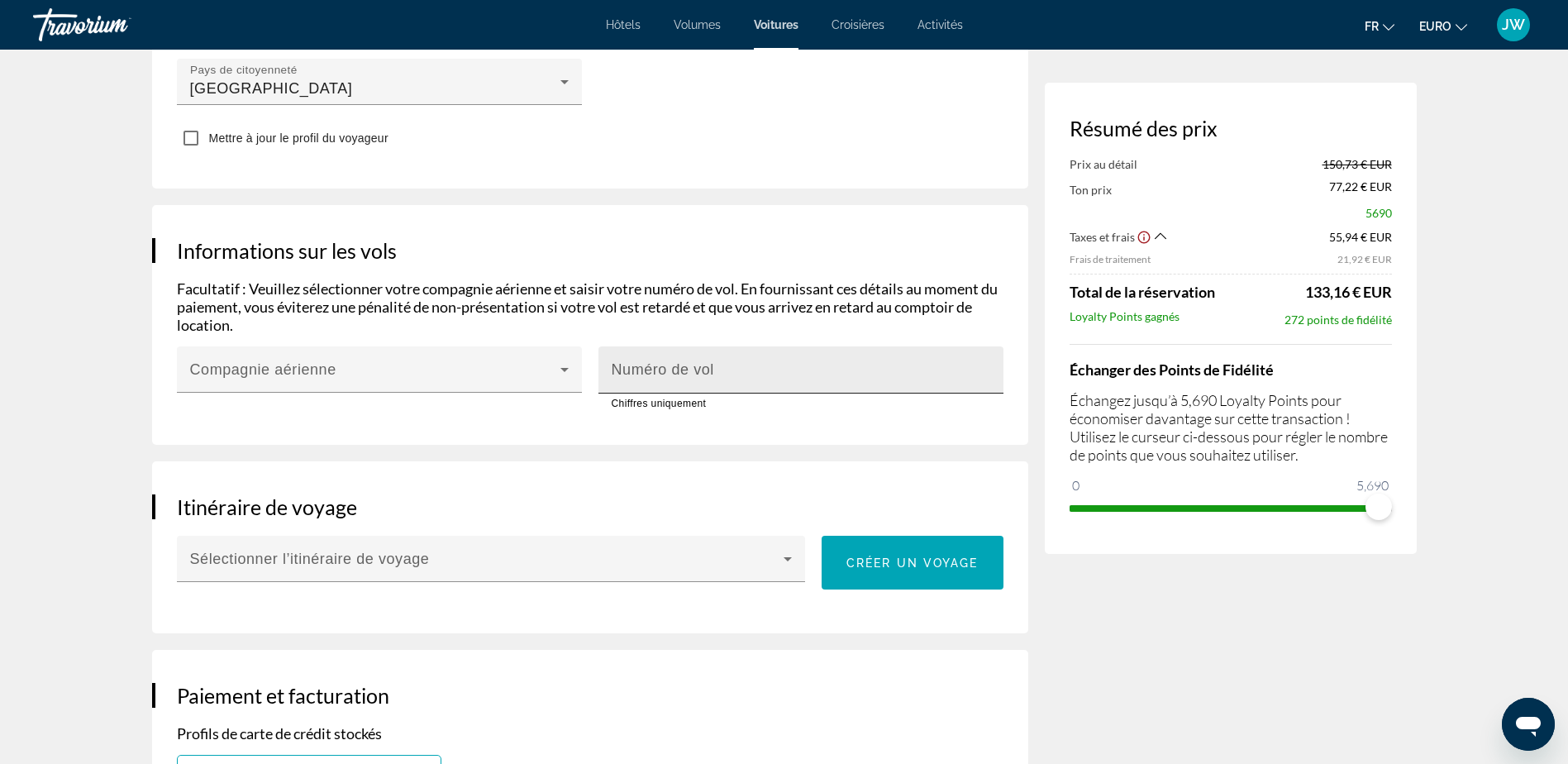
click at [707, 367] on mat-label "Numéro de vol" at bounding box center [662, 369] width 103 height 17
click at [707, 367] on input "Numéro de vol" at bounding box center [806, 377] width 389 height 20
type input "*"
click at [995, 368] on input "*" at bounding box center [806, 377] width 389 height 20
click at [793, 371] on input "*" at bounding box center [806, 377] width 389 height 20
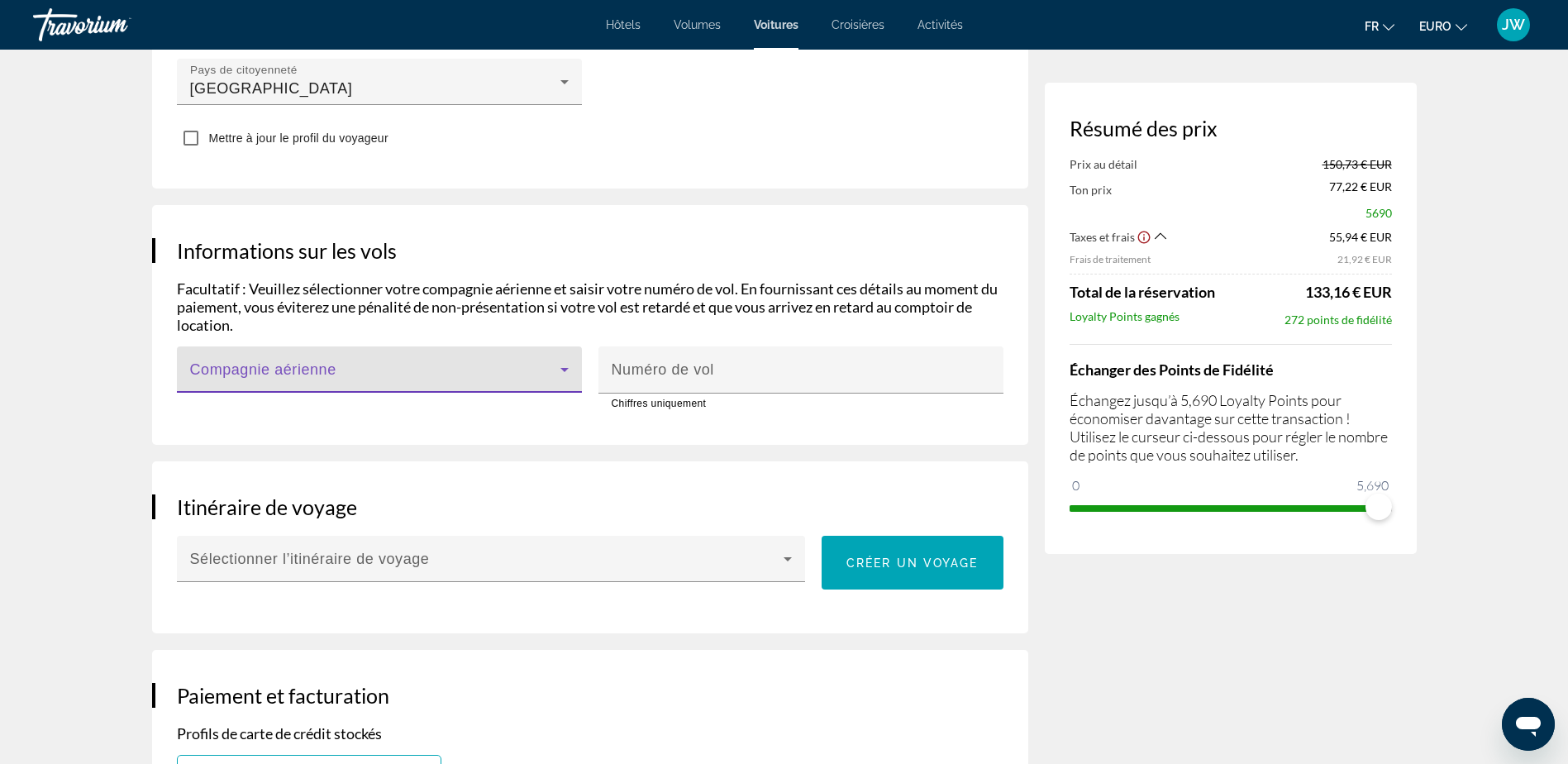
click at [544, 373] on span "Main content" at bounding box center [375, 376] width 370 height 20
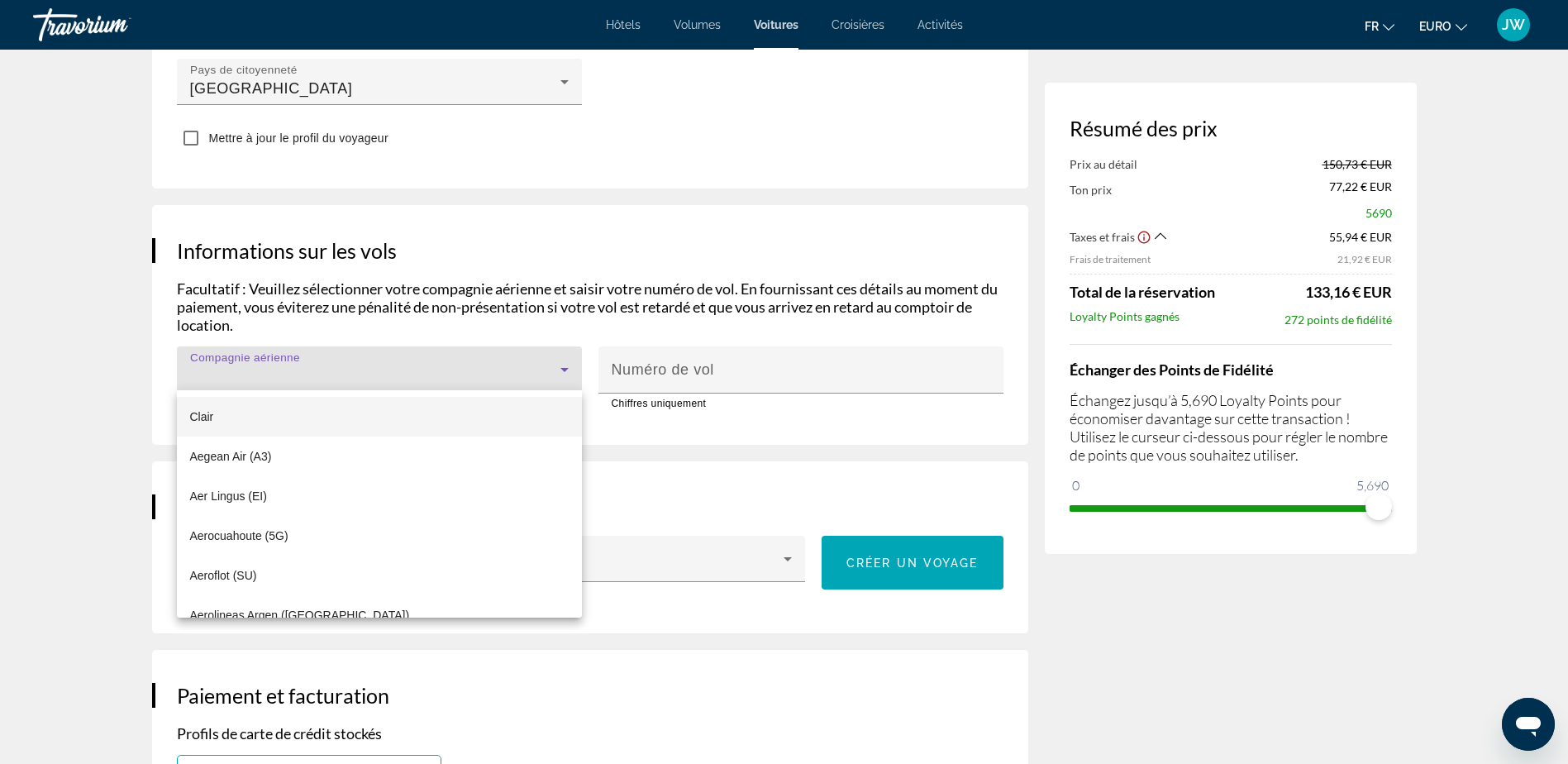
click at [699, 368] on div at bounding box center [784, 382] width 1568 height 764
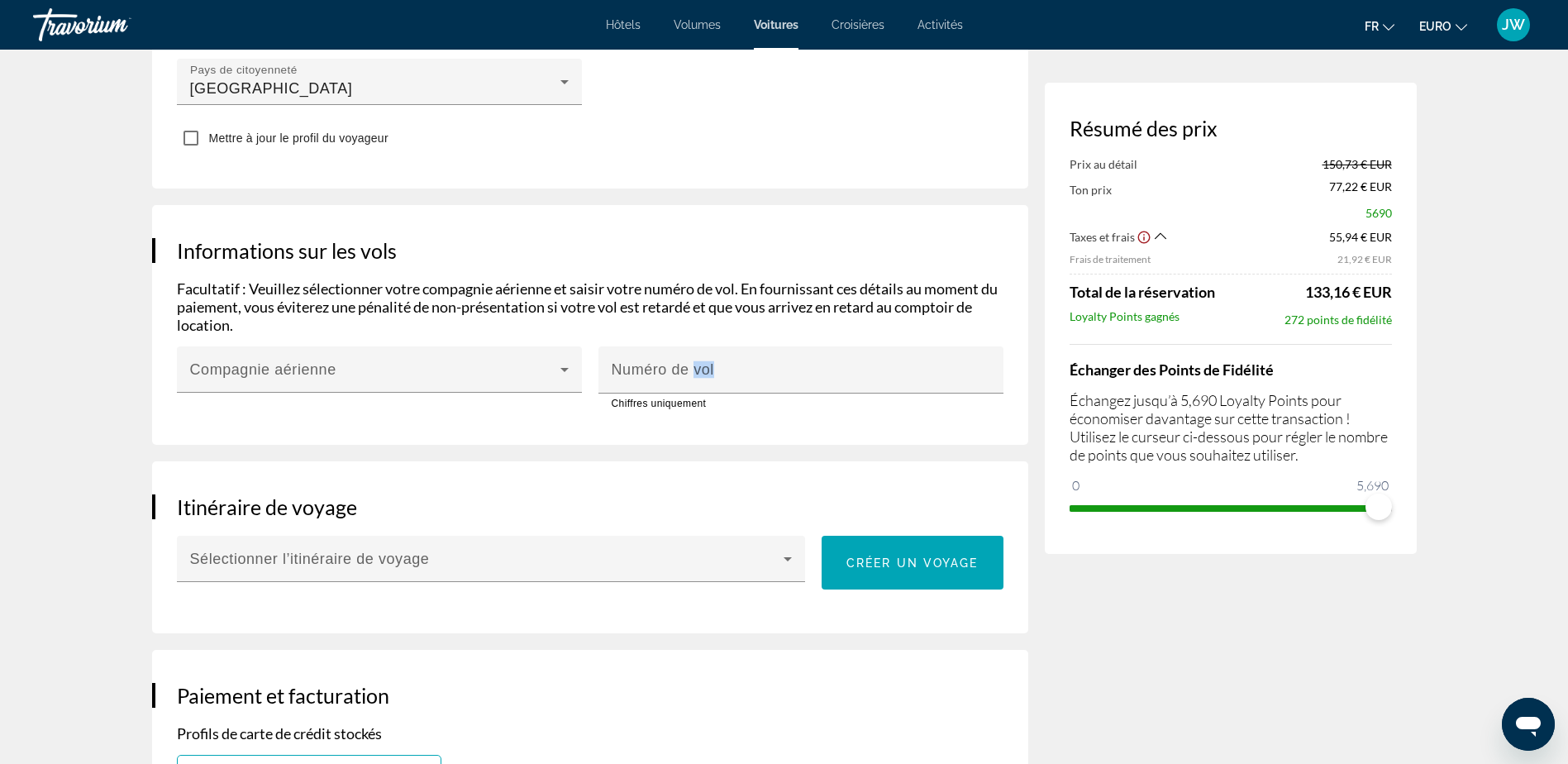
click at [699, 368] on mat-label "Numéro de vol" at bounding box center [662, 369] width 103 height 17
click at [699, 368] on input "Numéro de vol" at bounding box center [806, 377] width 389 height 20
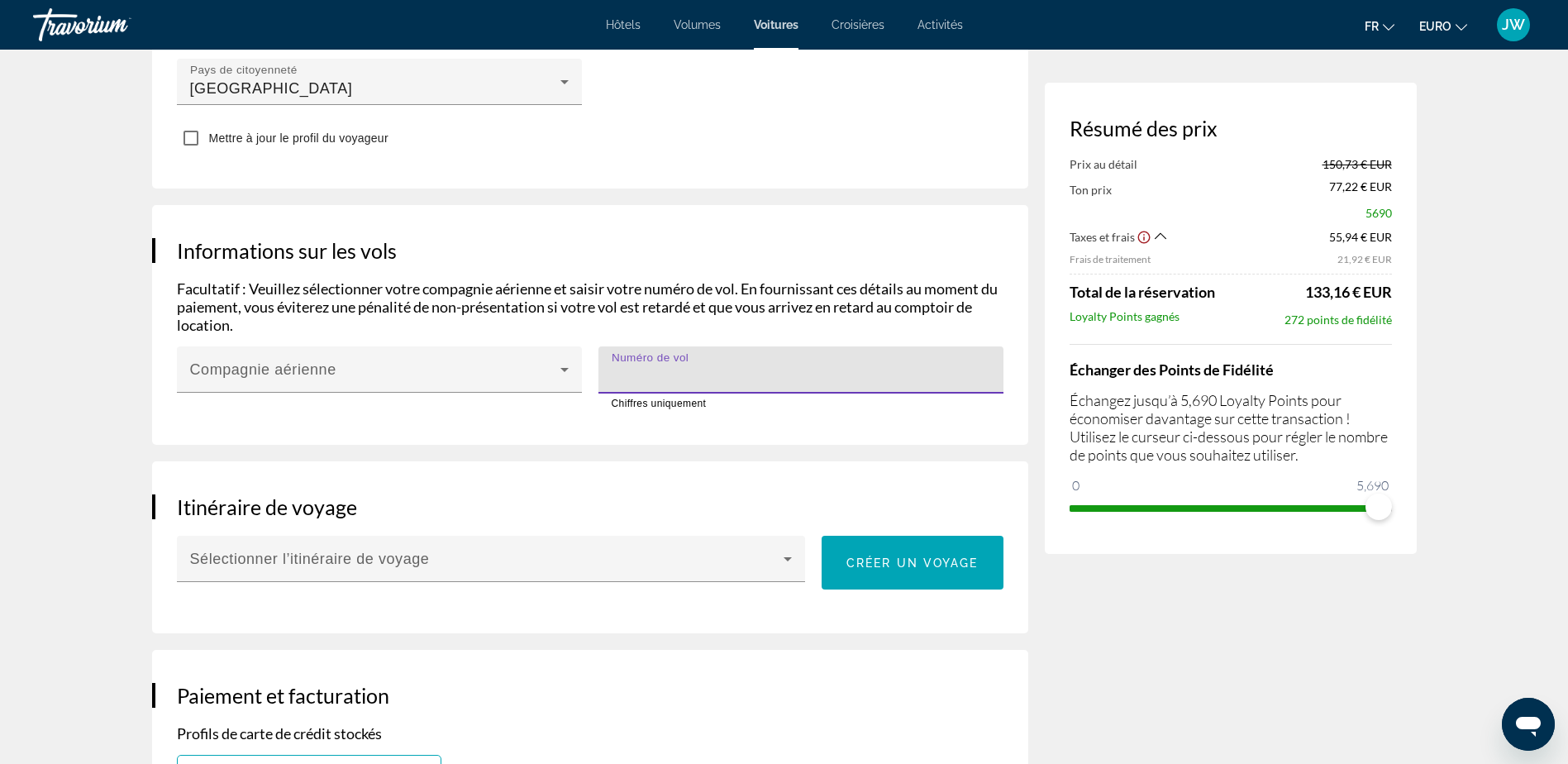
click at [692, 367] on input "Numéro de vol" at bounding box center [806, 377] width 389 height 20
click at [699, 373] on input "Numéro de vol" at bounding box center [806, 377] width 389 height 20
type input "****"
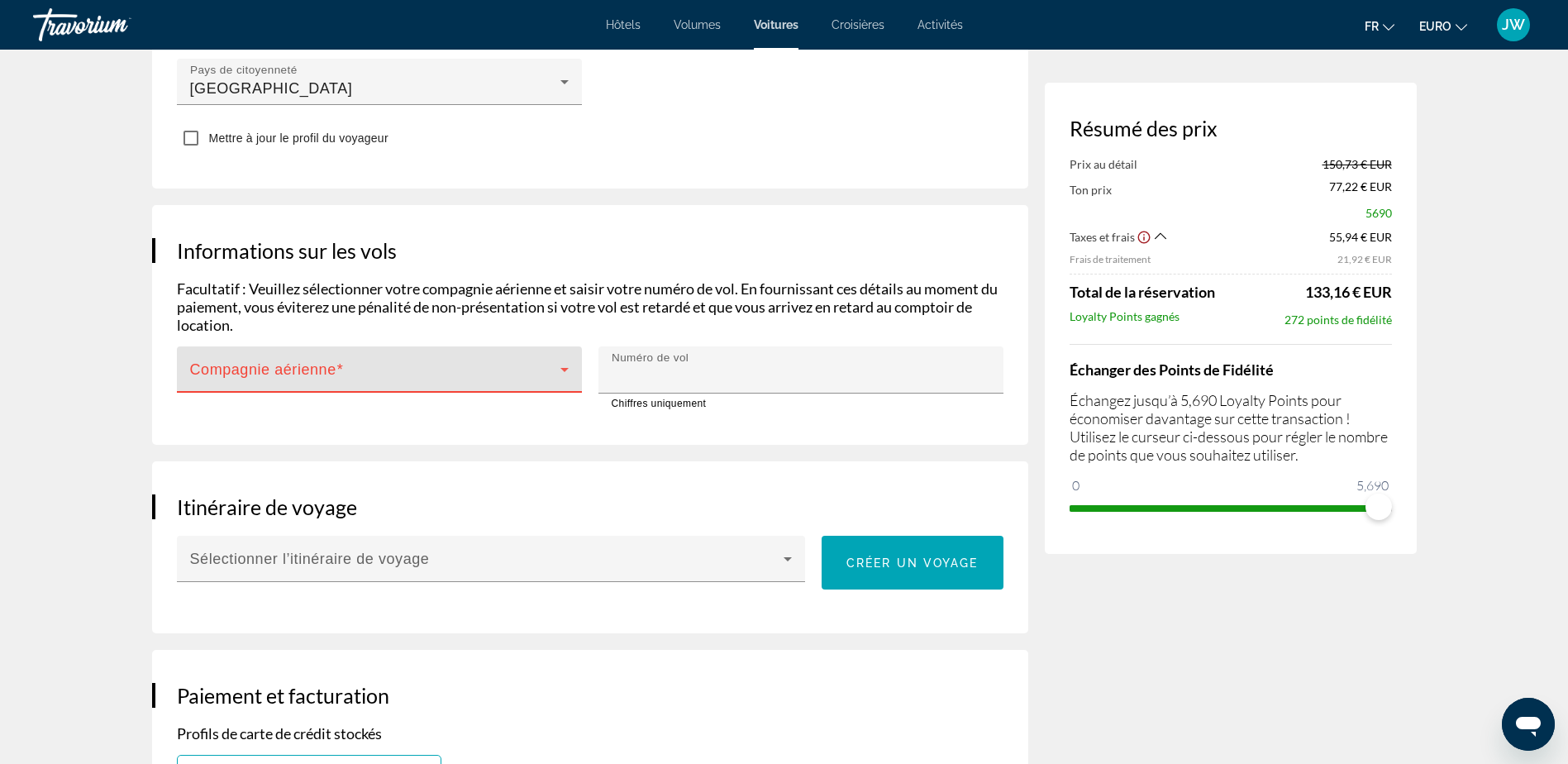
click at [487, 381] on span "Main content" at bounding box center [375, 376] width 370 height 20
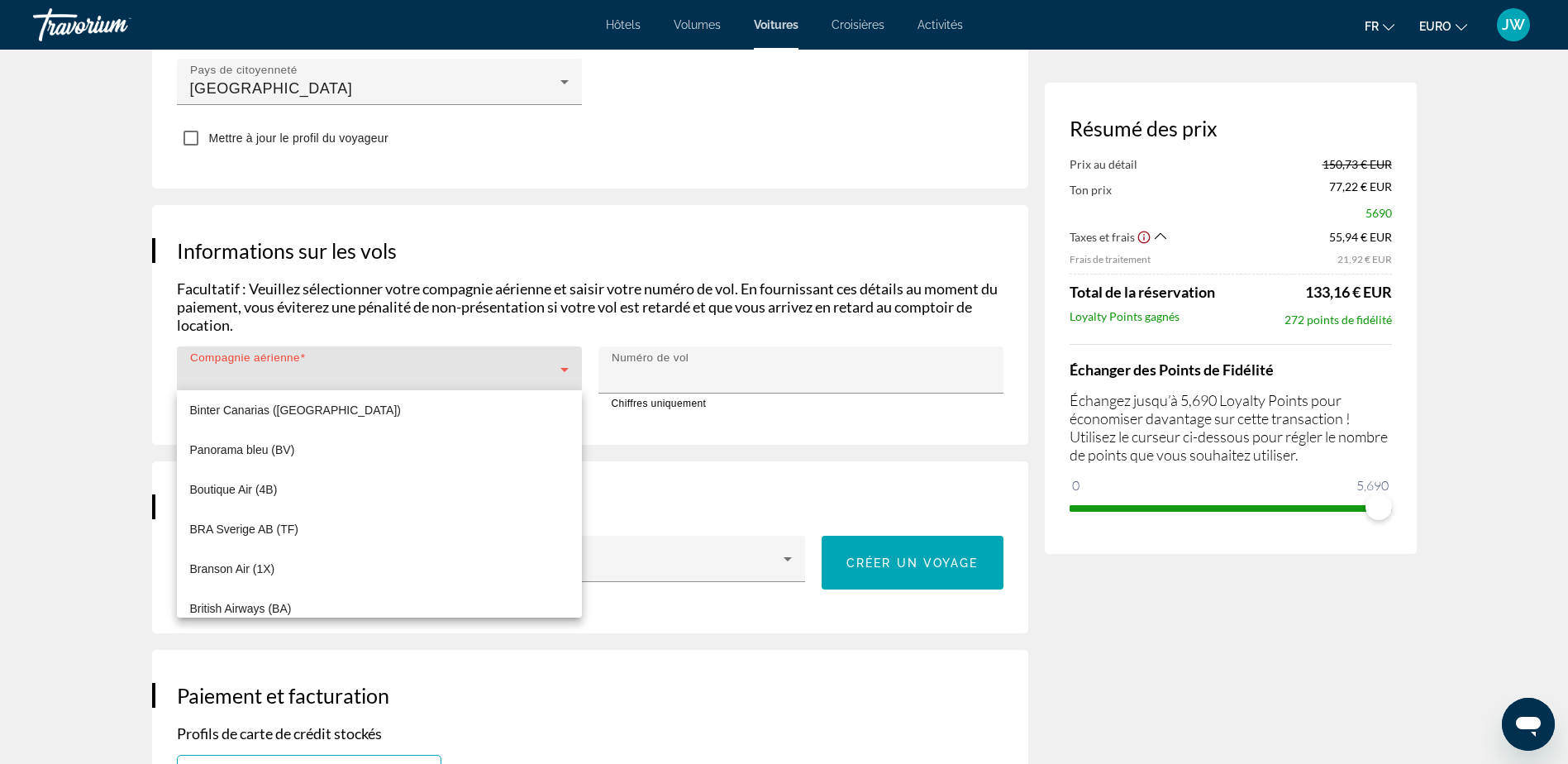
scroll to position [3224, 0]
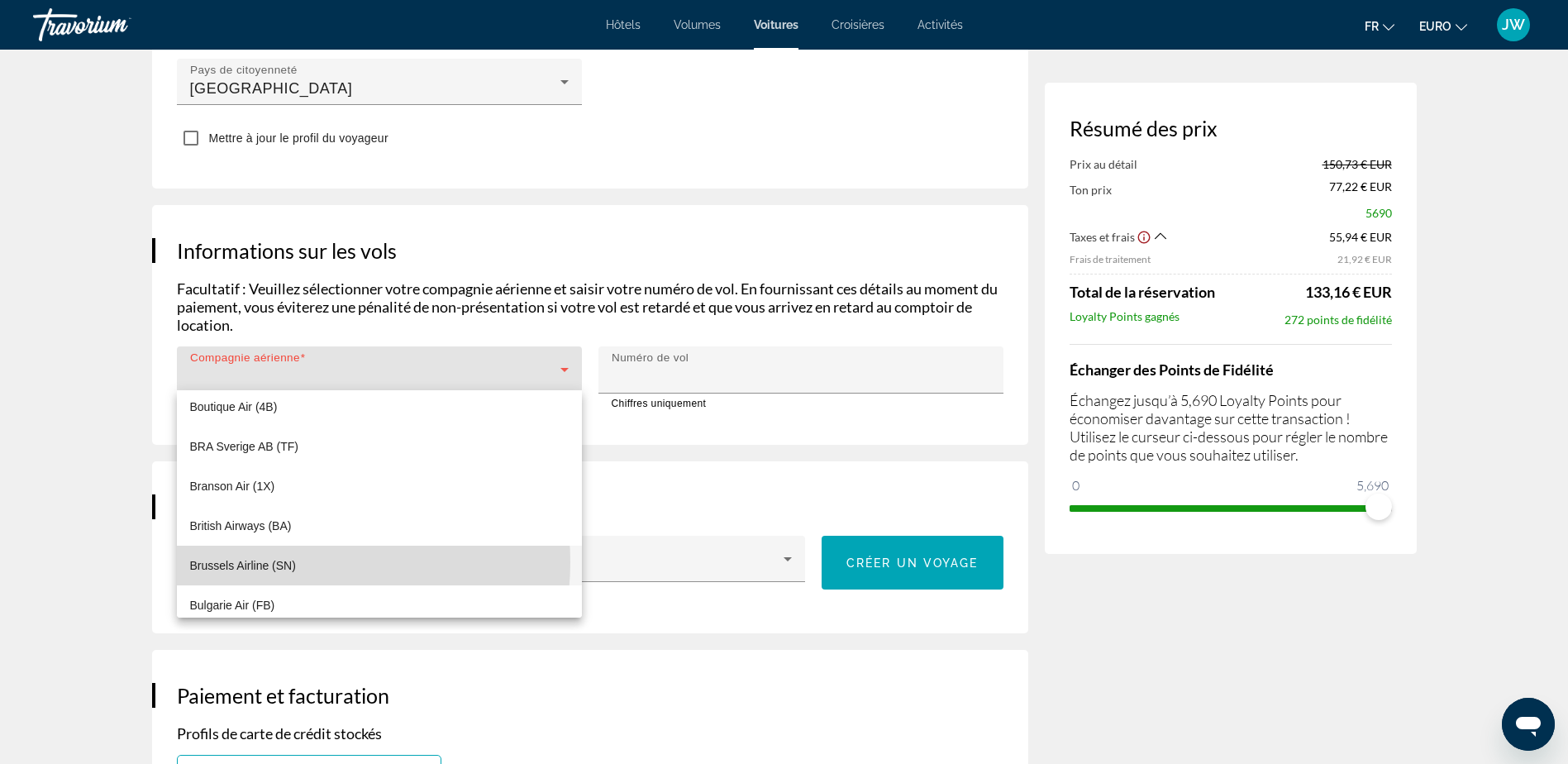
click at [299, 562] on mat-option "Brussels Airline (SN)" at bounding box center [379, 566] width 405 height 40
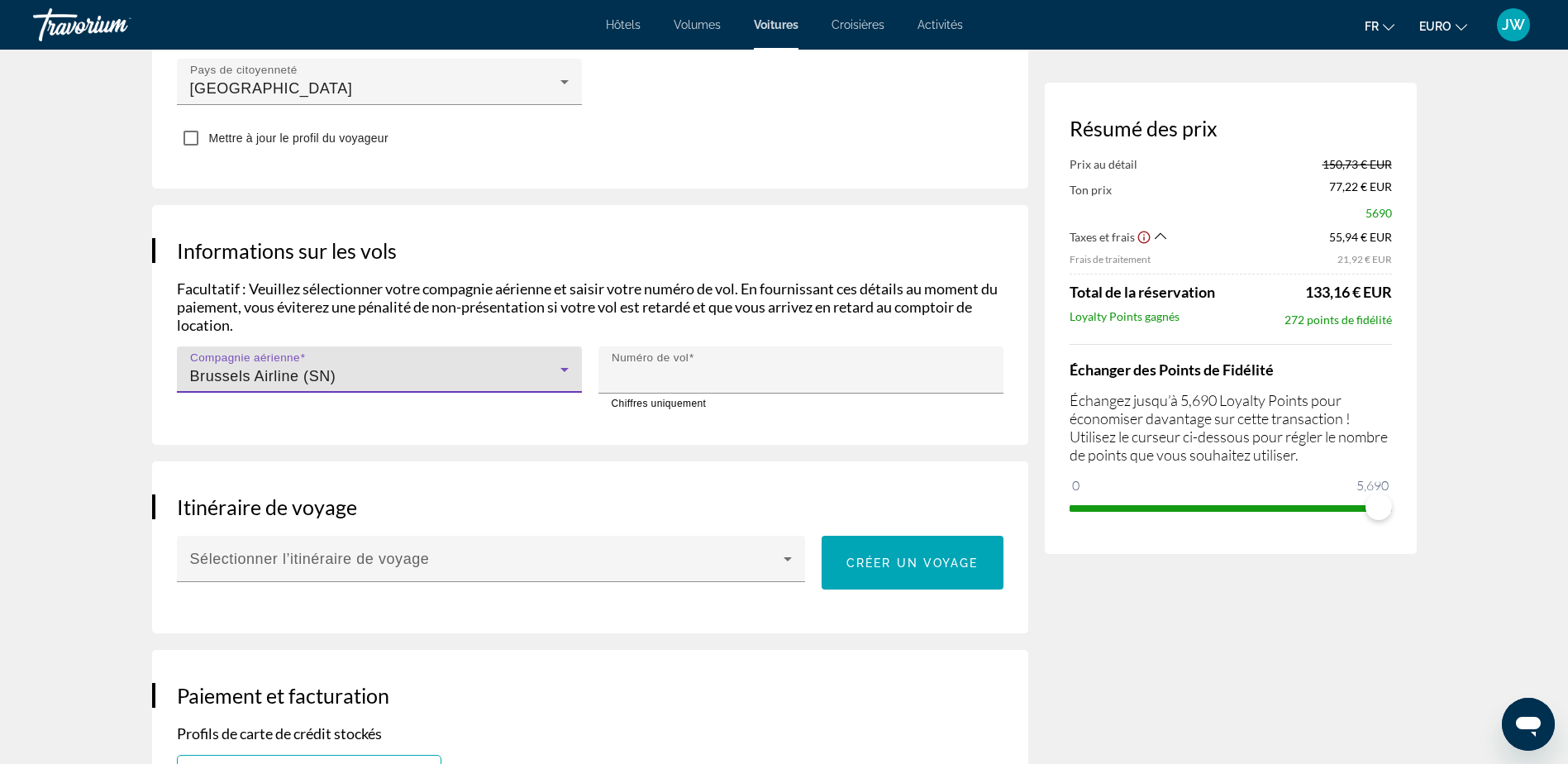
click at [372, 373] on div "Brussels Airline (SN)" at bounding box center [375, 376] width 370 height 20
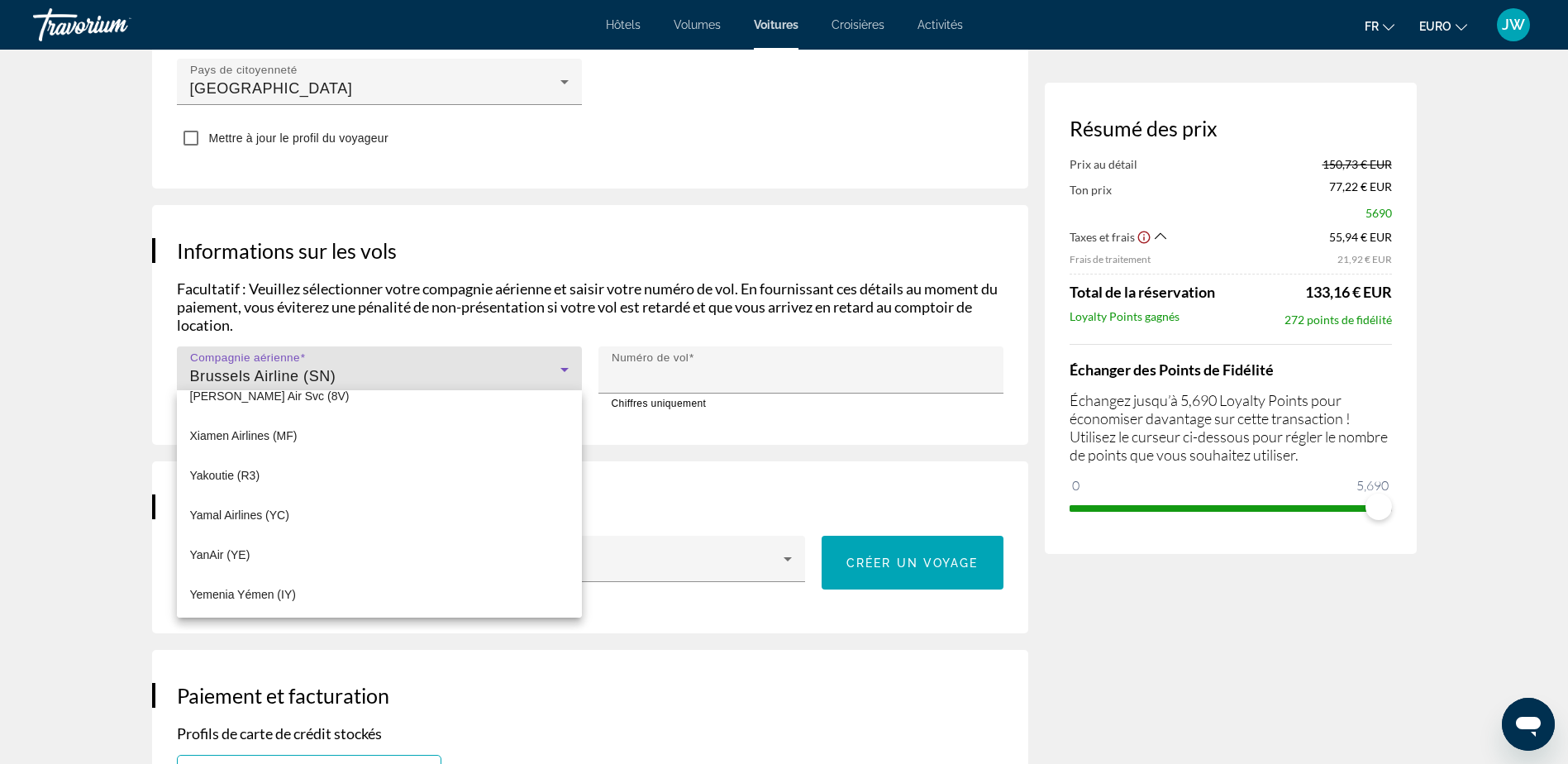
scroll to position [11414, 0]
drag, startPoint x: 665, startPoint y: 380, endPoint x: 670, endPoint y: 371, distance: 10.3
click at [665, 379] on div at bounding box center [784, 382] width 1568 height 764
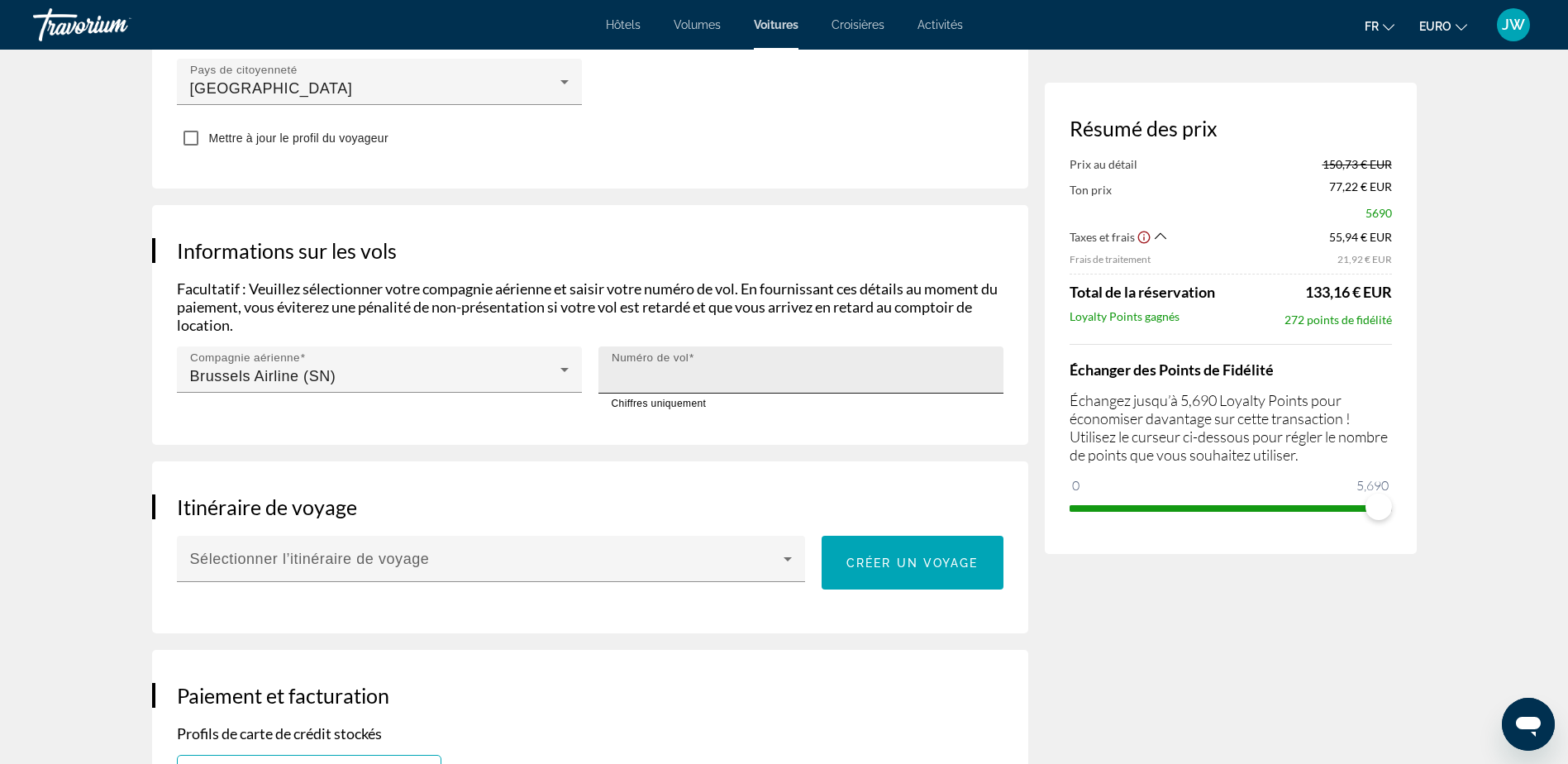
click at [670, 369] on input "****" at bounding box center [806, 377] width 389 height 20
click at [679, 369] on input "****" at bounding box center [806, 377] width 389 height 20
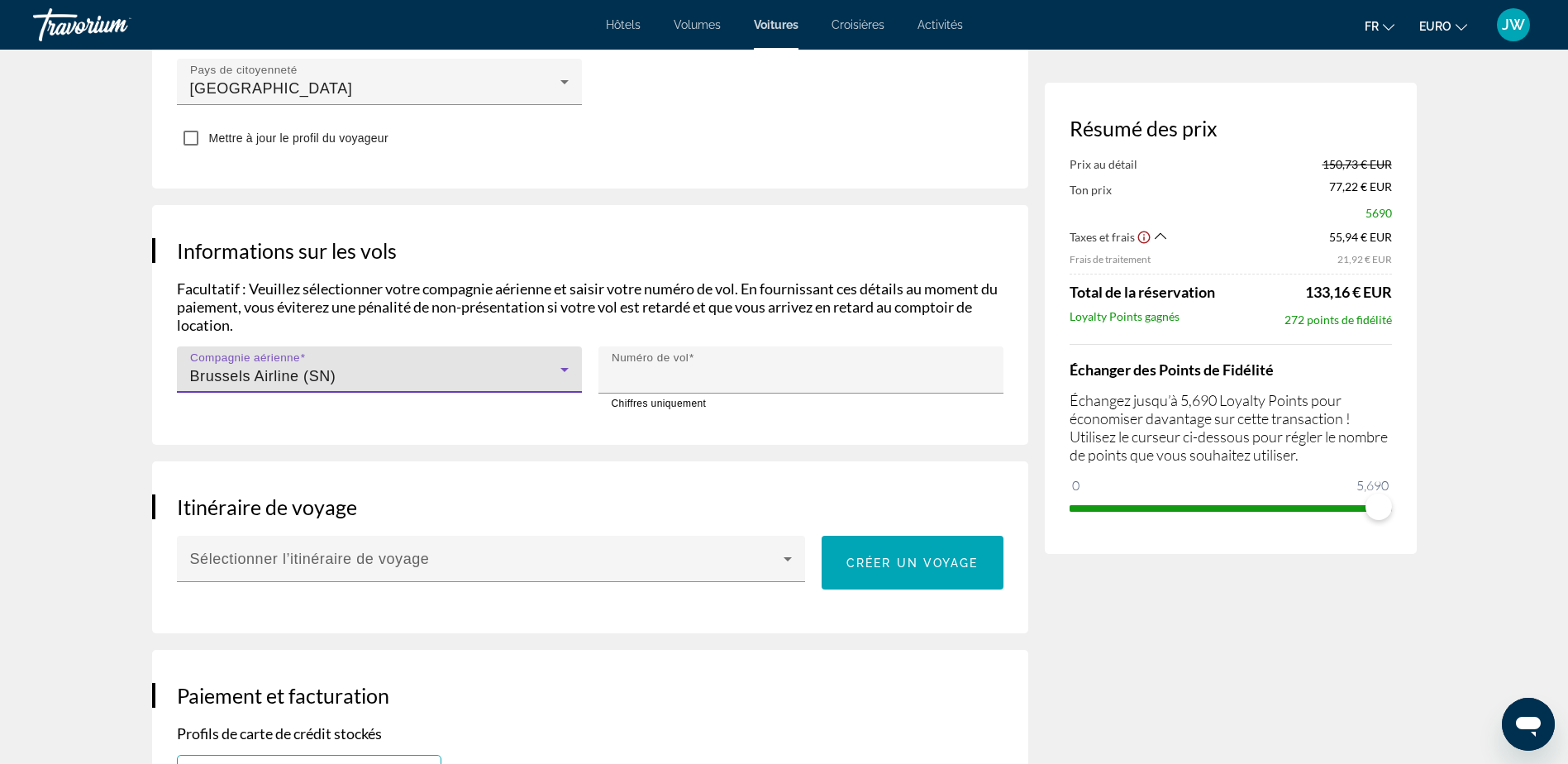
click at [382, 367] on div "Brussels Airline (SN)" at bounding box center [375, 376] width 370 height 20
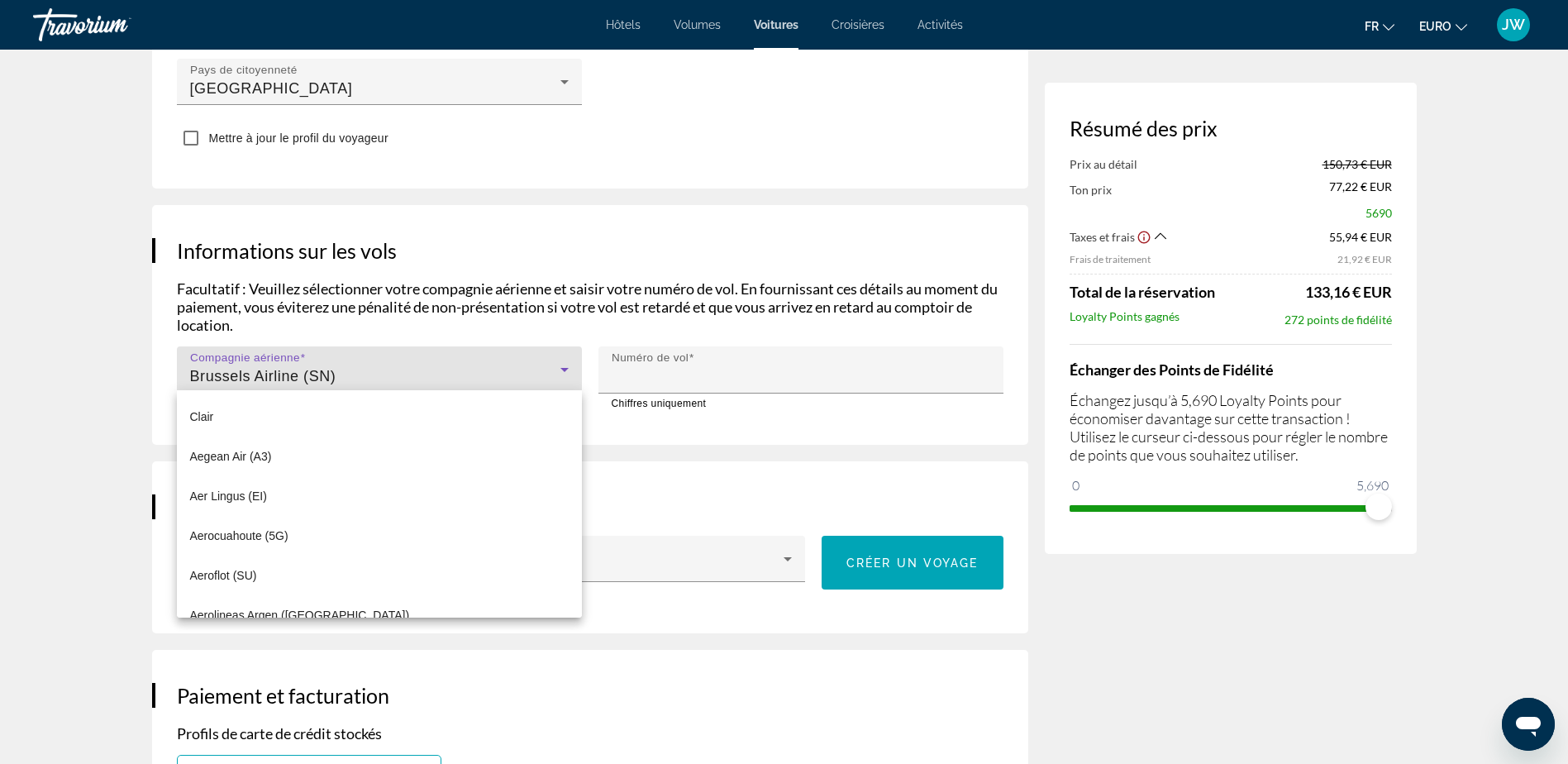
scroll to position [3192, 0]
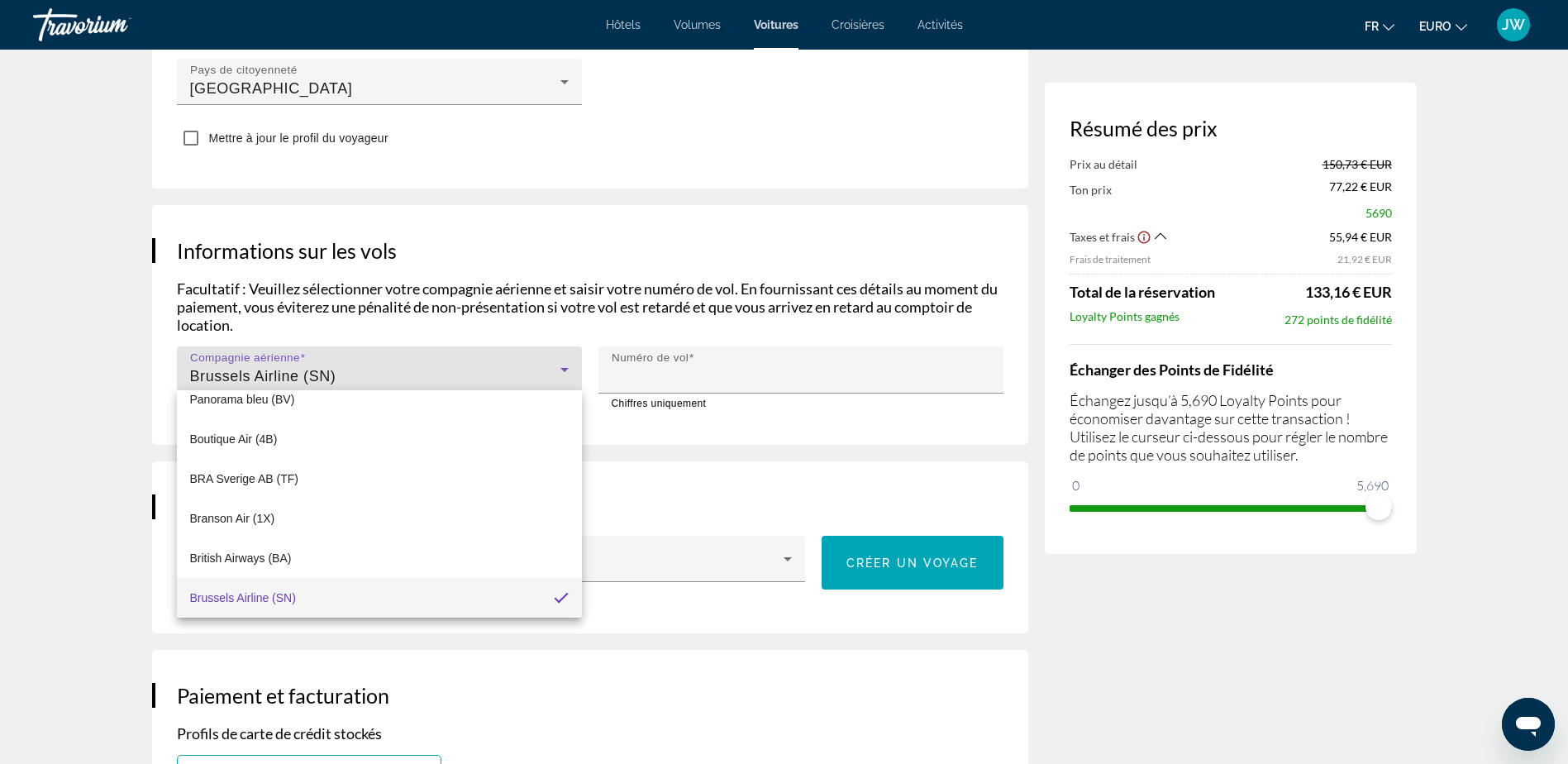
click at [425, 280] on div at bounding box center [784, 382] width 1568 height 764
